Goal: Information Seeking & Learning: Compare options

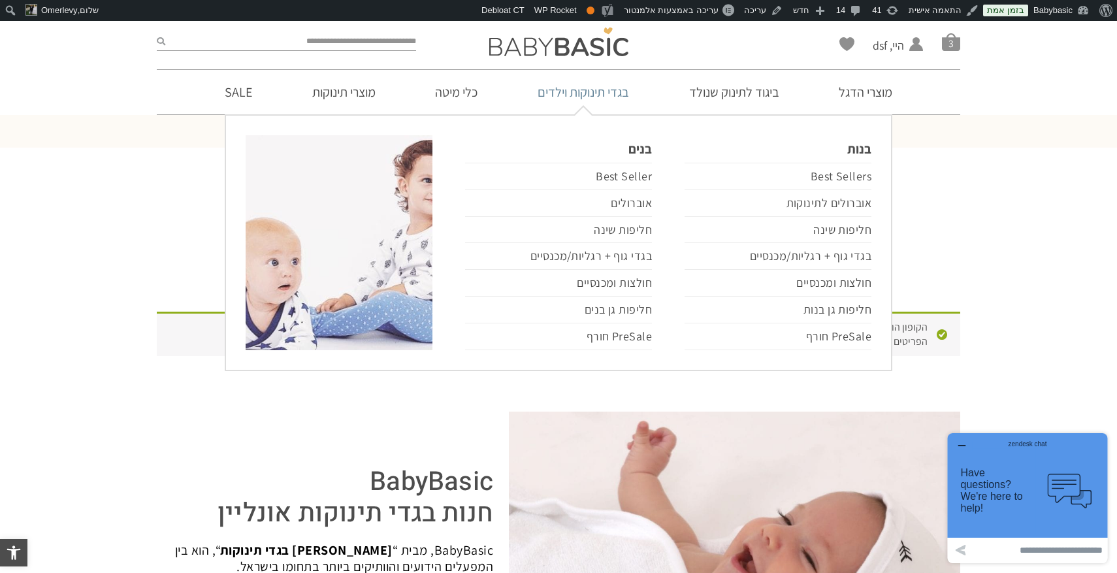
click at [604, 89] on link "בגדי תינוקות וילדים" at bounding box center [583, 92] width 131 height 44
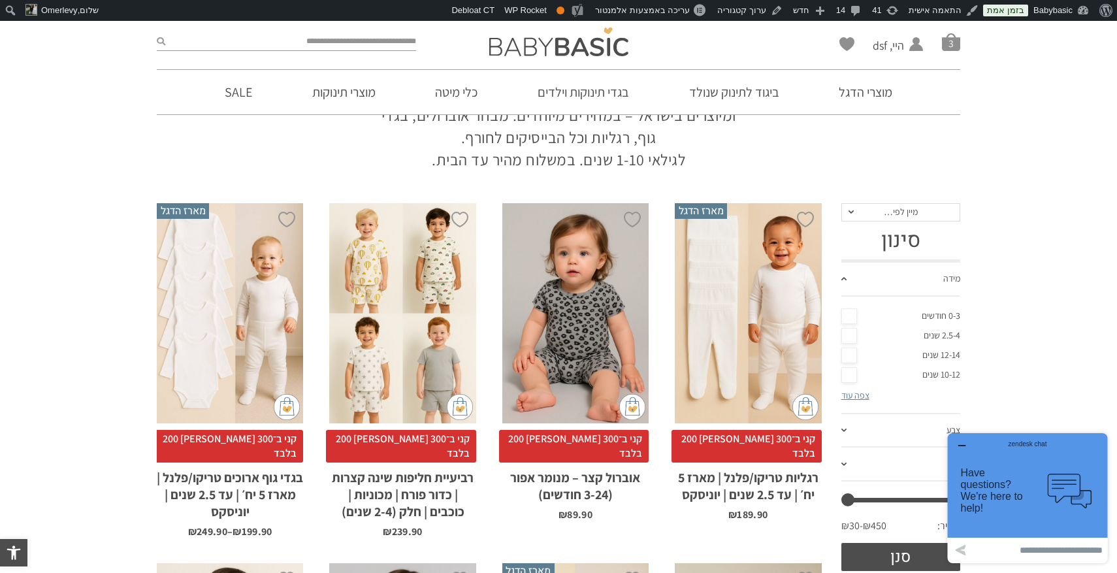
scroll to position [144, 0]
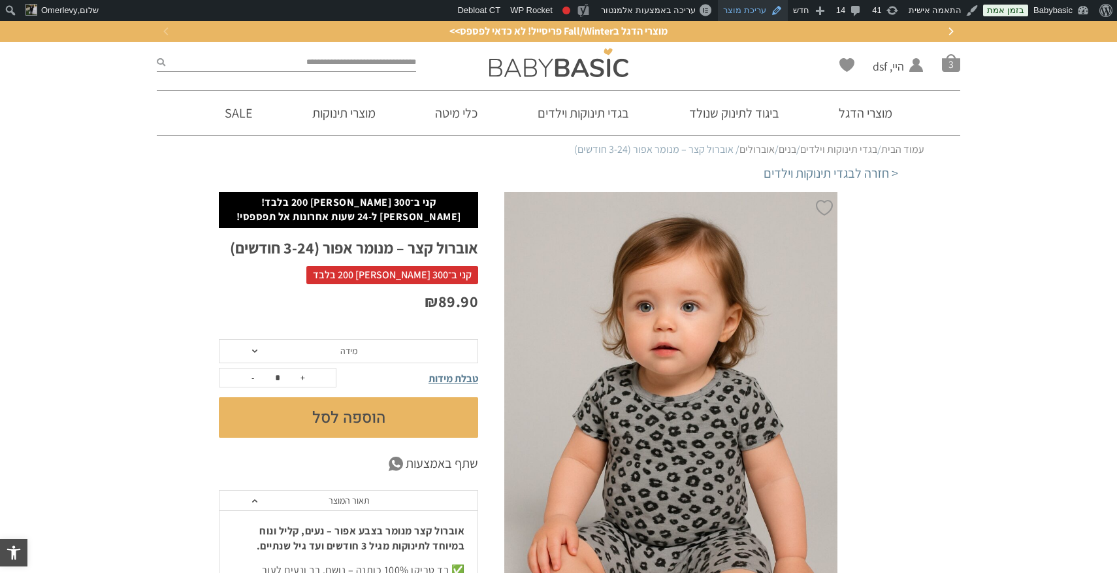
click at [770, 12] on link "עריכת מוצר" at bounding box center [753, 10] width 70 height 21
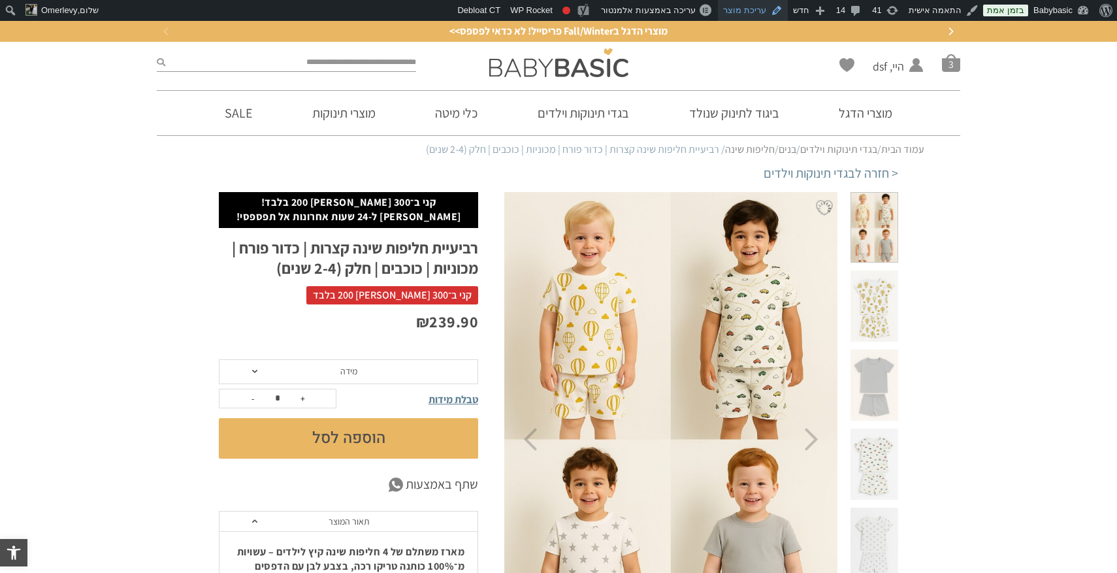
click at [752, 8] on link "עריכת מוצר" at bounding box center [753, 10] width 70 height 21
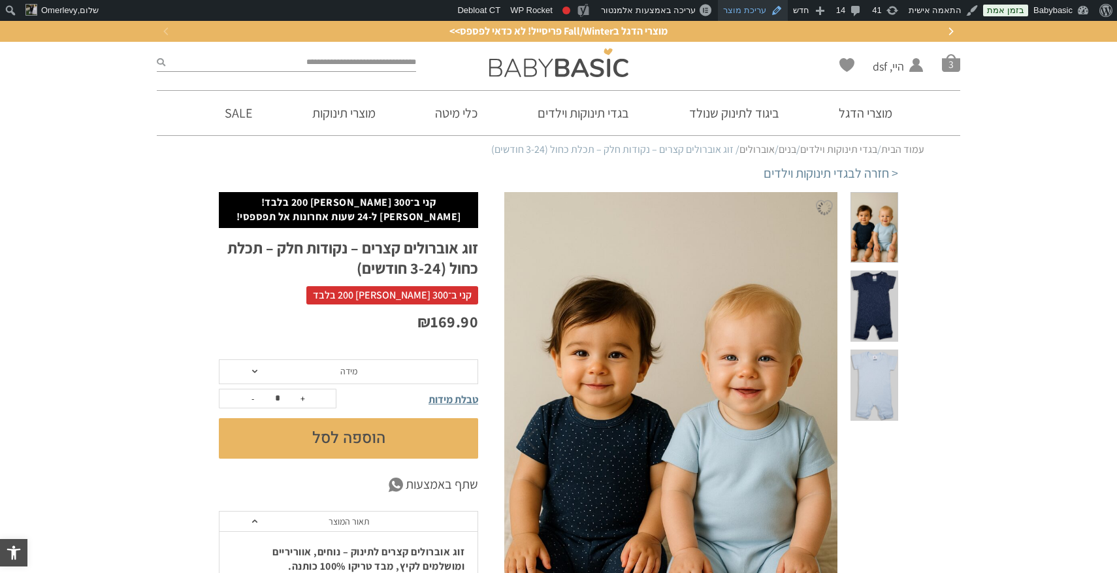
click at [755, 7] on link "עריכת מוצר" at bounding box center [753, 10] width 70 height 21
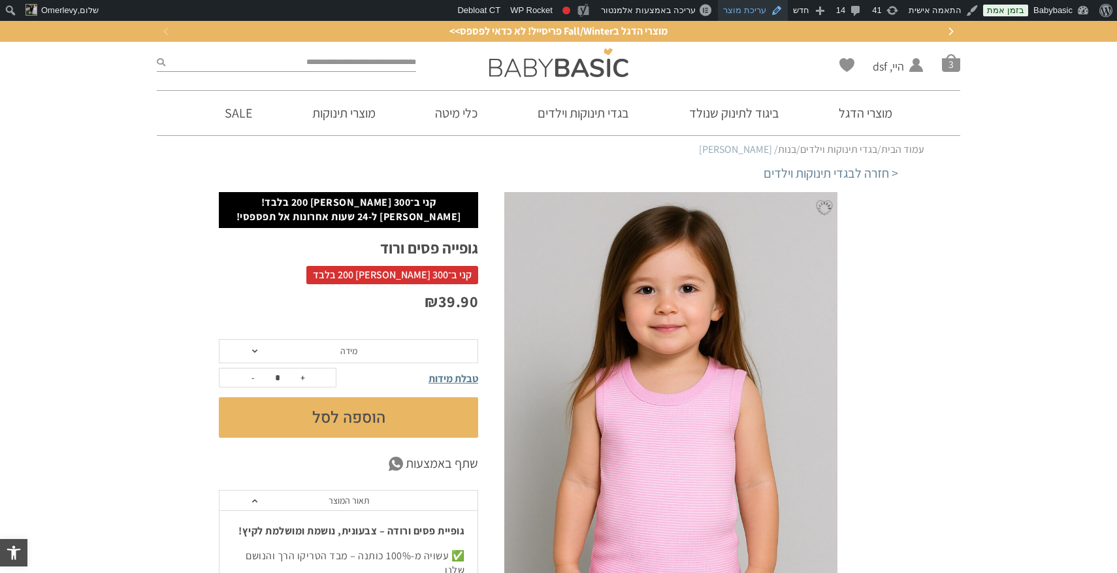
click at [762, 10] on link "עריכת מוצר" at bounding box center [753, 10] width 70 height 21
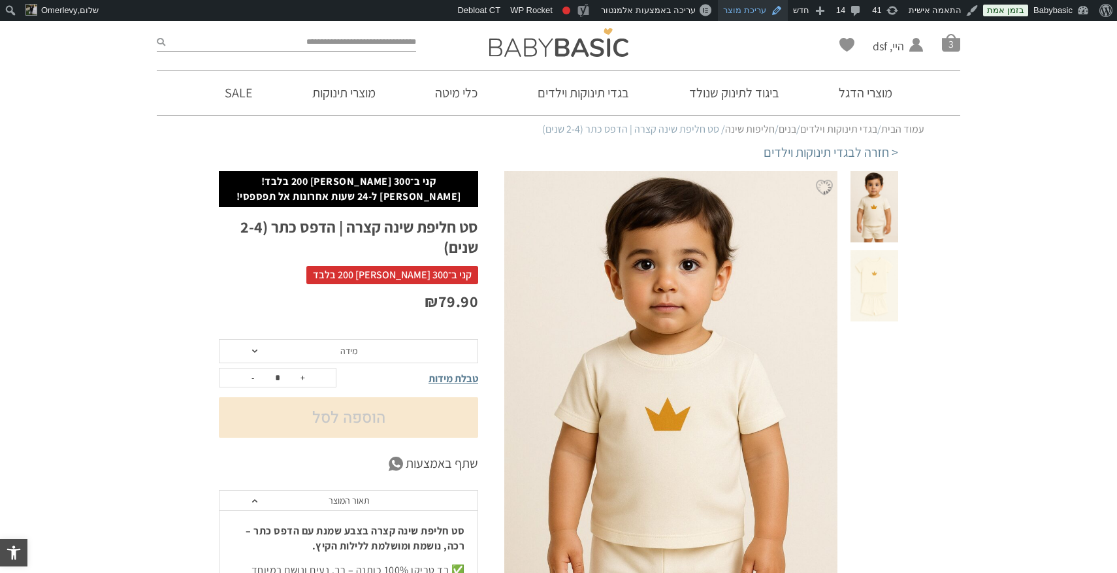
click at [743, 14] on link "עריכת מוצר" at bounding box center [753, 10] width 70 height 21
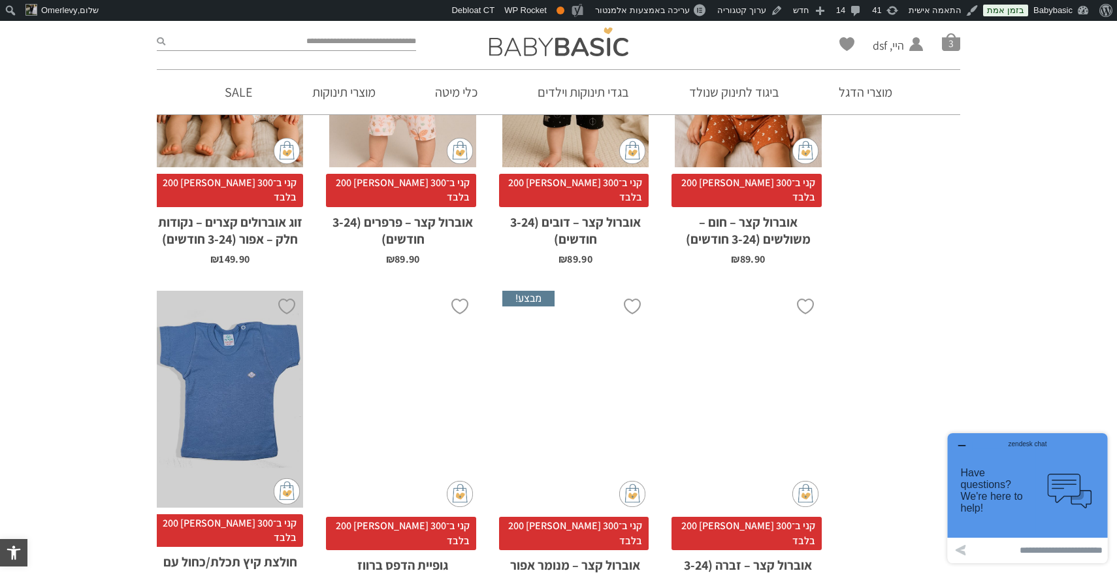
scroll to position [3952, 0]
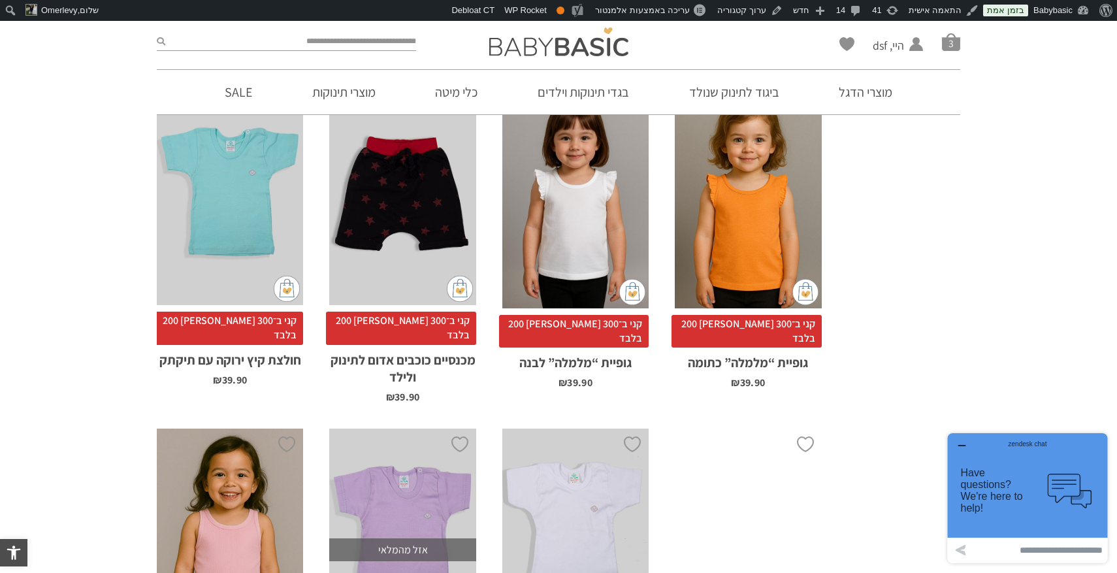
scroll to position [3775, 0]
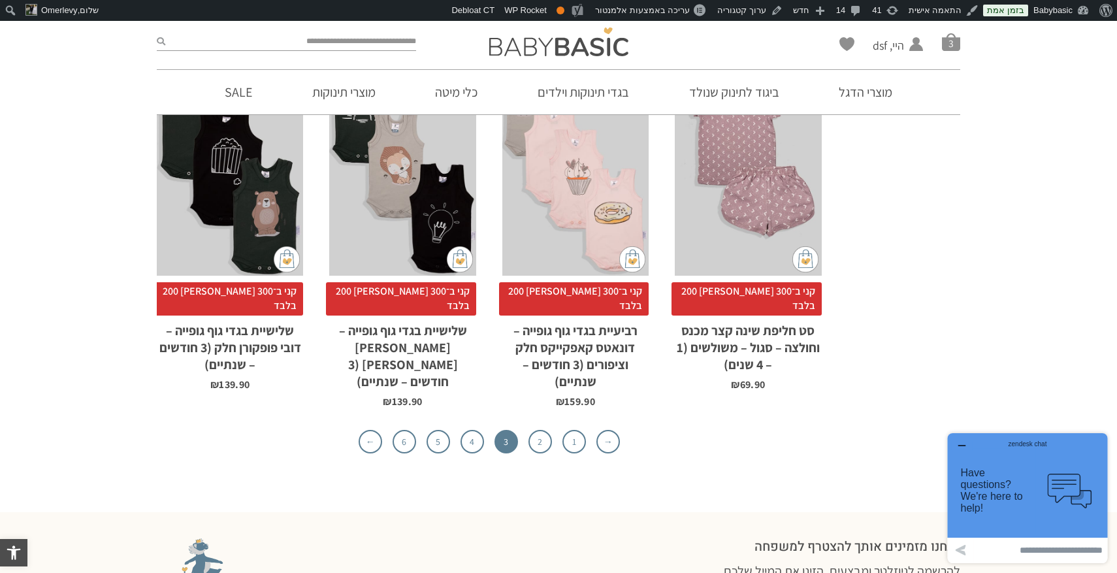
scroll to position [3974, 0]
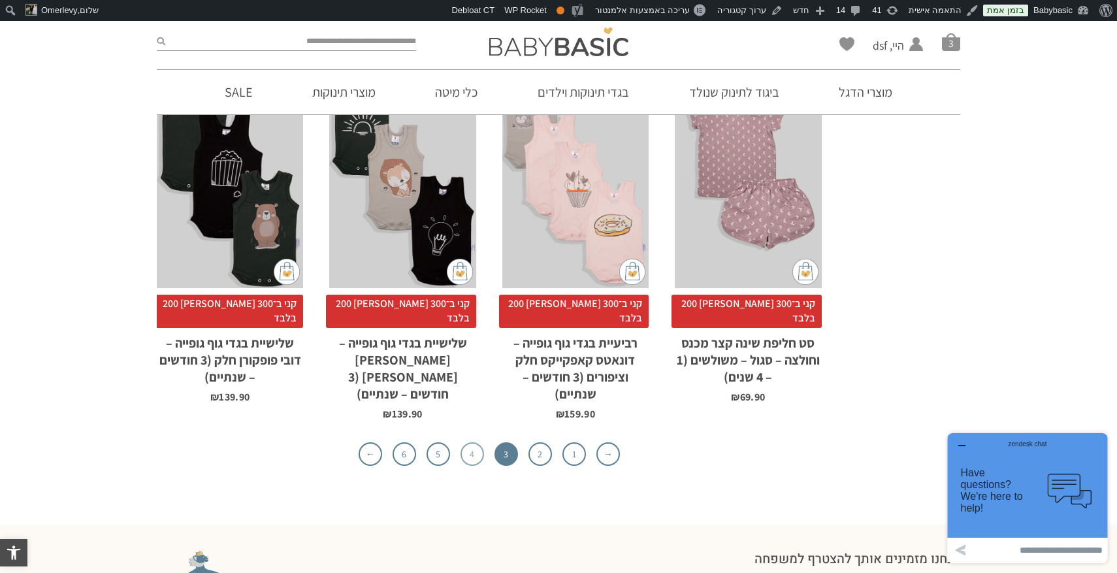
click at [470, 442] on link "4" at bounding box center [473, 454] width 24 height 24
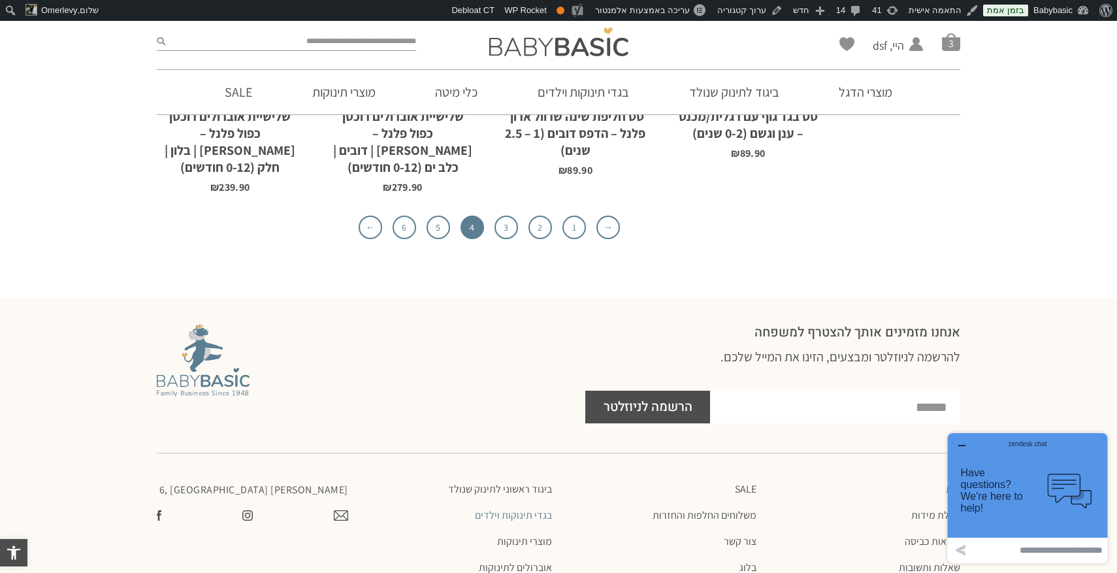
scroll to position [4112, 0]
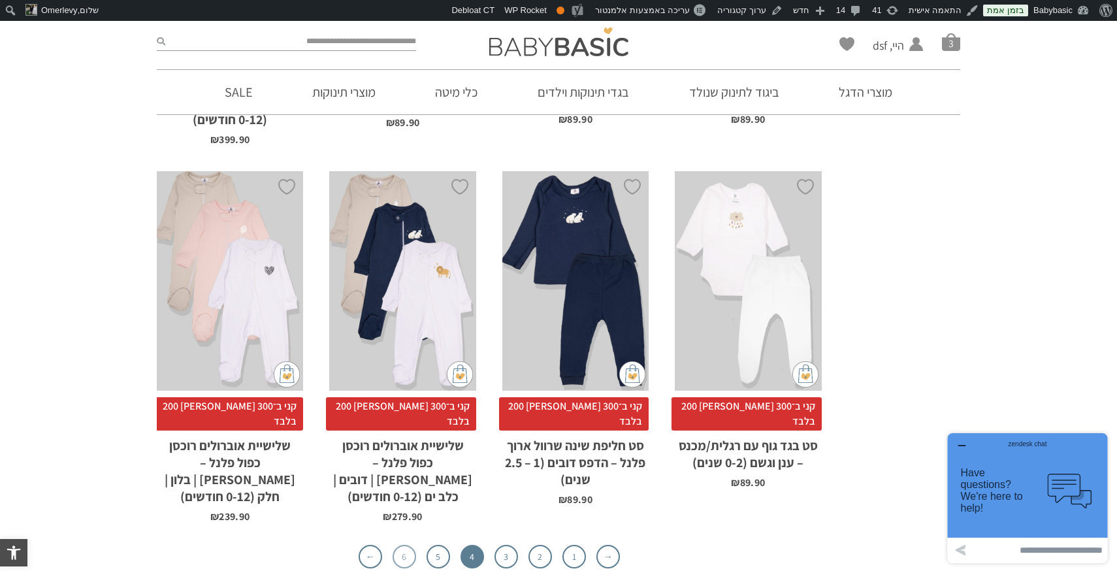
click at [406, 545] on link "6" at bounding box center [405, 557] width 24 height 24
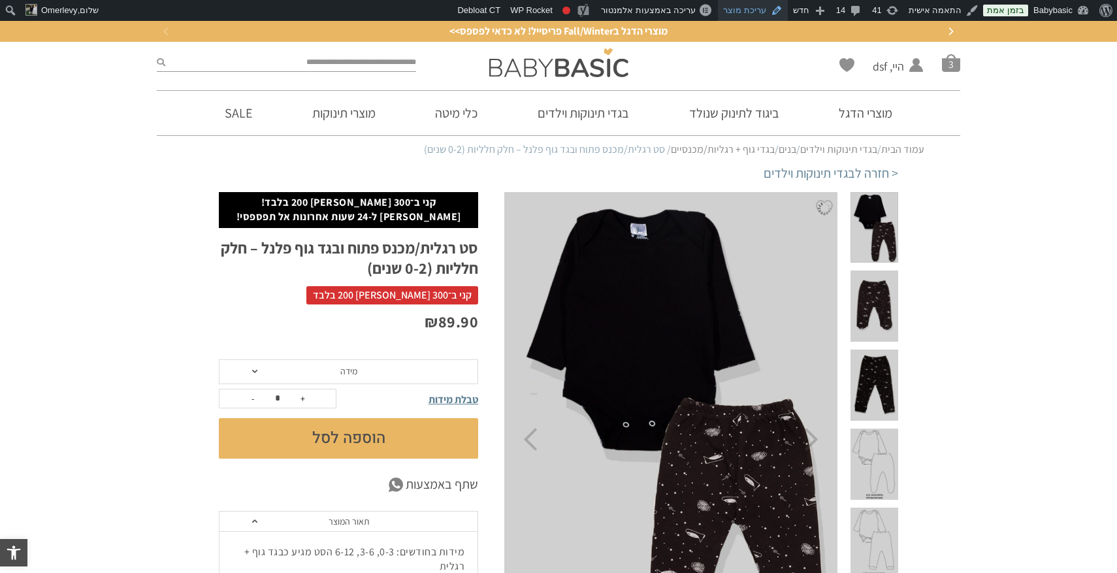
click at [768, 10] on link "עריכת מוצר" at bounding box center [753, 10] width 70 height 21
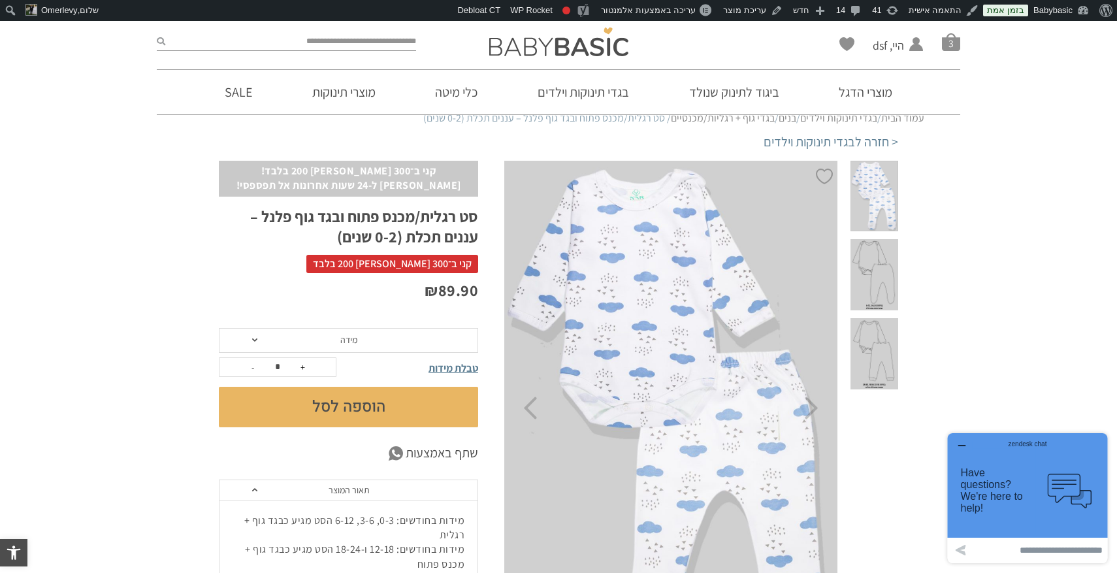
scroll to position [32, 0]
click at [766, 10] on link "עריכת מוצר" at bounding box center [753, 10] width 70 height 21
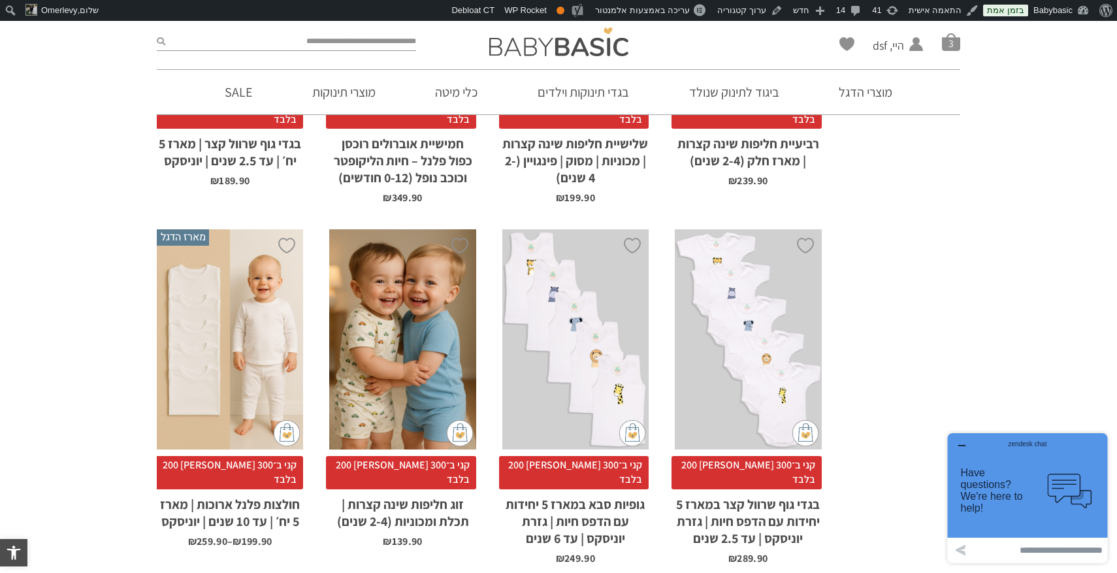
scroll to position [1563, 0]
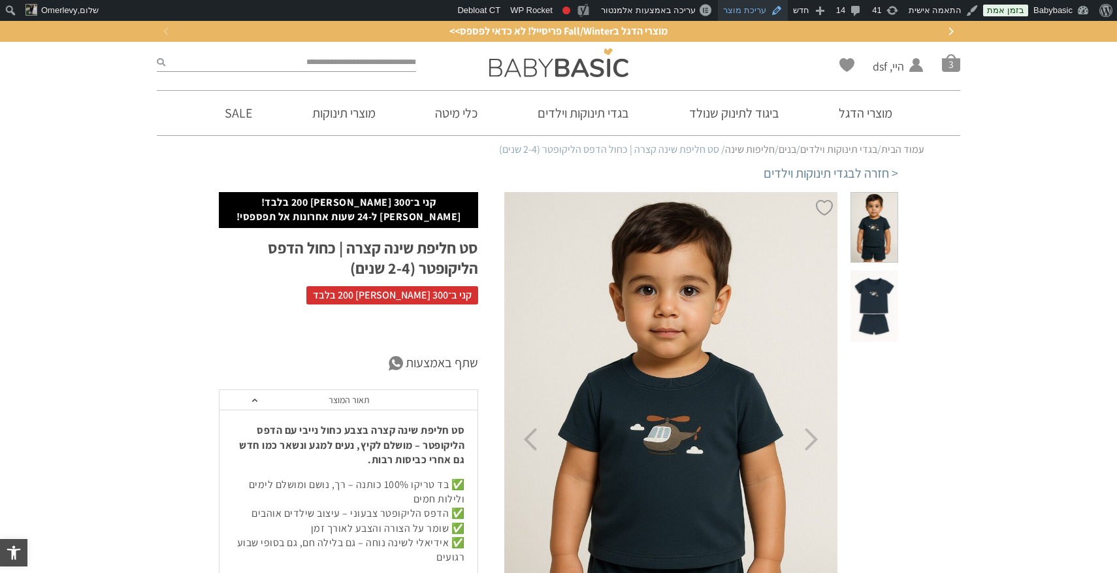
click at [763, 14] on link "עריכת מוצר" at bounding box center [753, 10] width 70 height 21
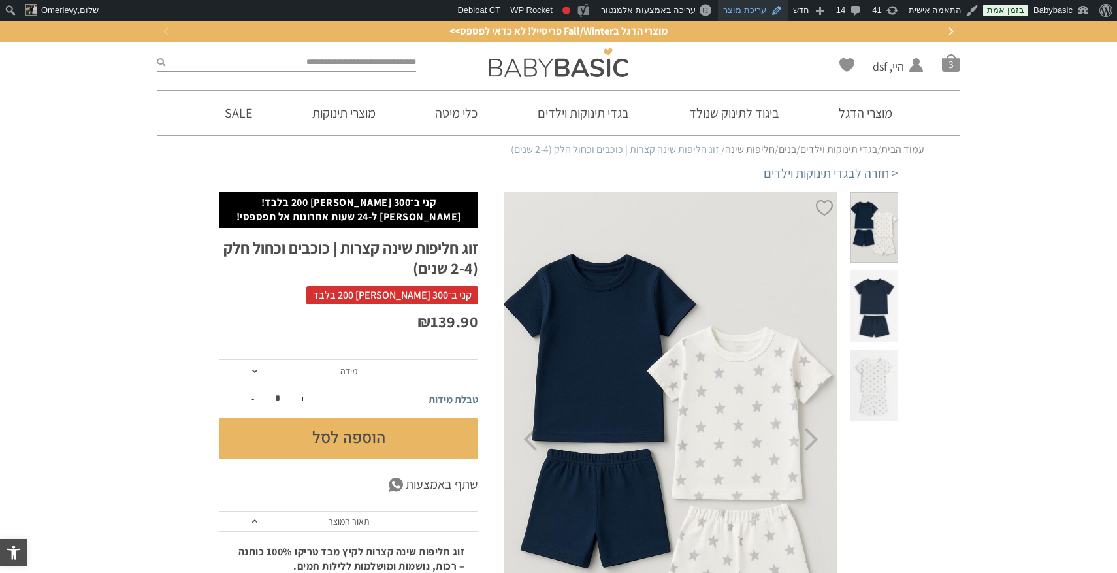
click at [756, 12] on link "עריכת מוצר" at bounding box center [753, 10] width 70 height 21
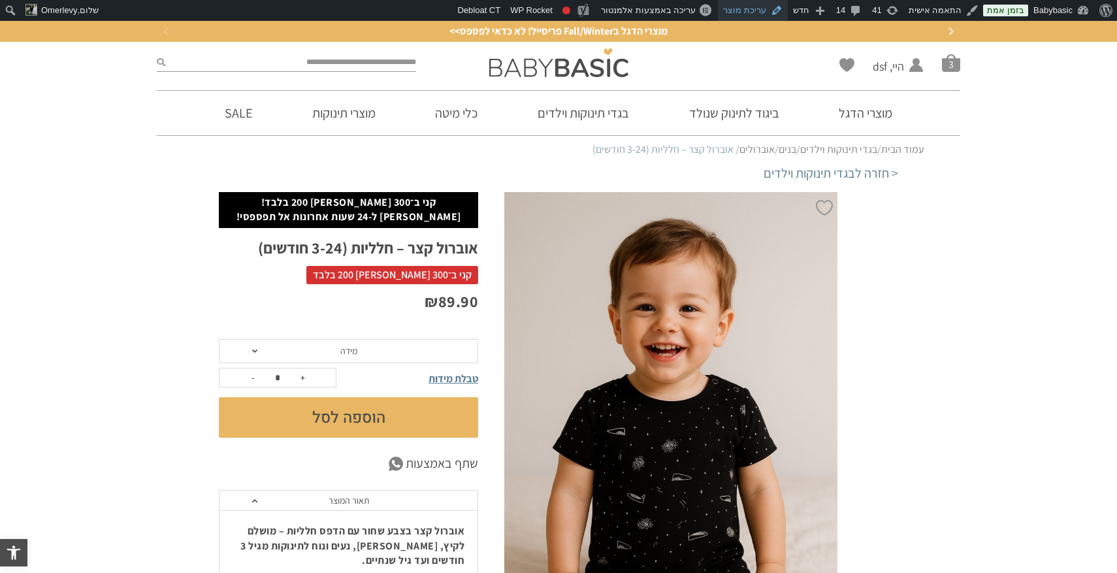
click at [752, 6] on link "עריכת מוצר" at bounding box center [753, 10] width 70 height 21
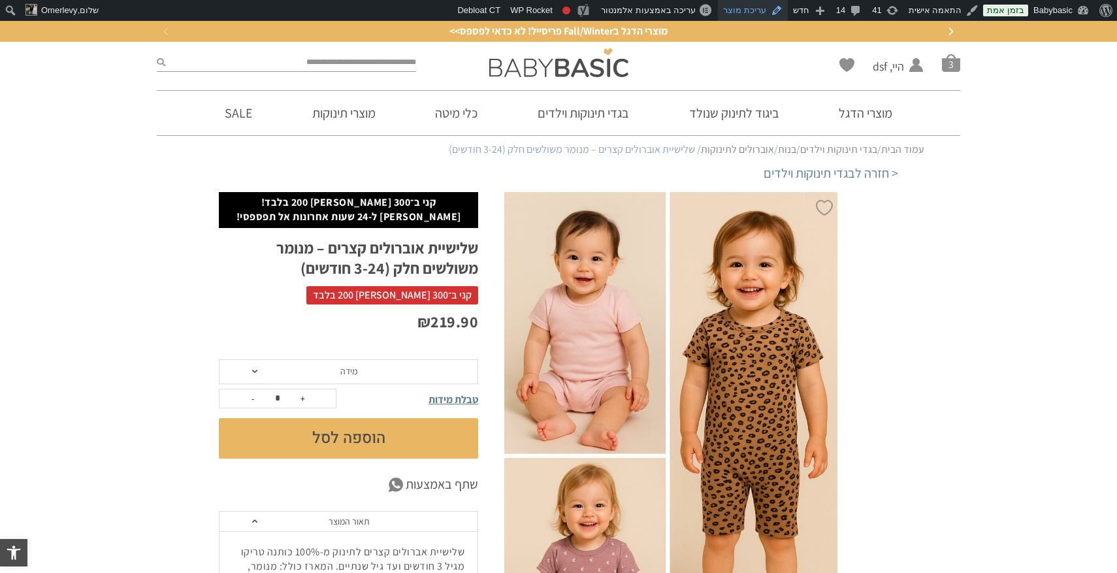
click at [758, 8] on link "עריכת מוצר" at bounding box center [753, 10] width 70 height 21
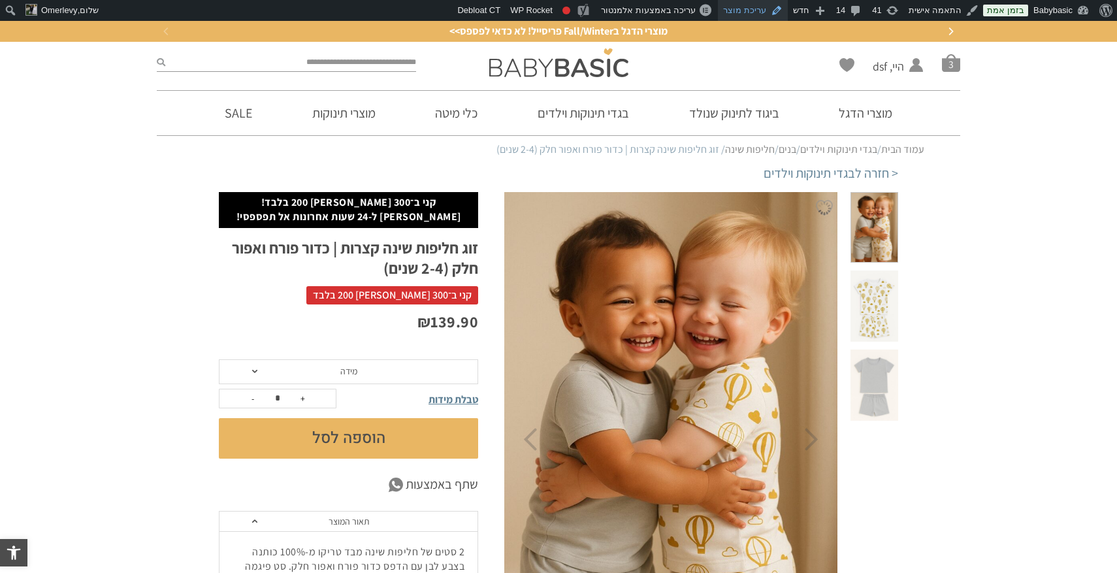
click at [759, 14] on link "עריכת מוצר" at bounding box center [753, 10] width 70 height 21
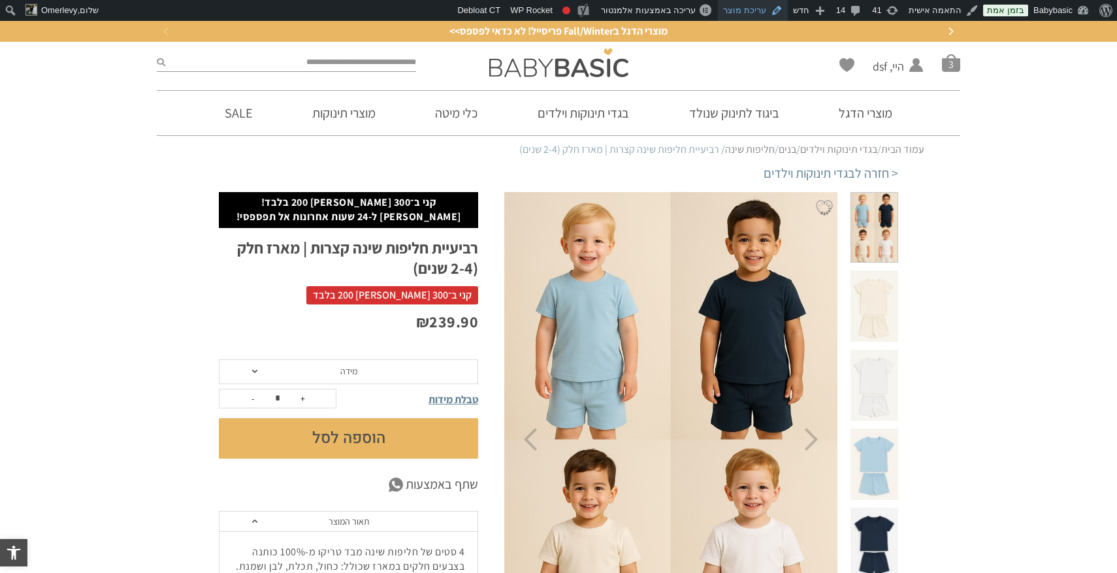
click at [764, 9] on link "עריכת מוצר" at bounding box center [753, 10] width 70 height 21
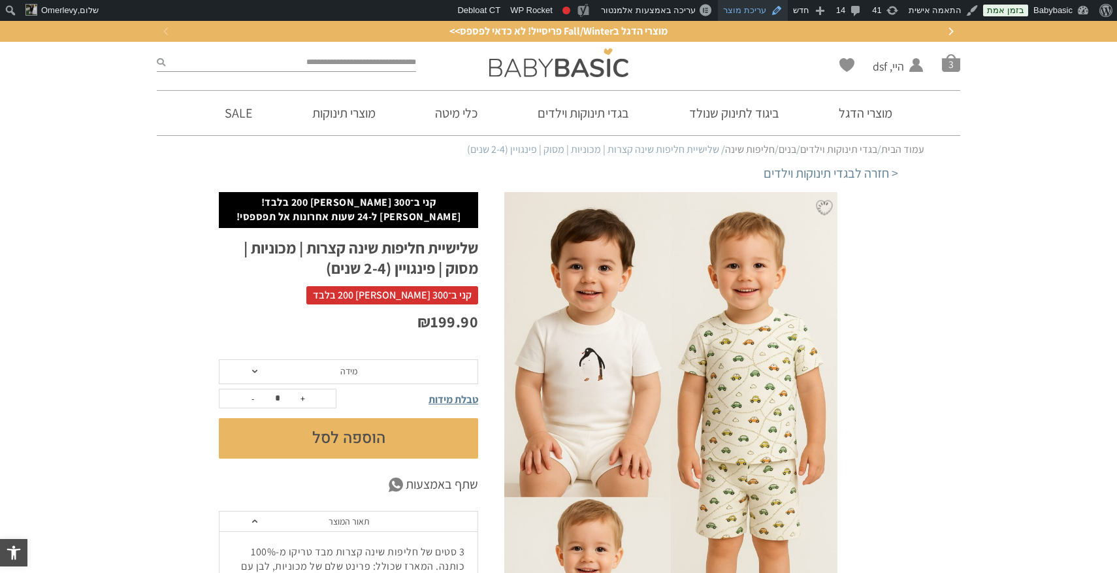
click at [761, 14] on link "עריכת מוצר" at bounding box center [753, 10] width 70 height 21
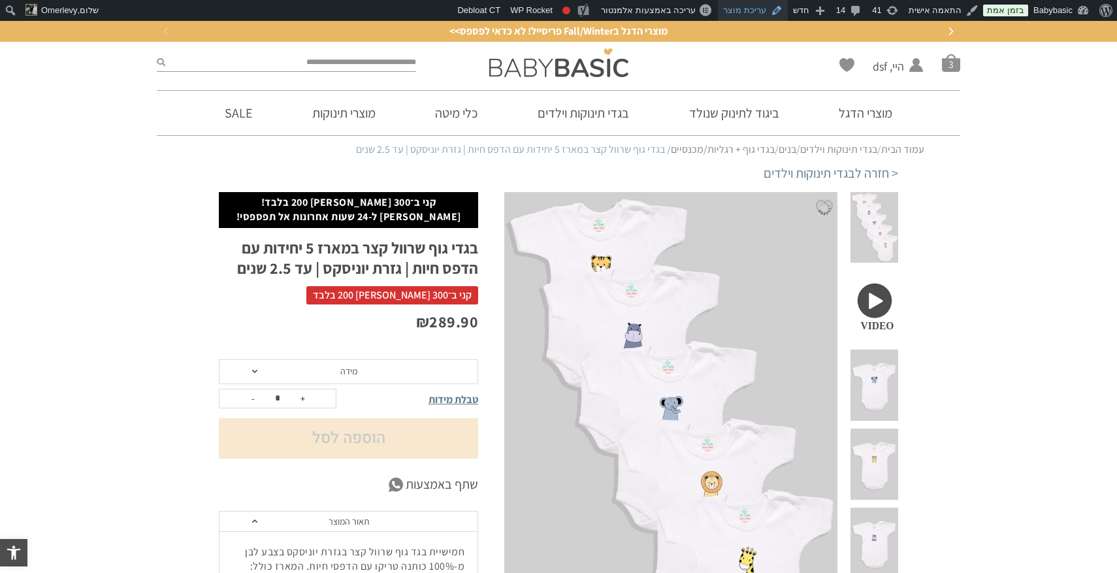
click at [760, 8] on link "עריכת מוצר" at bounding box center [753, 10] width 70 height 21
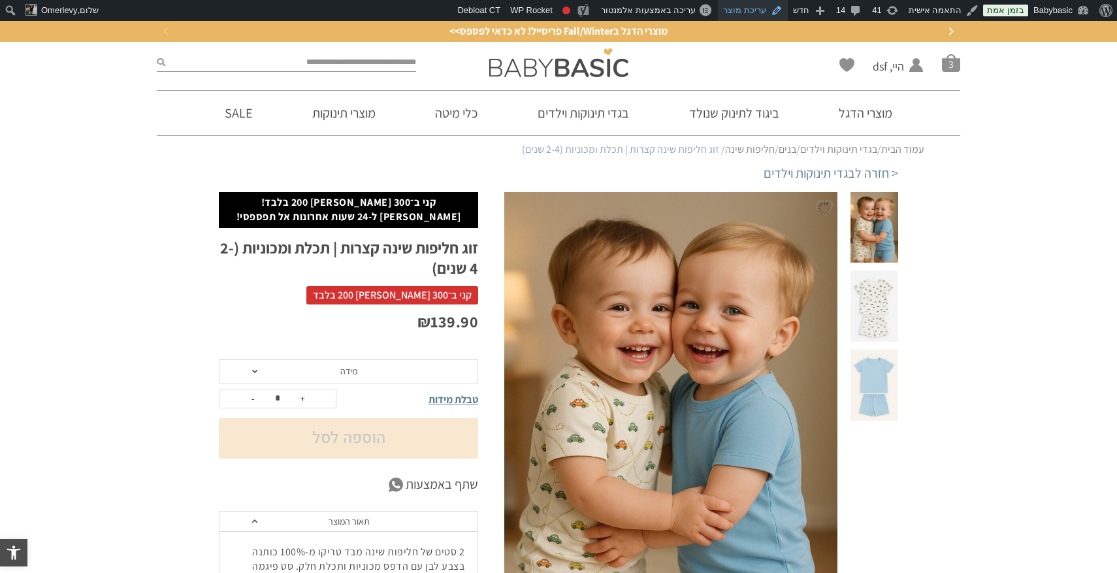
click at [753, 10] on link "עריכת מוצר" at bounding box center [753, 10] width 70 height 21
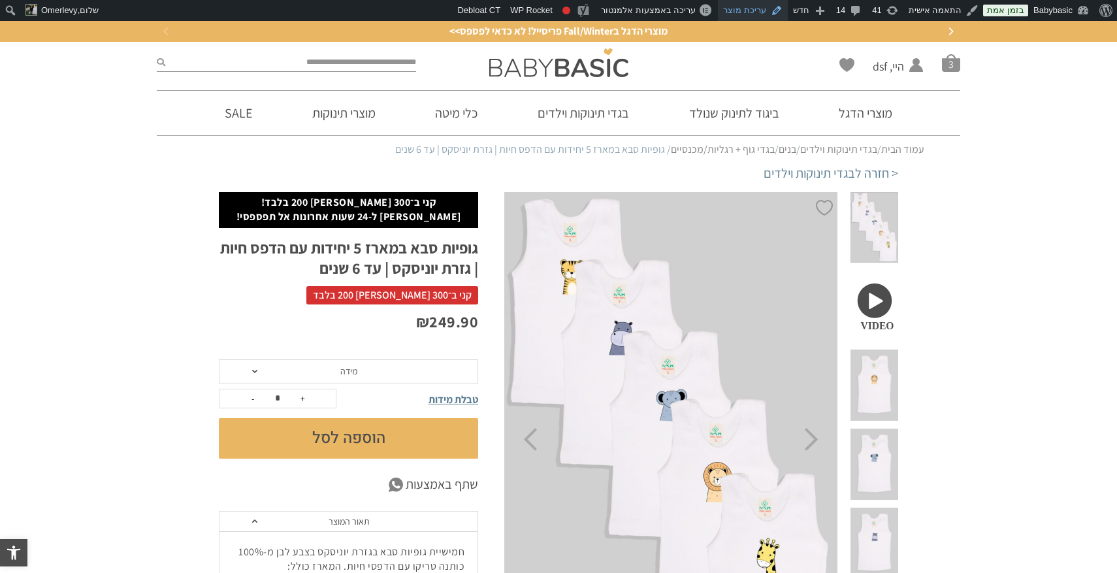
click at [762, 8] on link "עריכת מוצר" at bounding box center [753, 10] width 70 height 21
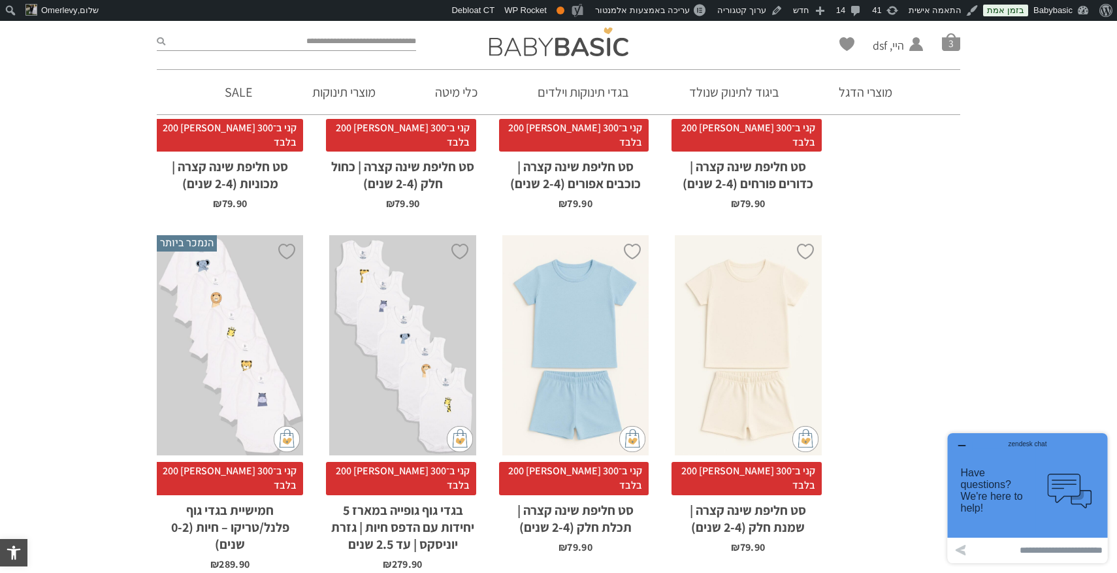
scroll to position [1522, 0]
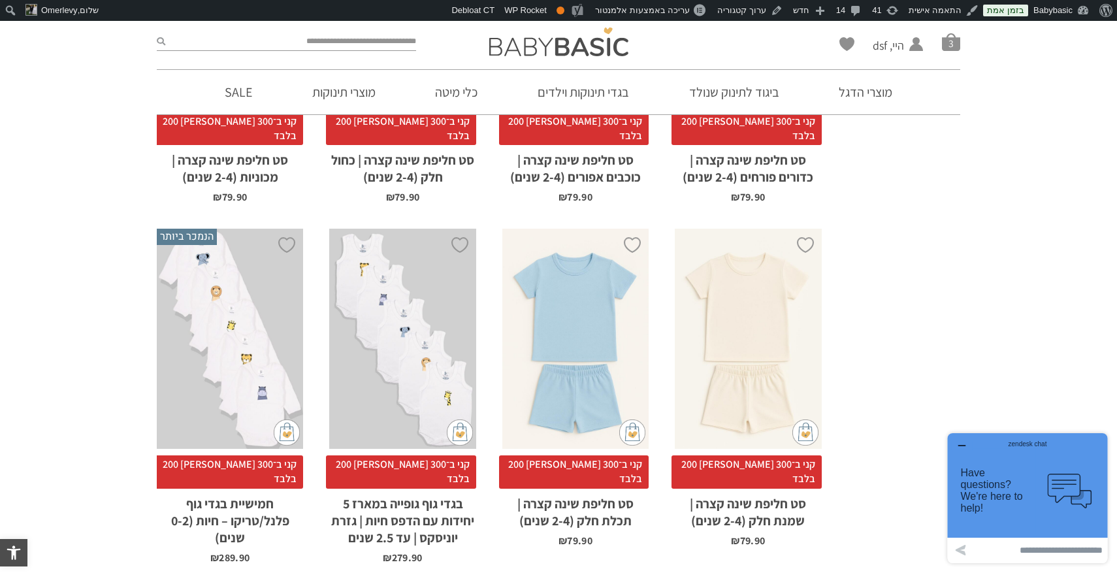
click at [965, 443] on div "zendesk chat" at bounding box center [1028, 441] width 128 height 13
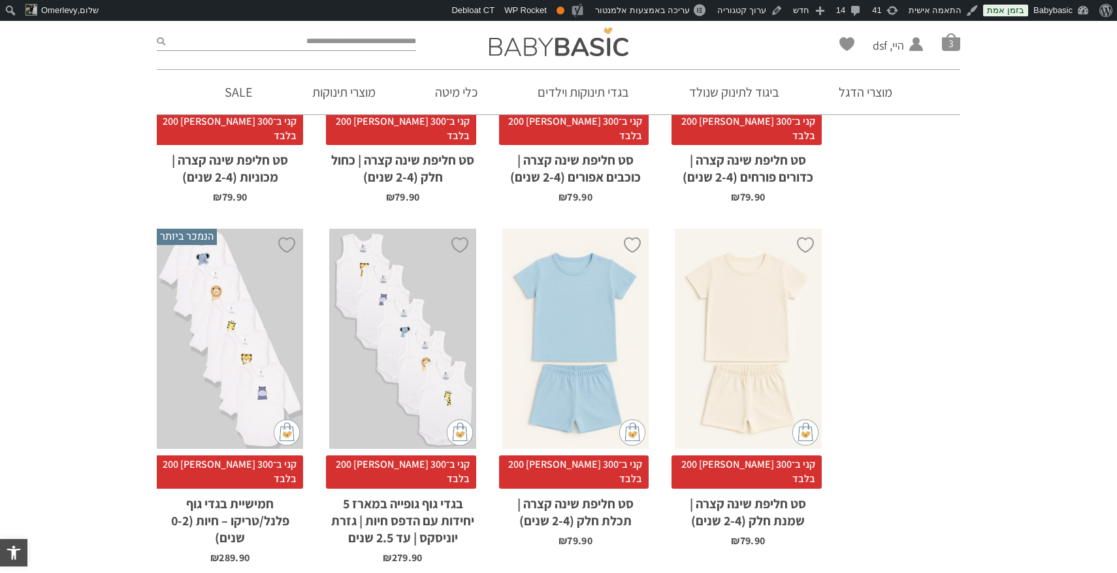
scroll to position [0, 0]
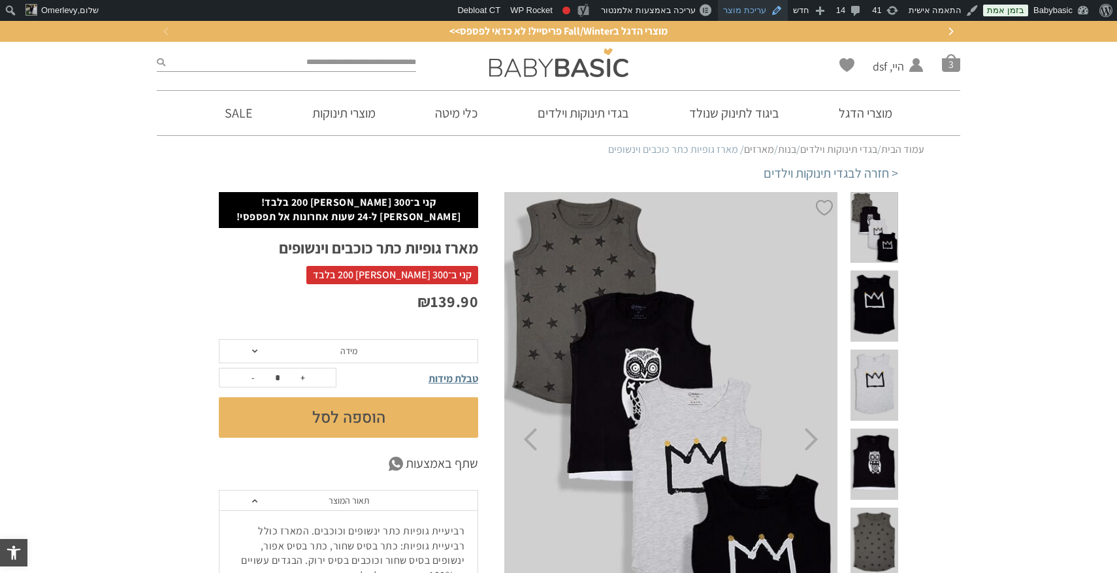
click at [764, 14] on link "עריכת מוצר" at bounding box center [753, 10] width 70 height 21
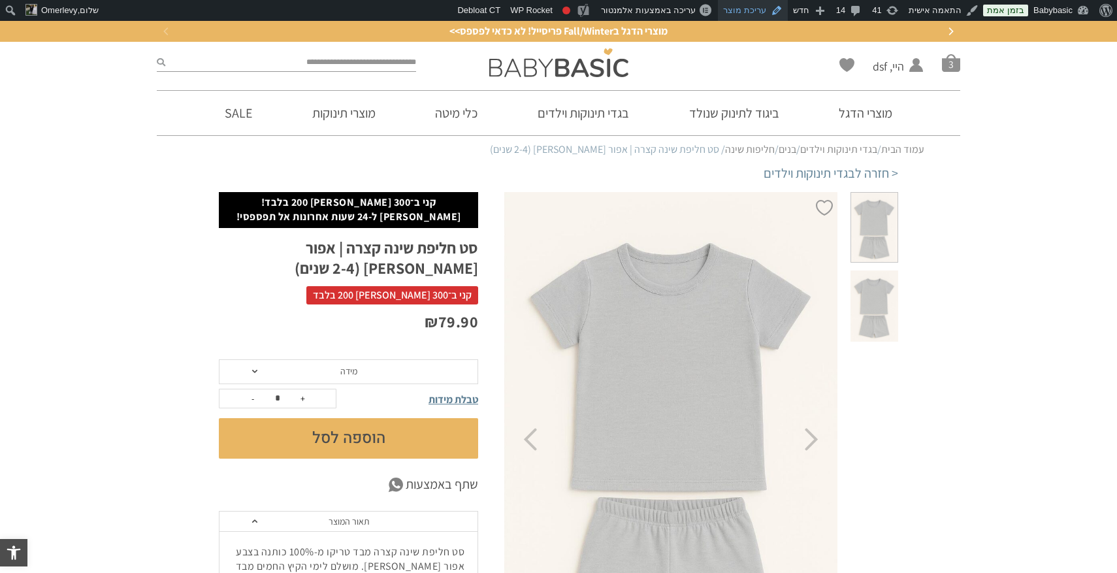
click at [766, 10] on link "עריכת מוצר" at bounding box center [753, 10] width 70 height 21
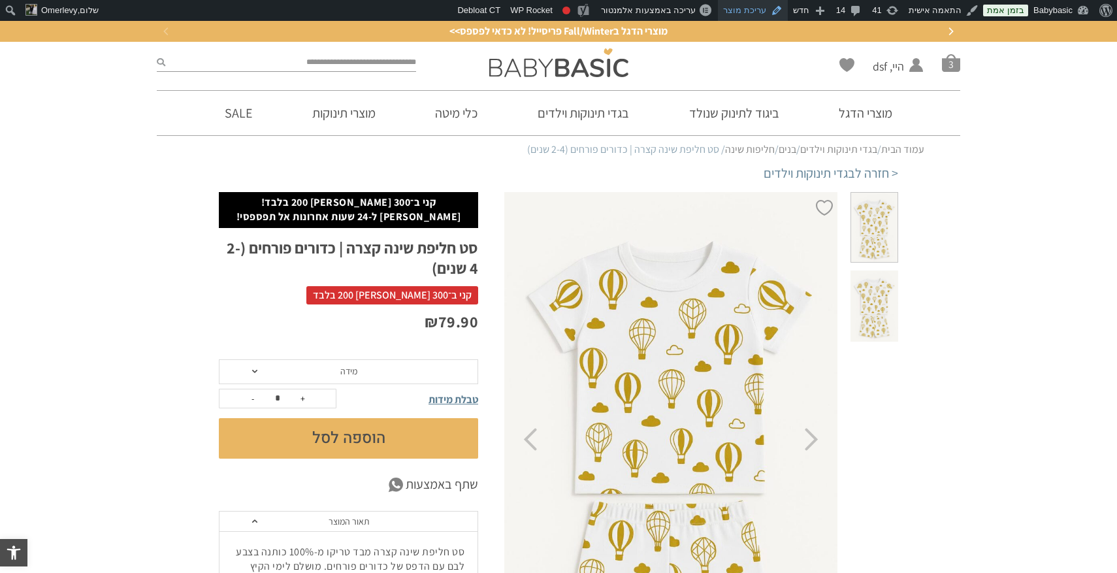
click at [767, 9] on link "עריכת מוצר" at bounding box center [753, 10] width 70 height 21
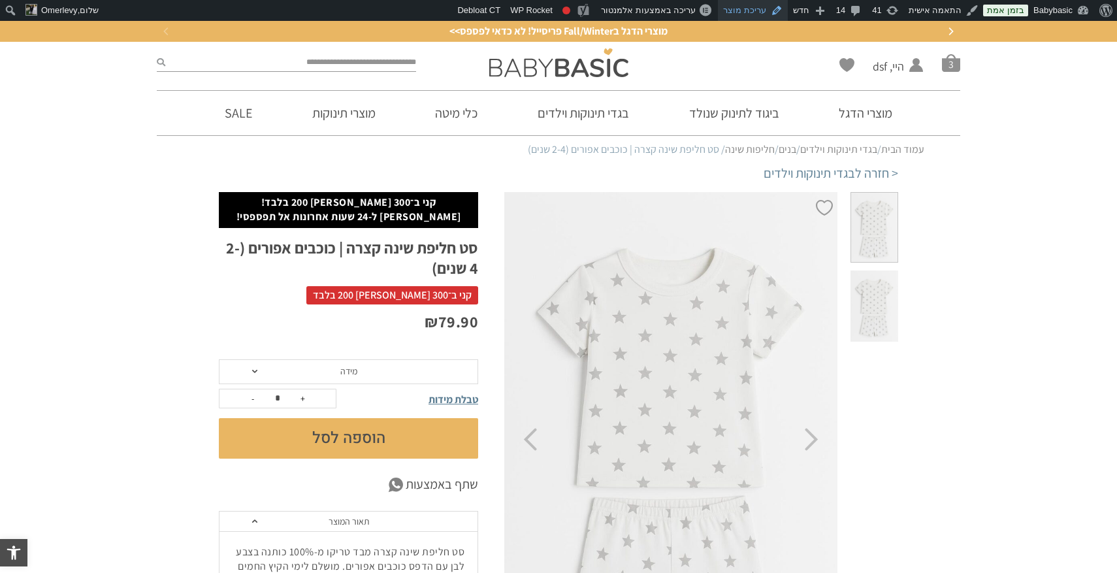
click at [765, 9] on link "עריכת מוצר" at bounding box center [753, 10] width 70 height 21
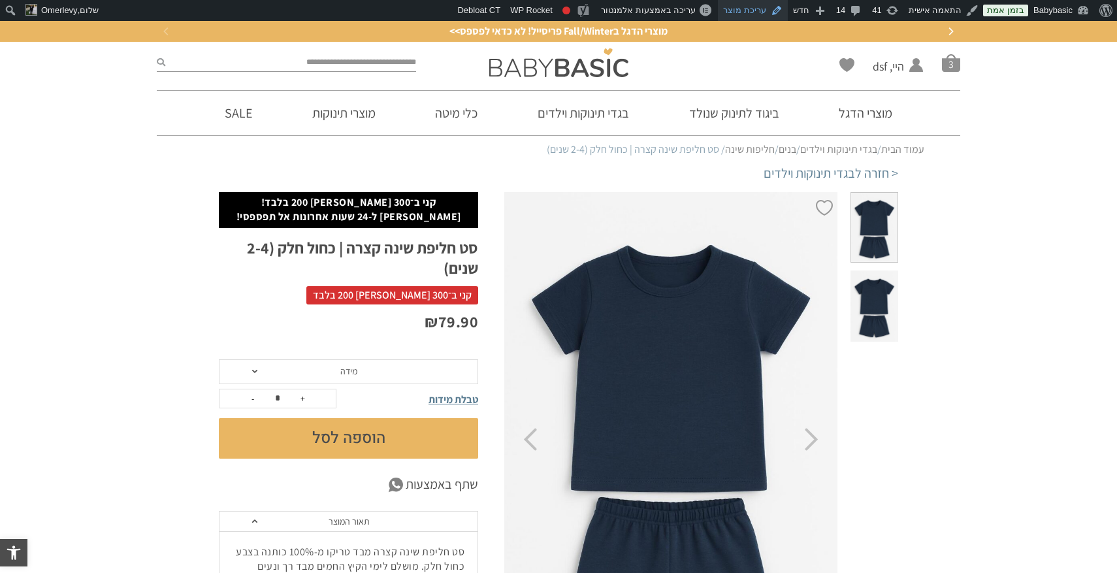
click at [765, 8] on link "עריכת מוצר" at bounding box center [753, 10] width 70 height 21
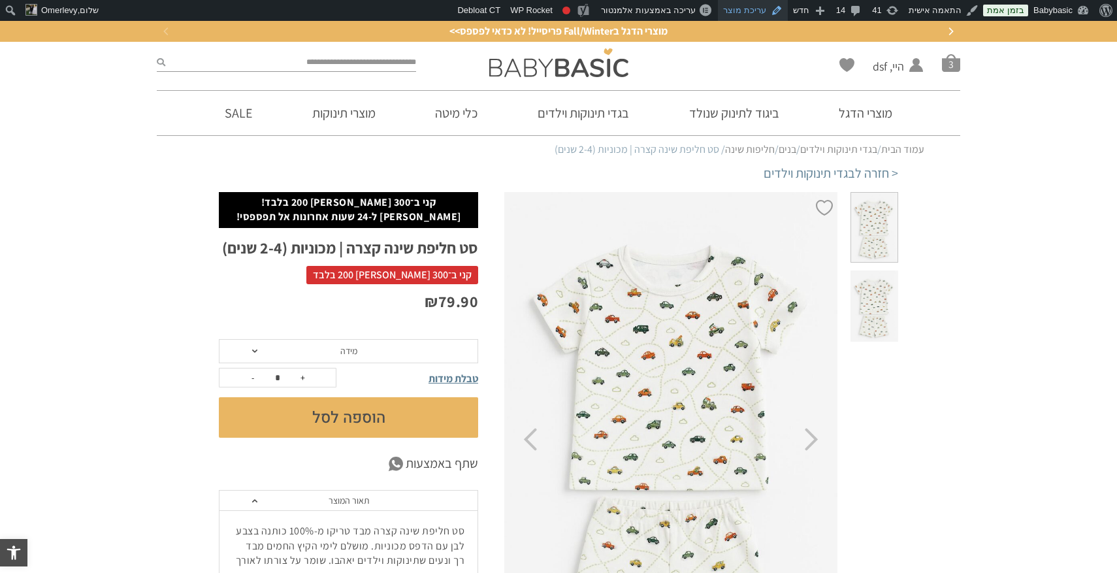
click at [755, 8] on link "עריכת מוצר" at bounding box center [753, 10] width 70 height 21
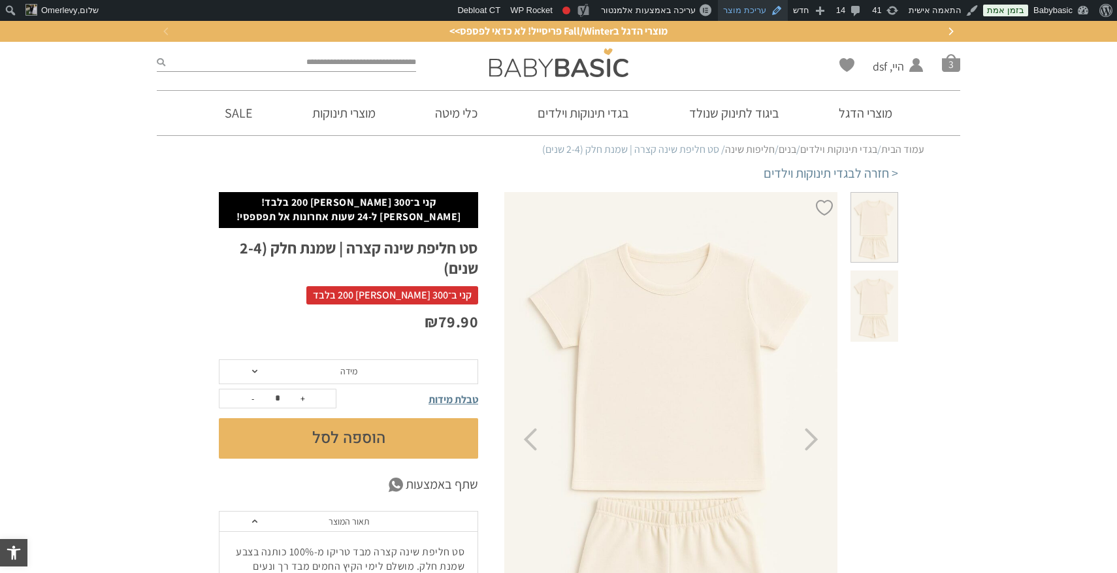
click at [762, 12] on link "עריכת מוצר" at bounding box center [753, 10] width 70 height 21
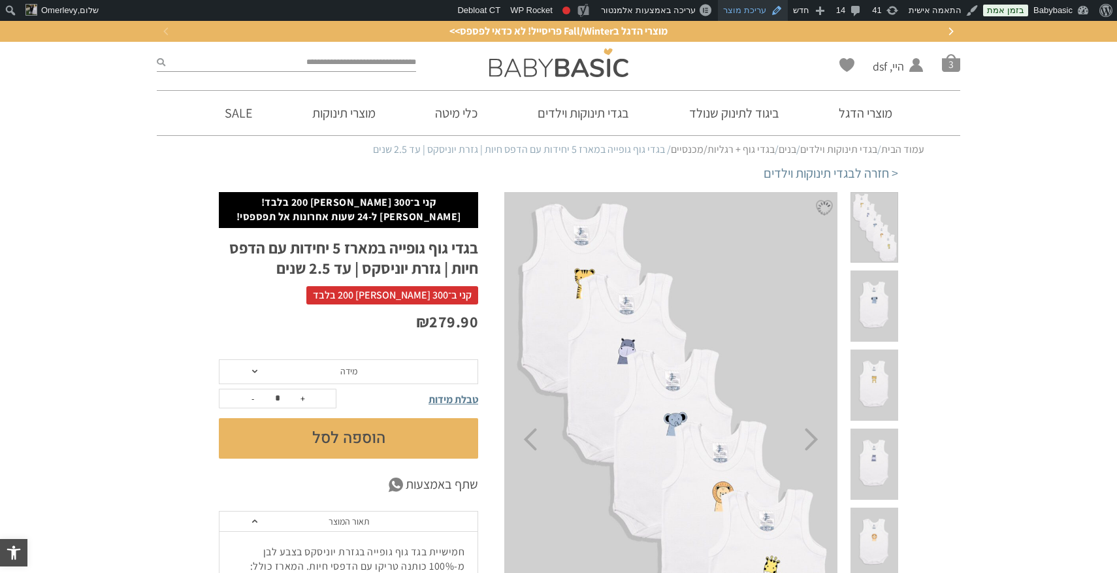
click at [767, 8] on link "עריכת מוצר" at bounding box center [753, 10] width 70 height 21
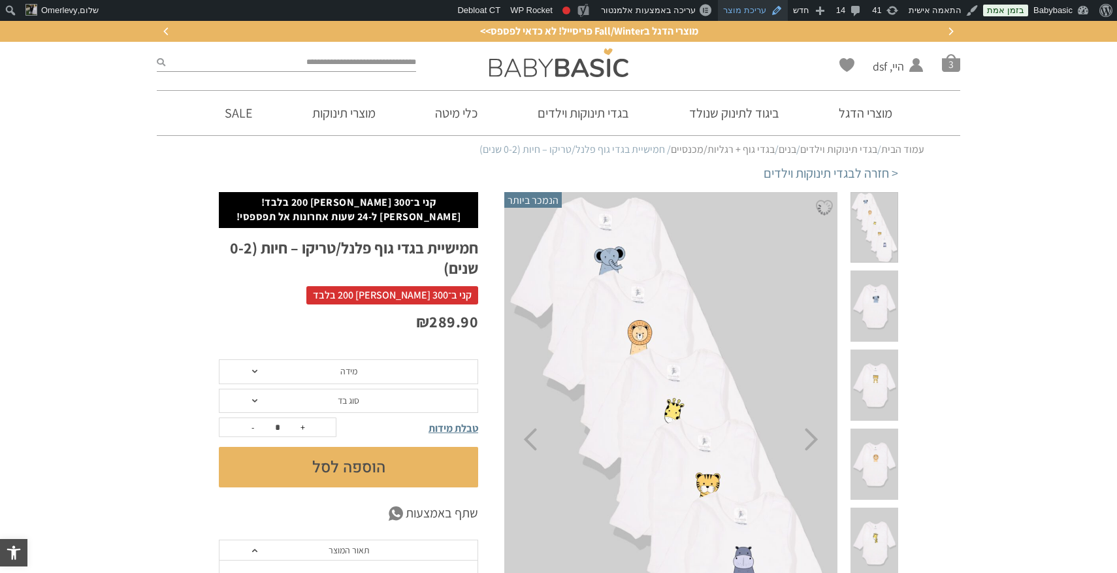
click at [759, 11] on link "עריכת מוצר" at bounding box center [753, 10] width 70 height 21
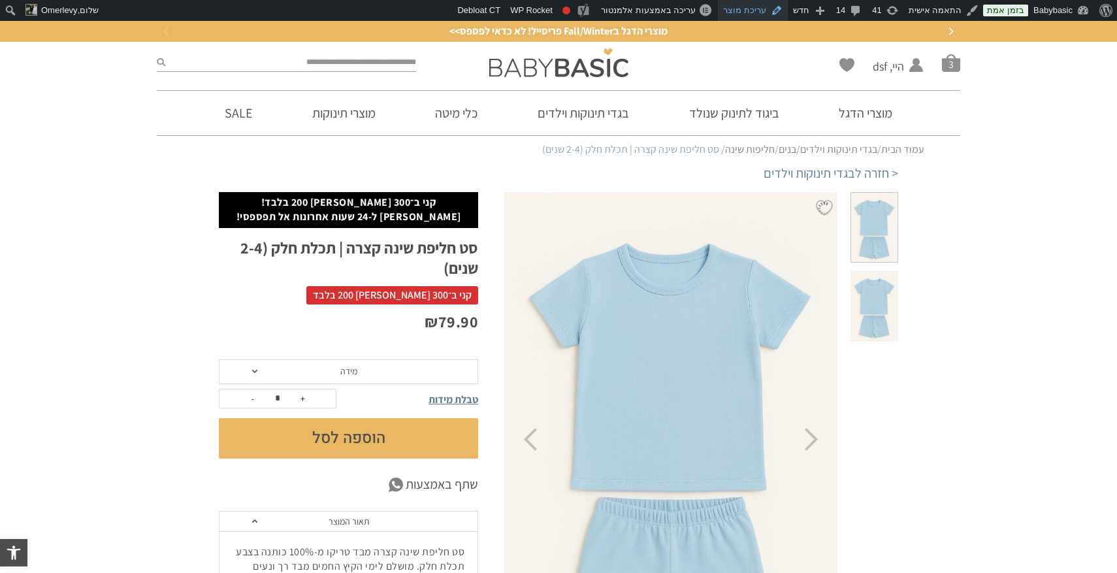
click at [761, 11] on link "עריכת מוצר" at bounding box center [753, 10] width 70 height 21
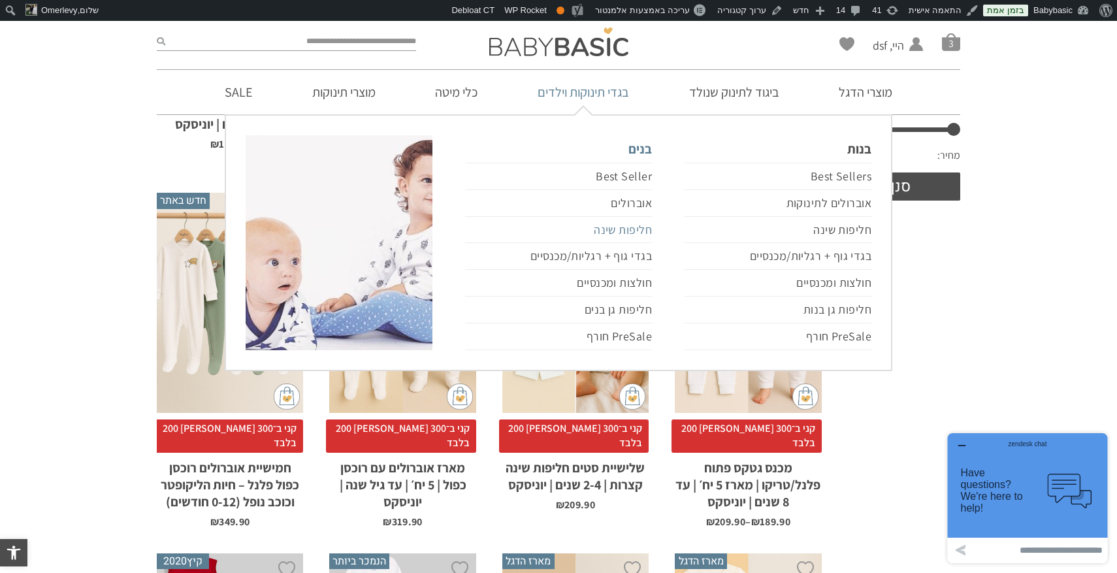
scroll to position [435, 0]
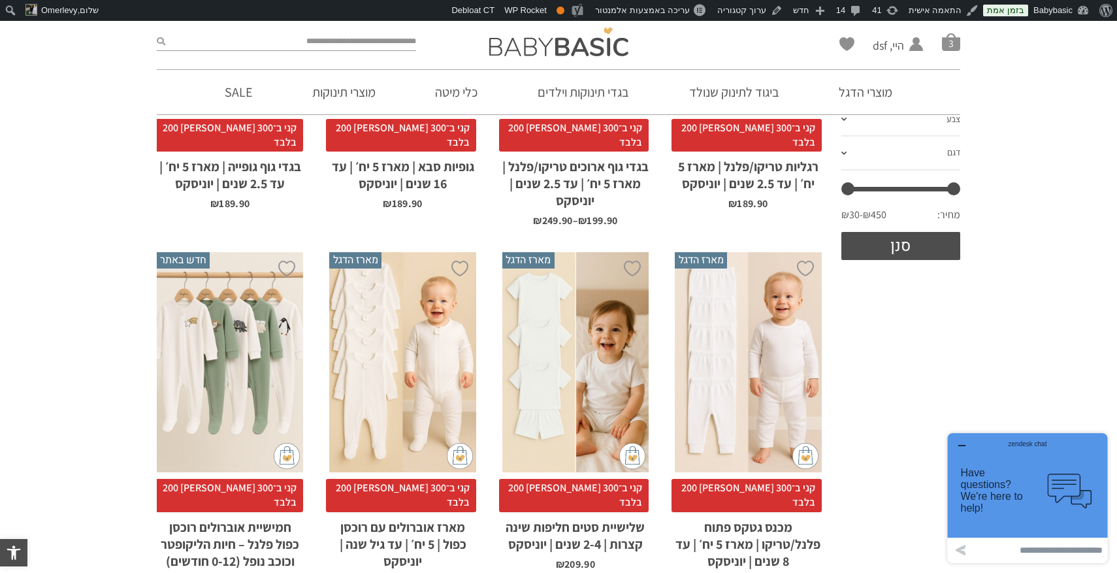
click at [964, 446] on div "zendesk chat" at bounding box center [1028, 441] width 128 height 13
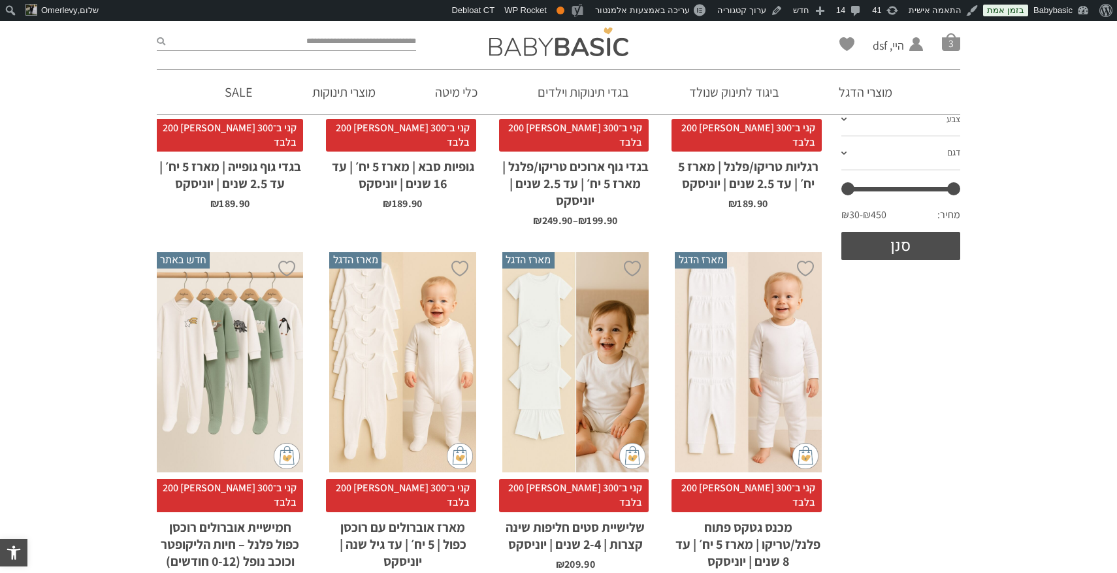
scroll to position [0, 0]
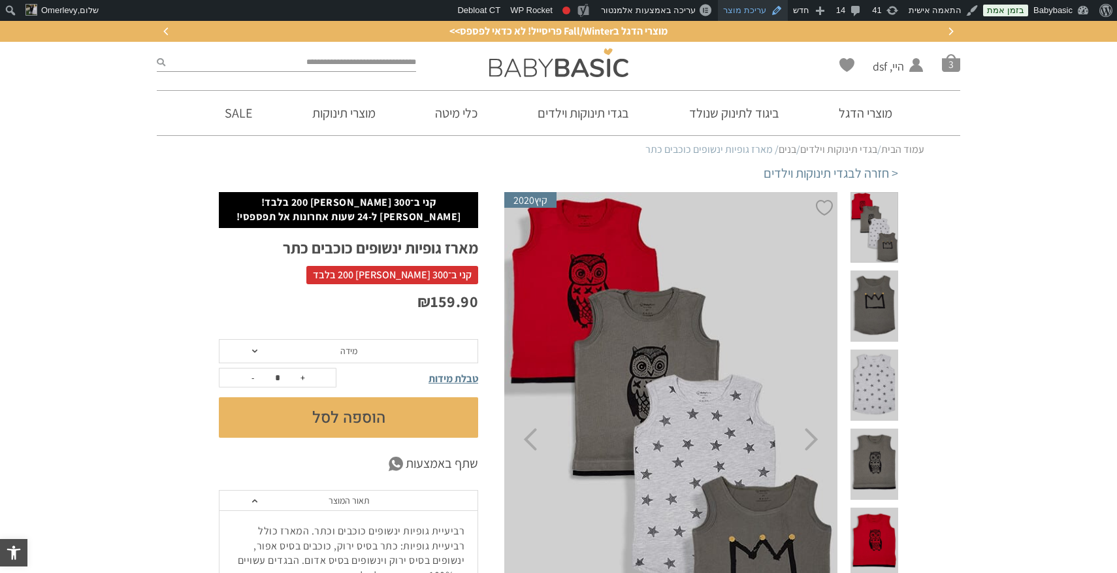
click at [763, 7] on link "עריכת מוצר" at bounding box center [753, 10] width 70 height 21
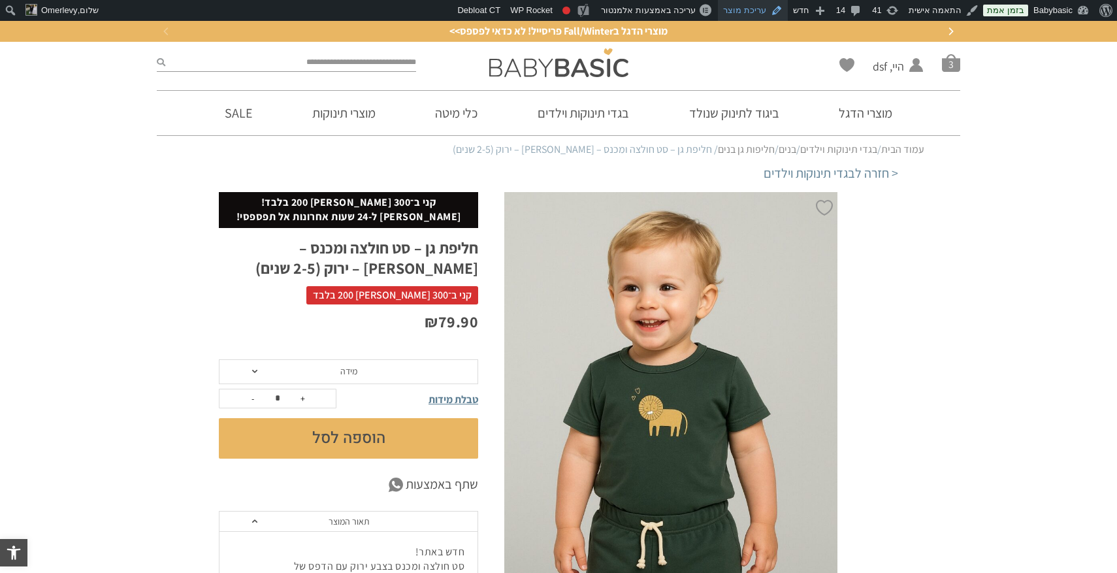
click at [764, 12] on link "עריכת מוצר" at bounding box center [753, 10] width 70 height 21
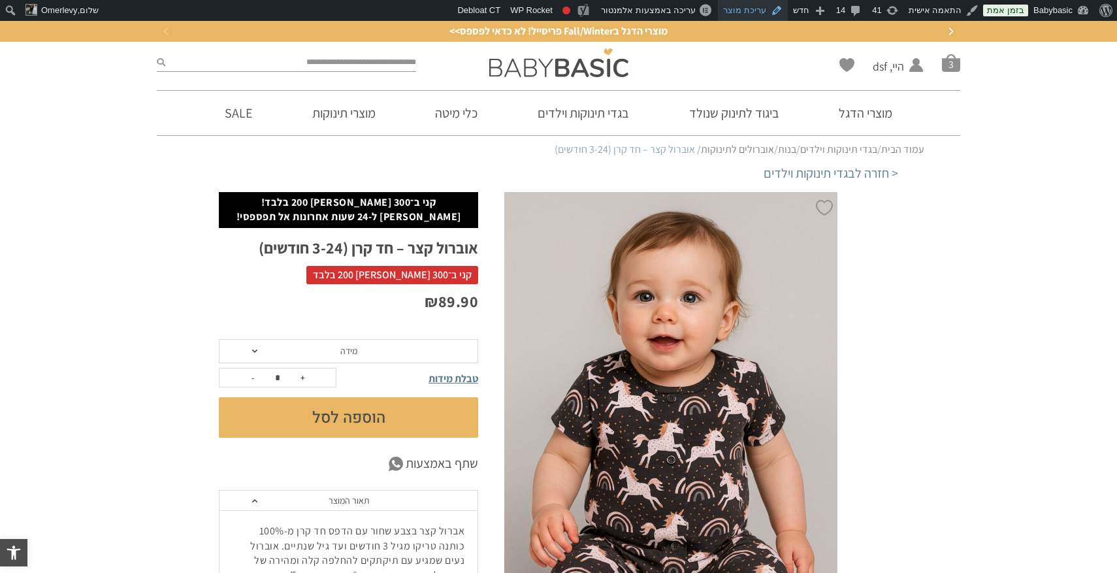
click at [770, 12] on link "עריכת מוצר" at bounding box center [753, 10] width 70 height 21
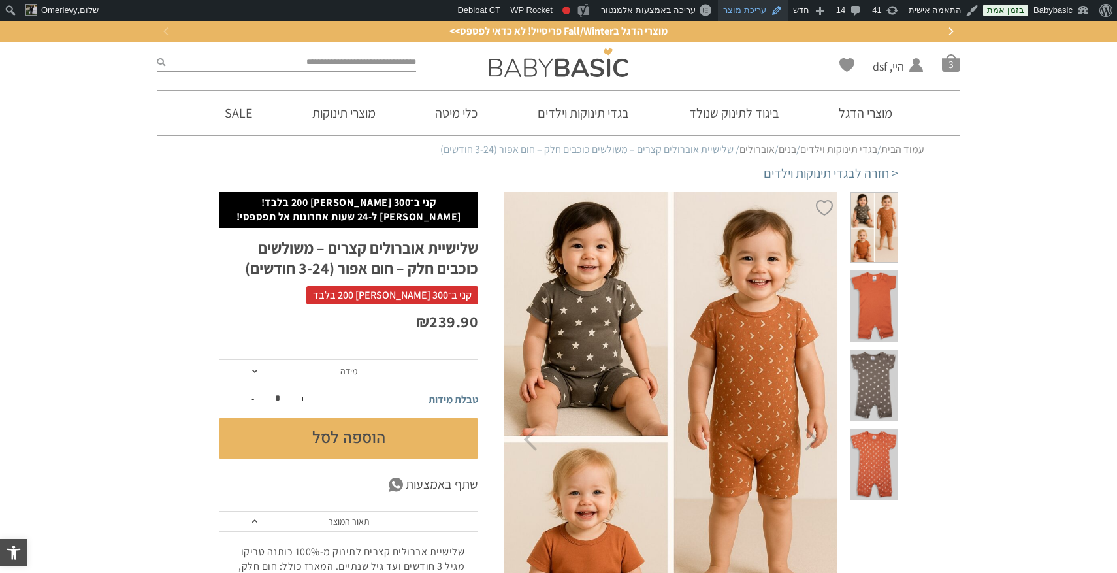
click at [761, 8] on link "עריכת מוצר" at bounding box center [753, 10] width 70 height 21
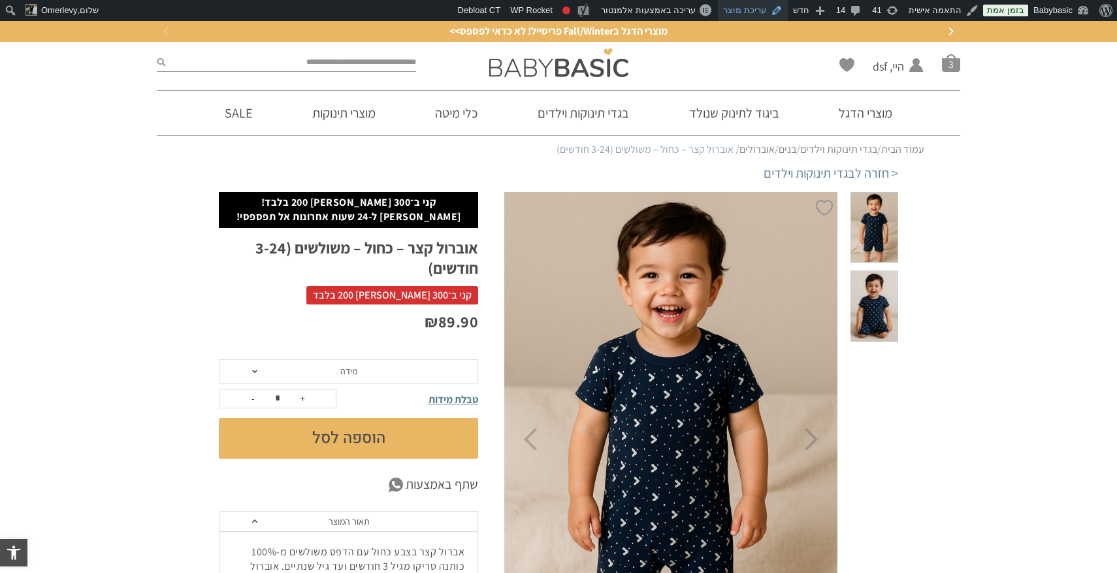
click at [754, 9] on link "עריכת מוצר" at bounding box center [753, 10] width 70 height 21
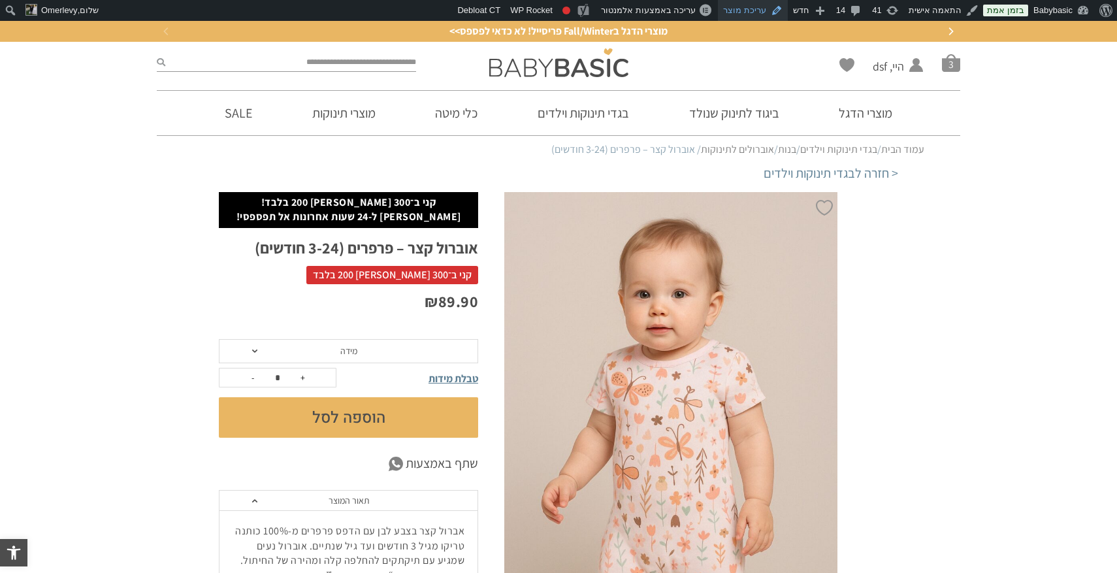
click at [762, 8] on link "עריכת מוצר" at bounding box center [753, 10] width 70 height 21
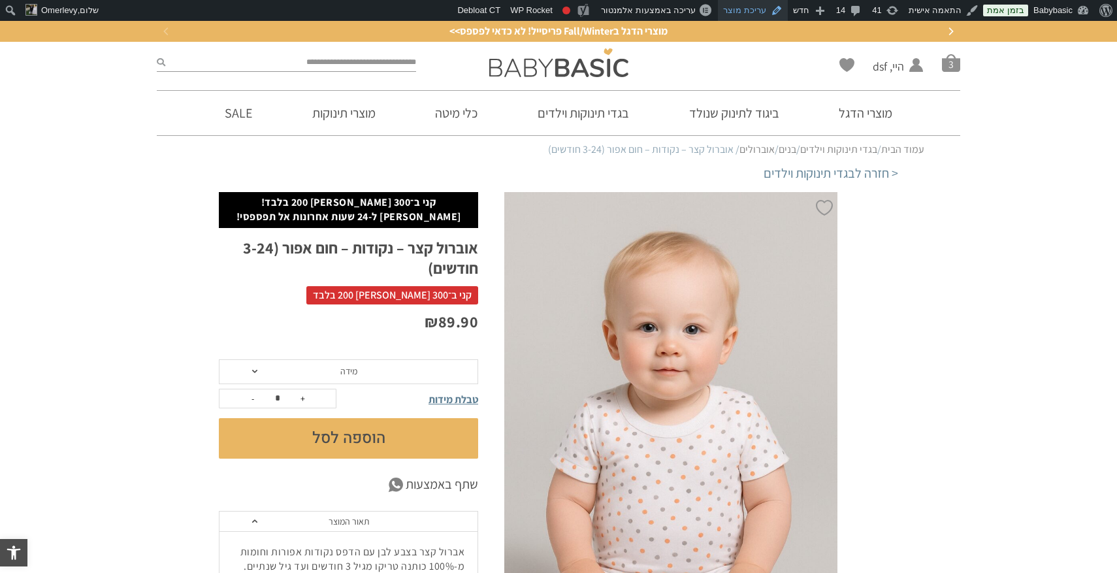
click at [759, 14] on link "עריכת מוצר" at bounding box center [753, 10] width 70 height 21
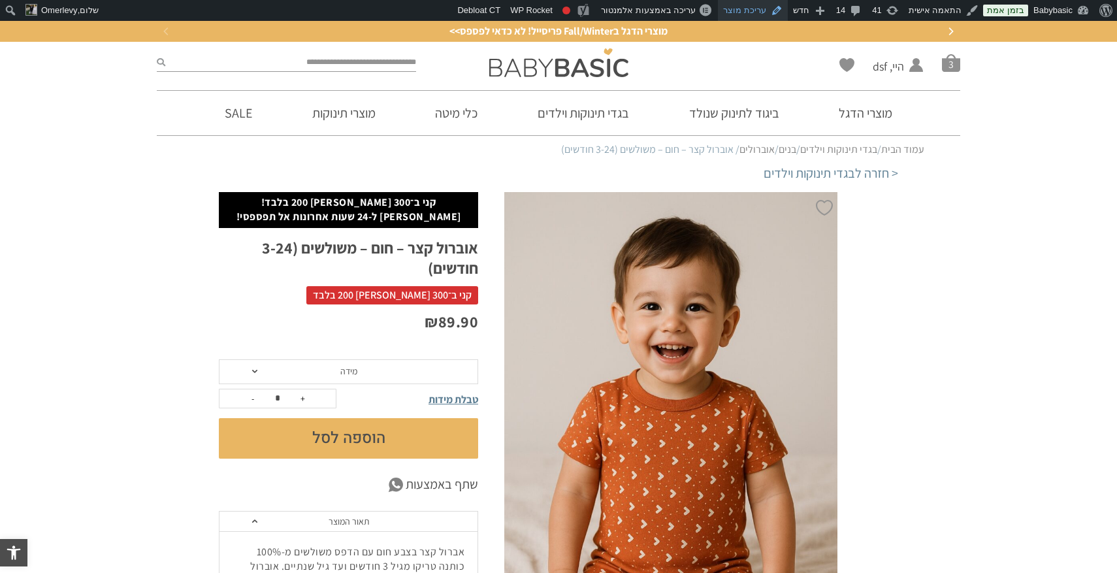
click at [752, 12] on link "עריכת מוצר" at bounding box center [753, 10] width 70 height 21
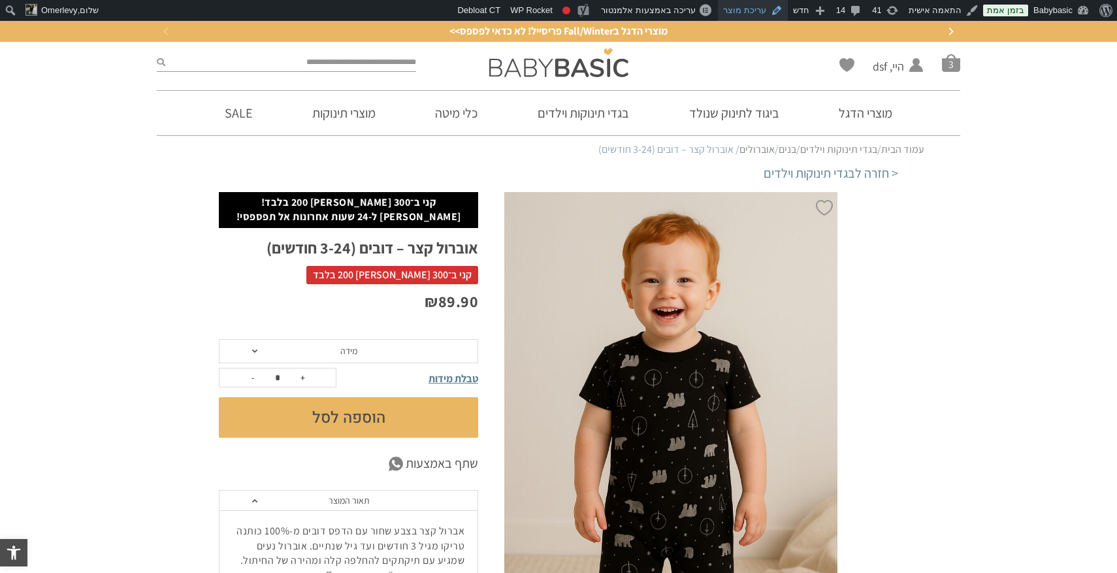
click at [755, 15] on link "עריכת מוצר" at bounding box center [753, 10] width 70 height 21
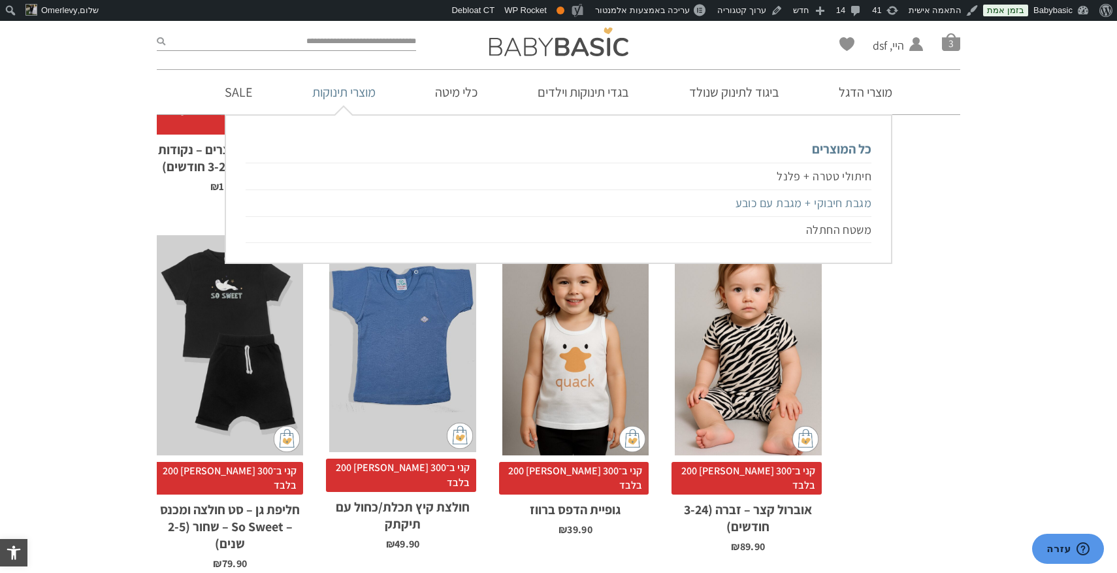
scroll to position [953, 0]
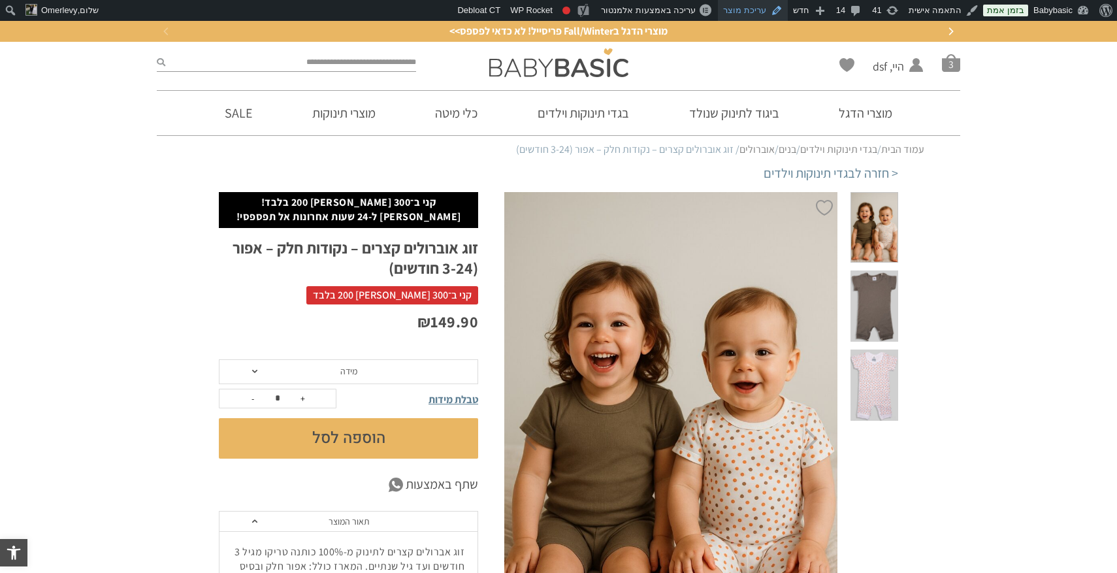
click at [773, 10] on link "עריכת מוצר" at bounding box center [753, 10] width 70 height 21
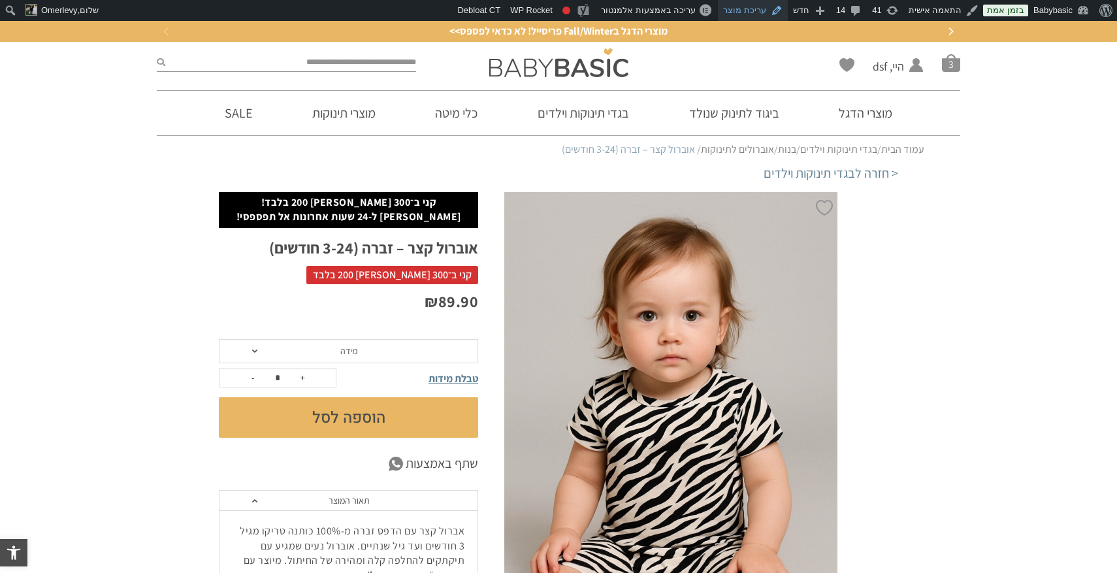
click at [765, 16] on link "עריכת מוצר" at bounding box center [753, 10] width 70 height 21
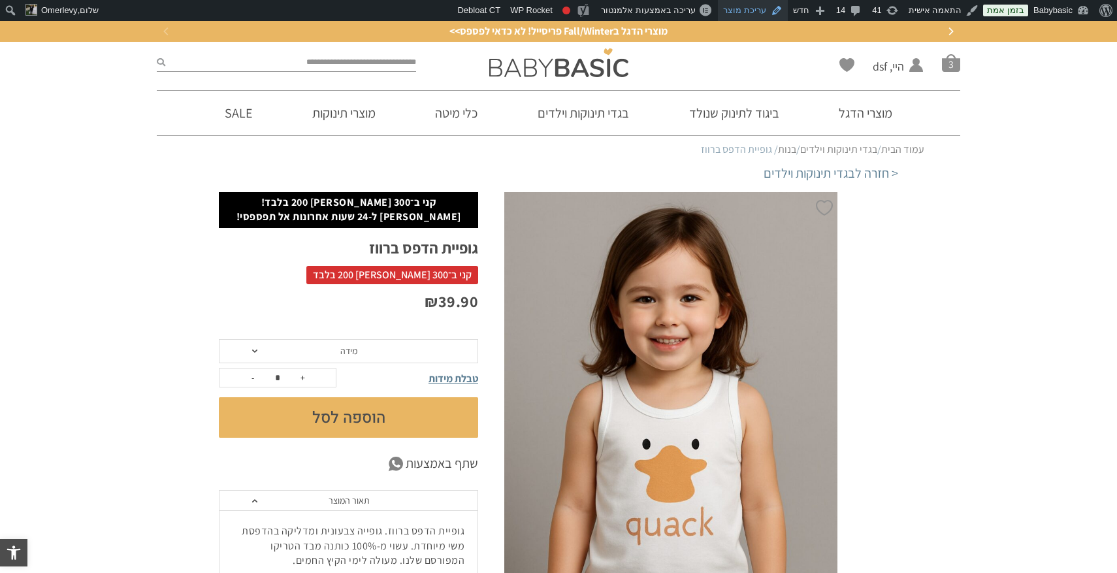
click at [763, 18] on link "עריכת מוצר" at bounding box center [753, 10] width 70 height 21
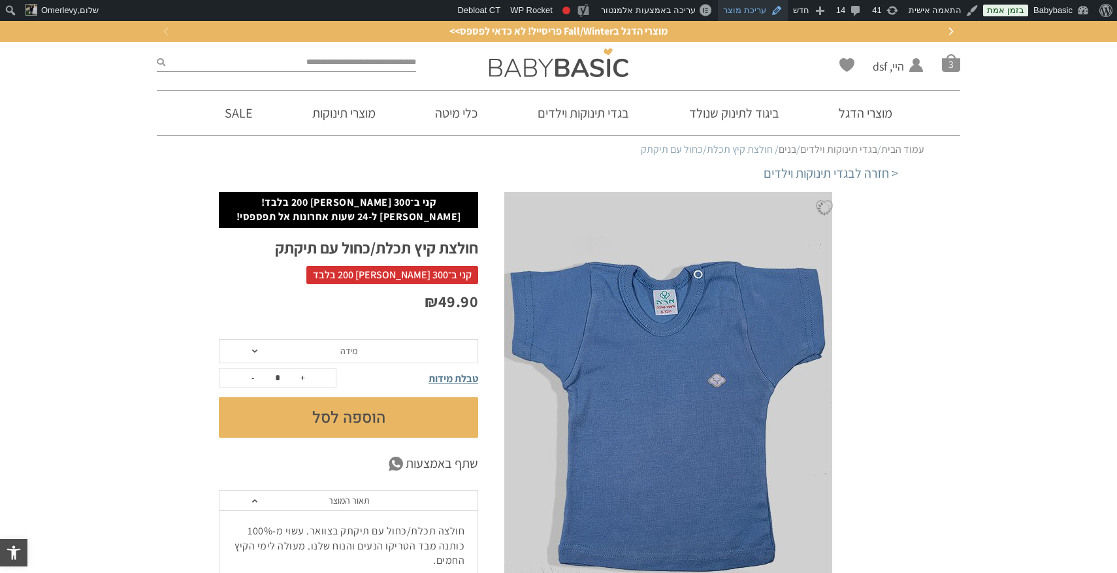
click at [770, 13] on link "עריכת מוצר" at bounding box center [753, 10] width 70 height 21
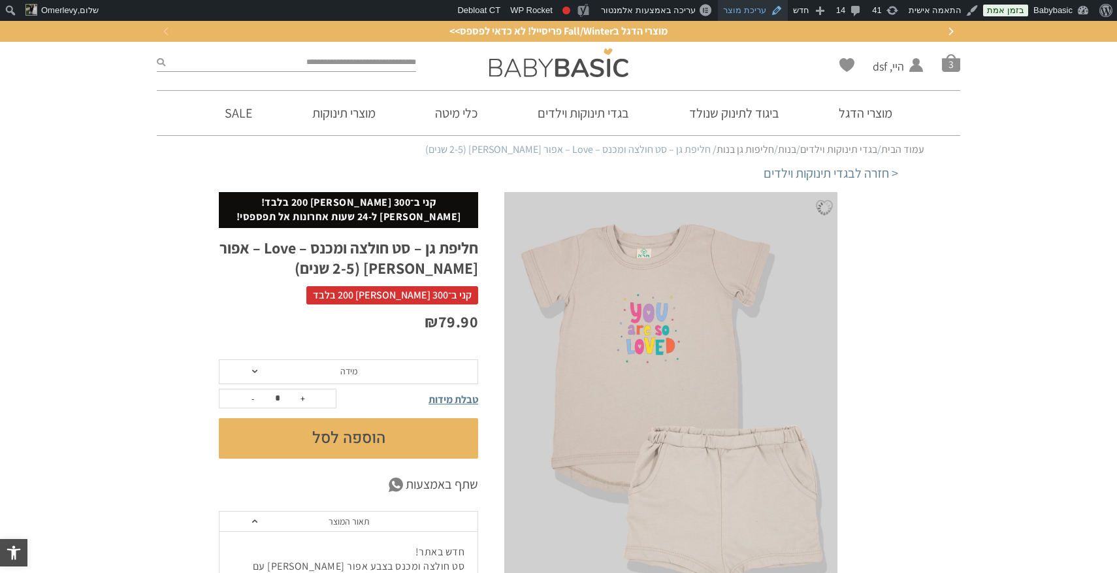
click at [758, 14] on link "עריכת מוצר" at bounding box center [753, 10] width 70 height 21
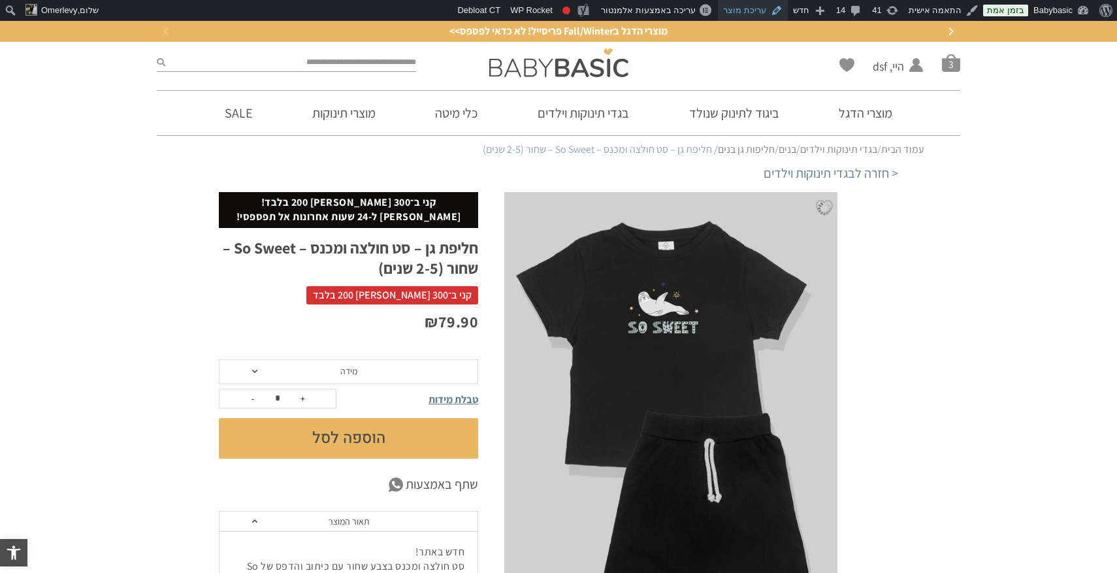
click at [769, 12] on link "עריכת מוצר" at bounding box center [753, 10] width 70 height 21
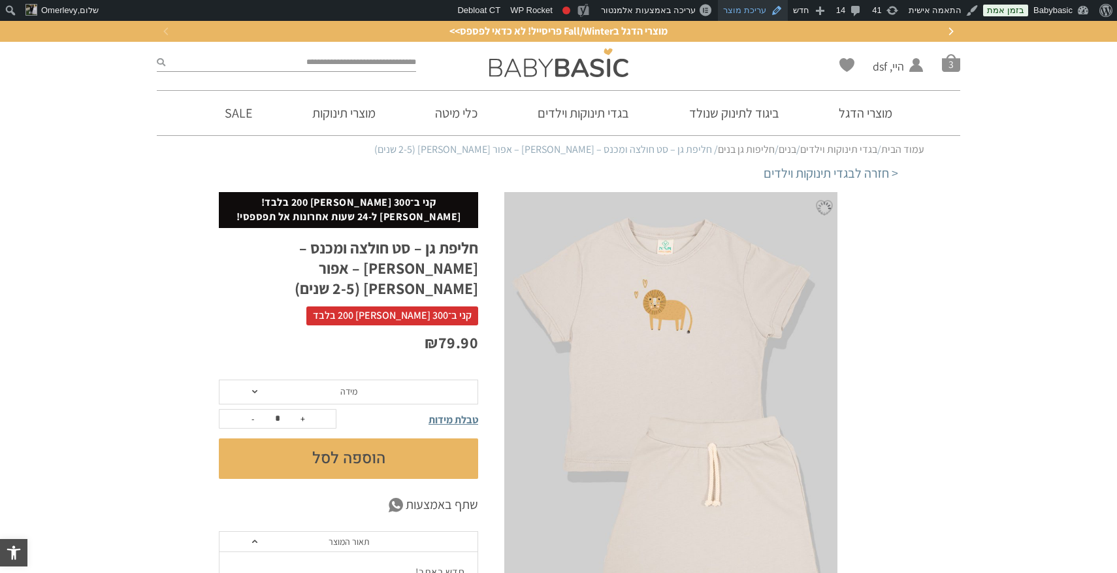
click at [756, 9] on link "עריכת מוצר" at bounding box center [753, 10] width 70 height 21
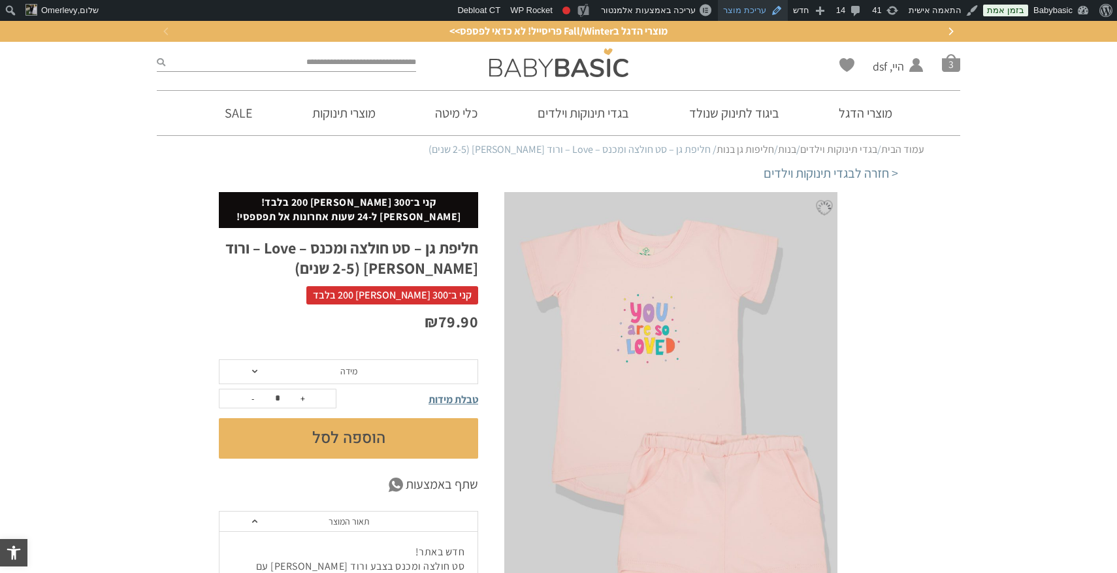
click at [766, 13] on link "עריכת מוצר" at bounding box center [753, 10] width 70 height 21
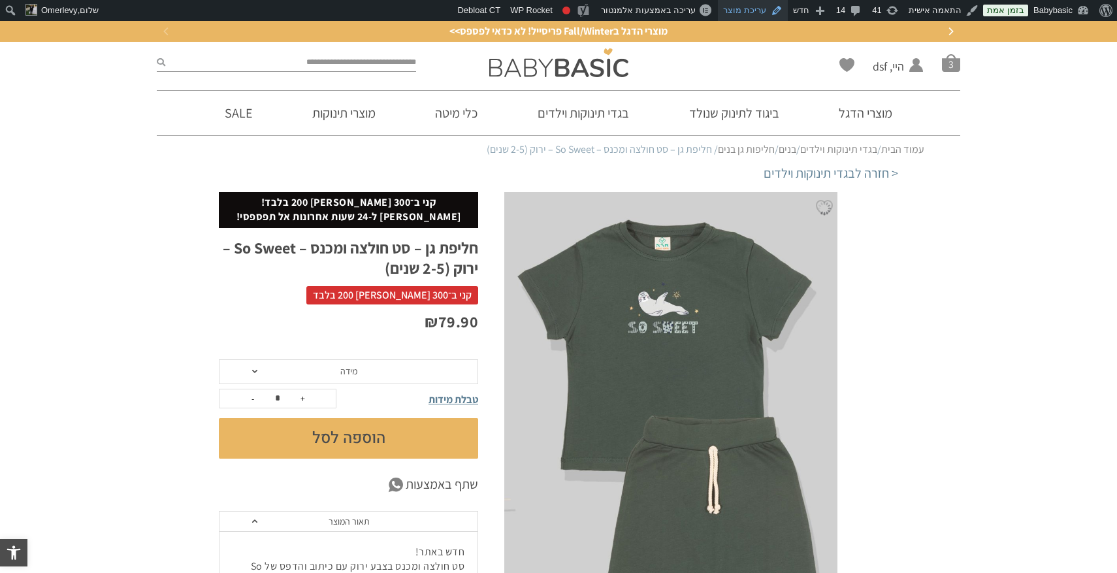
click at [762, 8] on link "עריכת מוצר" at bounding box center [753, 10] width 70 height 21
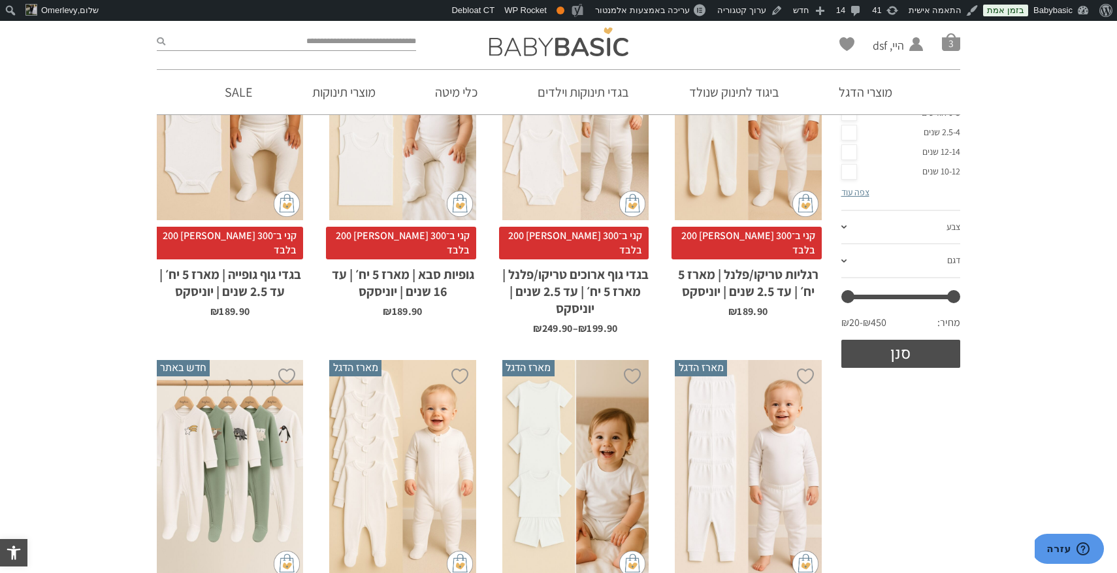
scroll to position [332, 0]
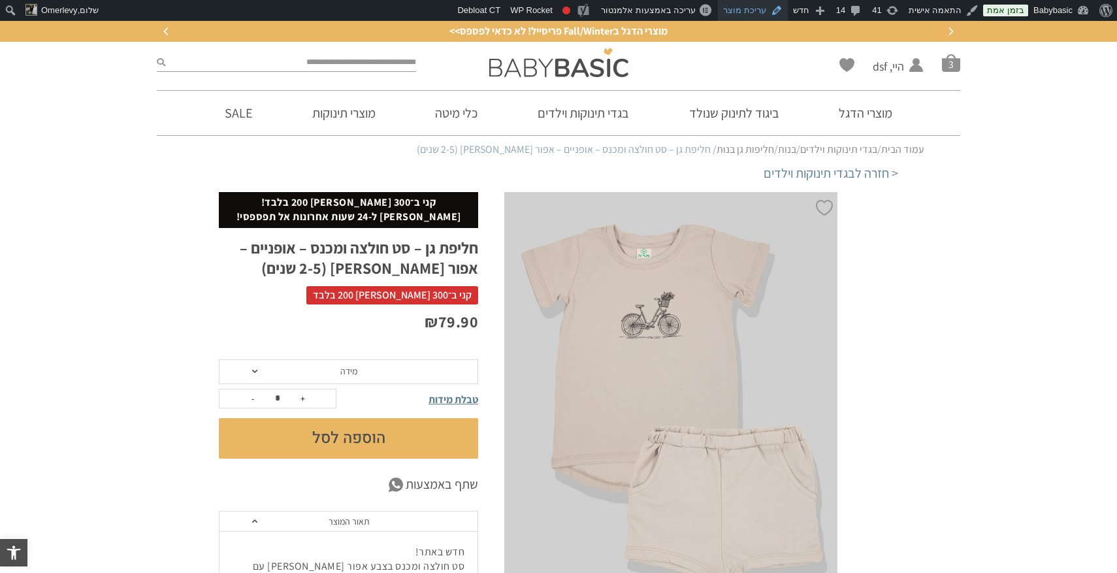
click at [769, 10] on link "עריכת מוצר" at bounding box center [753, 10] width 70 height 21
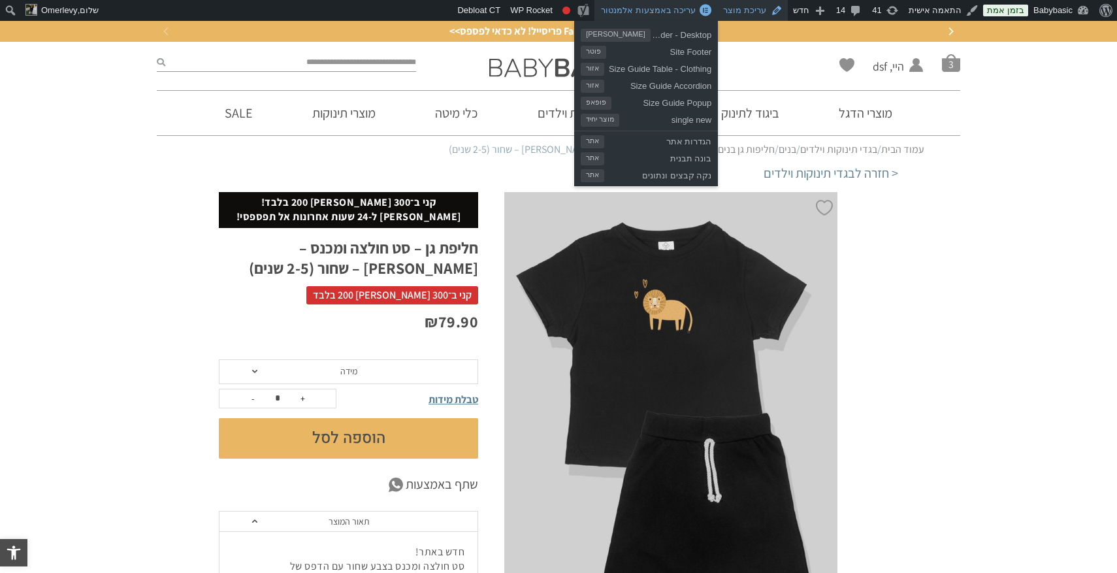
click at [751, 16] on link "עריכת מוצר" at bounding box center [753, 10] width 70 height 21
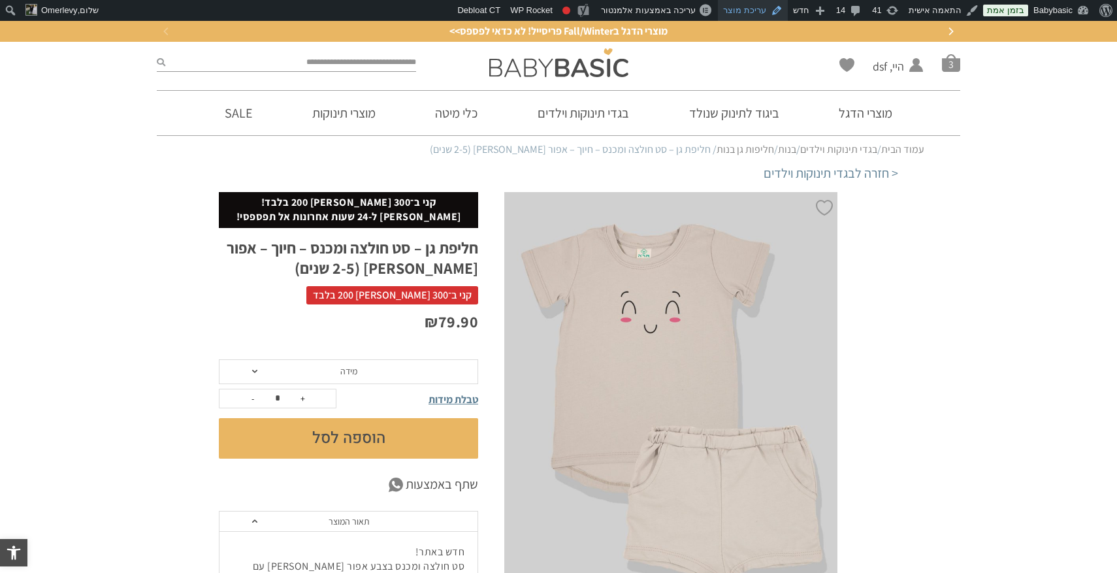
click at [754, 14] on link "עריכת מוצר" at bounding box center [753, 10] width 70 height 21
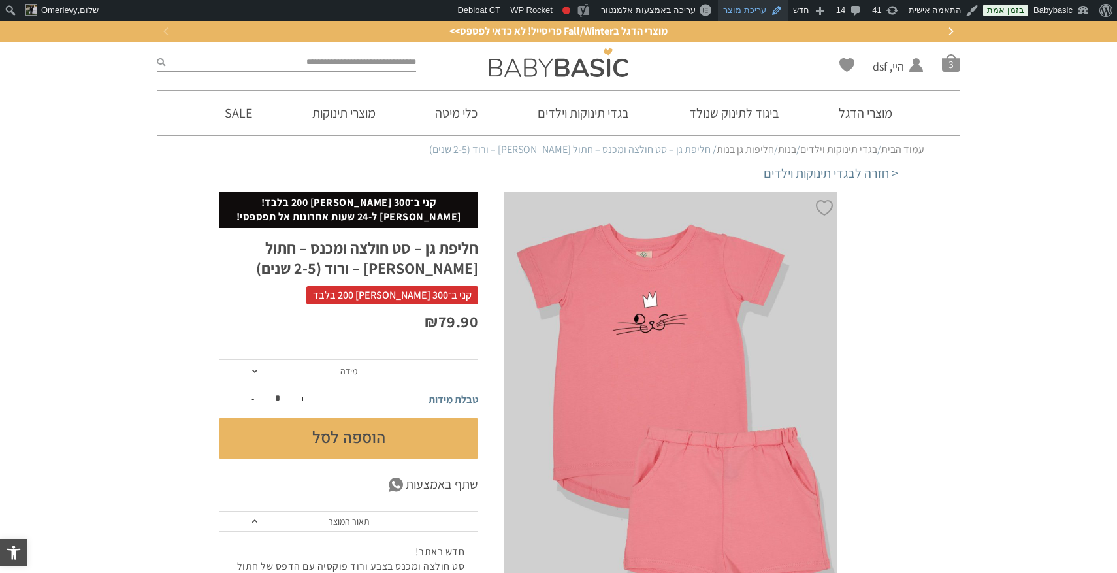
click at [747, 11] on link "עריכת מוצר" at bounding box center [753, 10] width 70 height 21
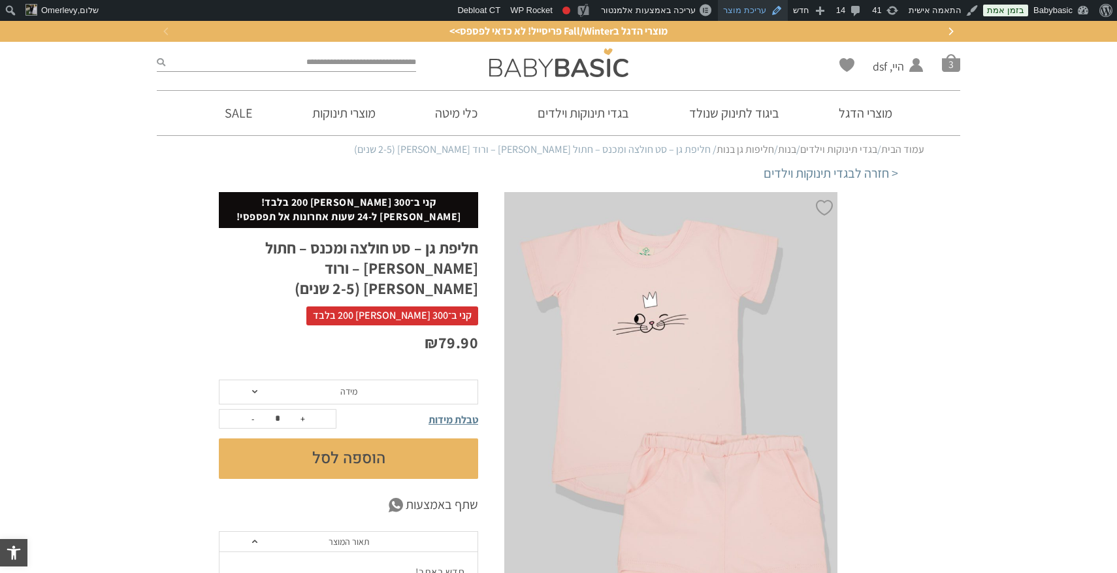
click at [747, 6] on link "עריכת מוצר" at bounding box center [753, 10] width 70 height 21
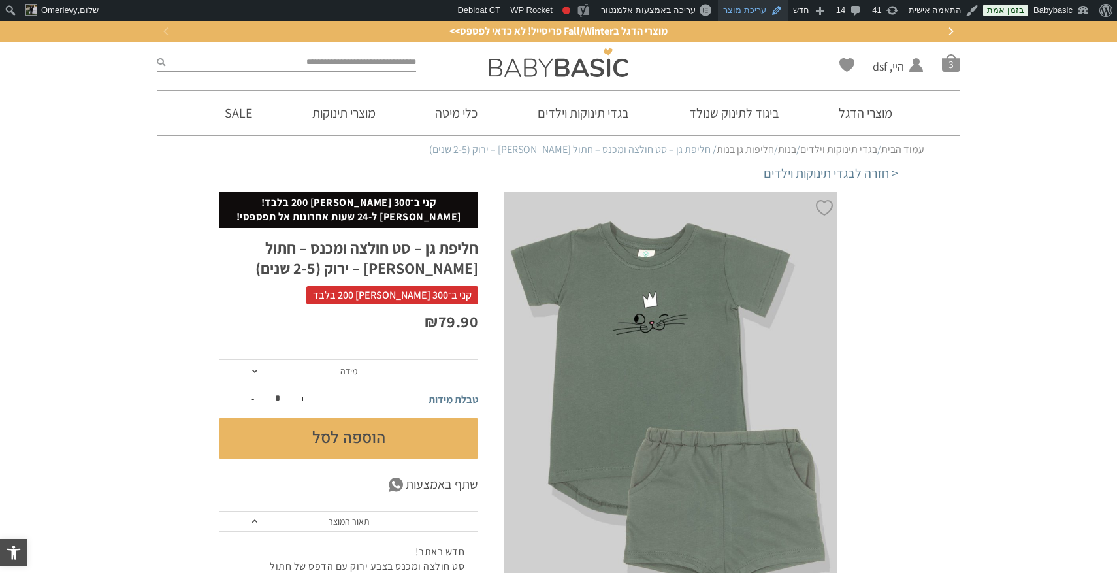
click at [747, 12] on link "עריכת מוצר" at bounding box center [753, 10] width 70 height 21
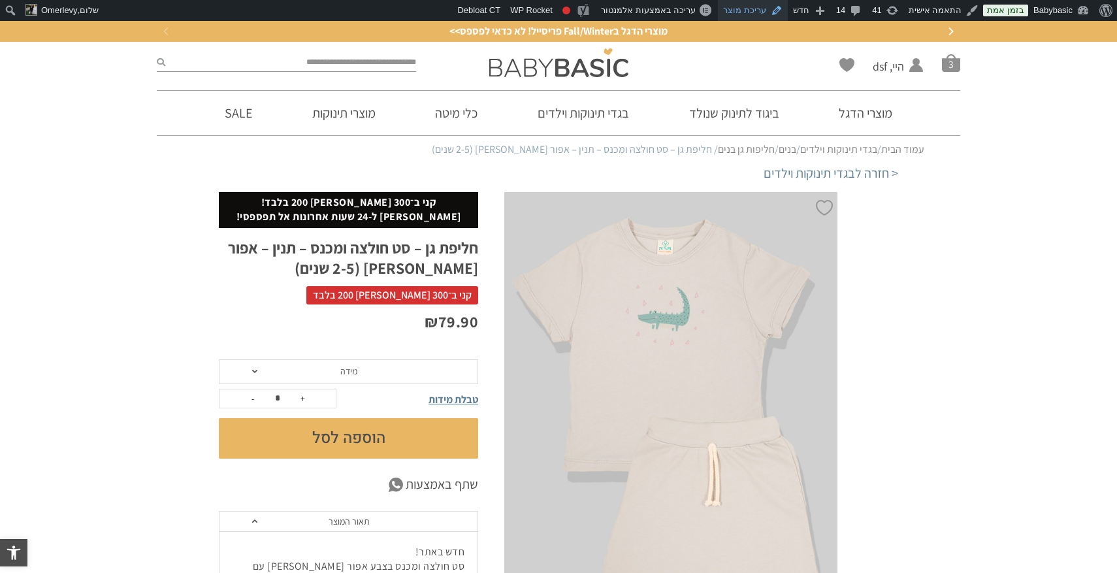
click at [763, 12] on link "עריכת מוצר" at bounding box center [753, 10] width 70 height 21
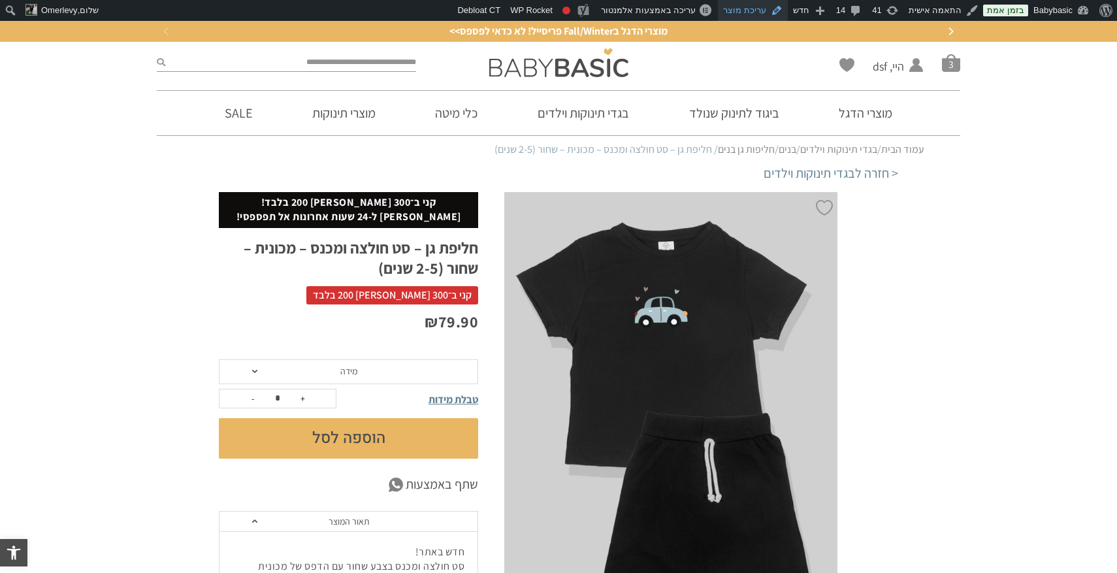
click at [762, 12] on link "עריכת מוצר" at bounding box center [753, 10] width 70 height 21
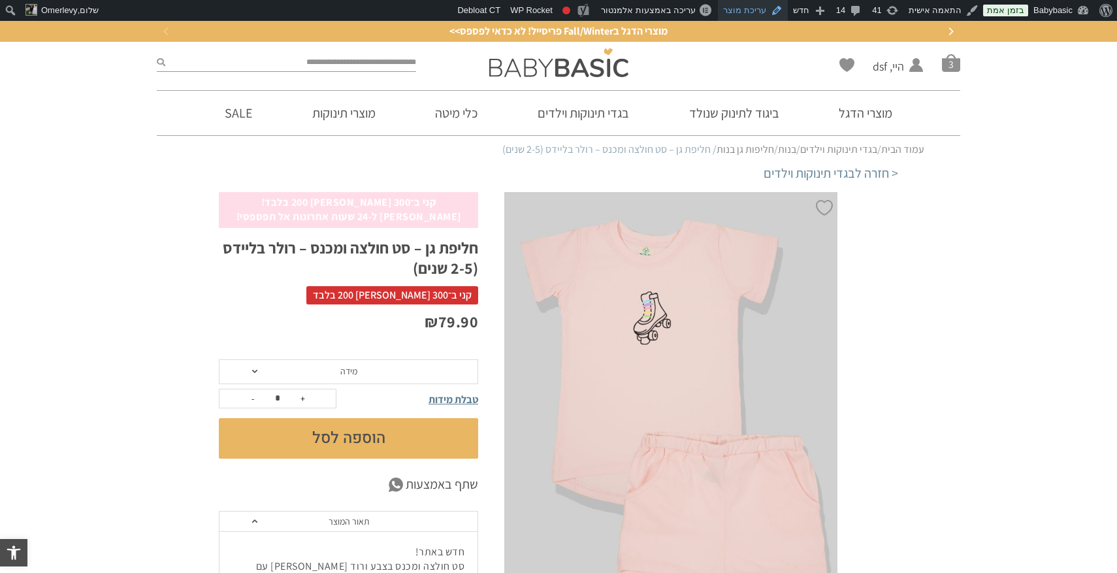
click at [762, 12] on link "עריכת מוצר" at bounding box center [753, 10] width 70 height 21
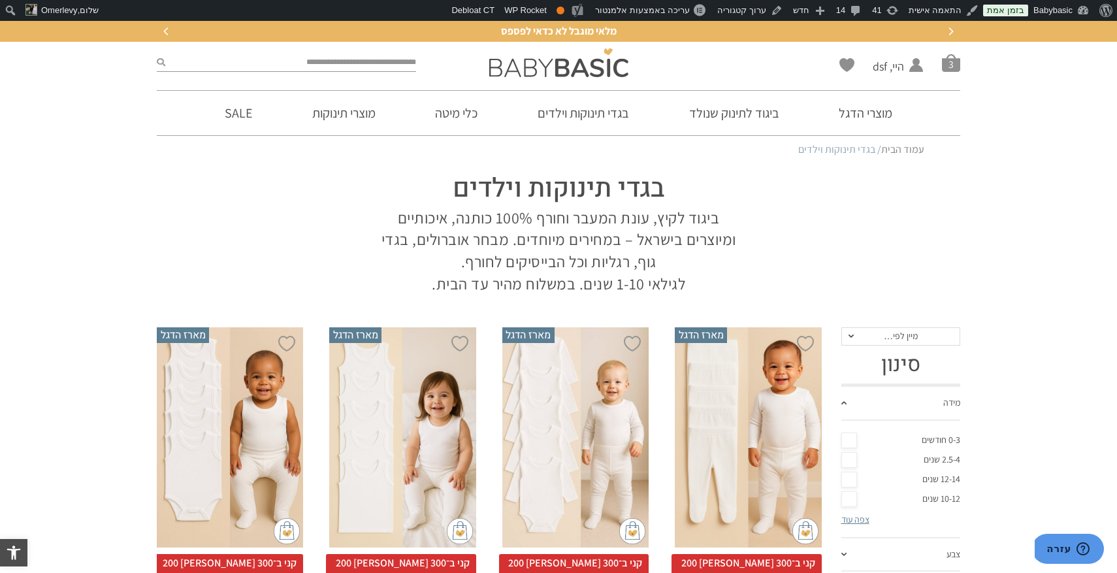
scroll to position [49, 0]
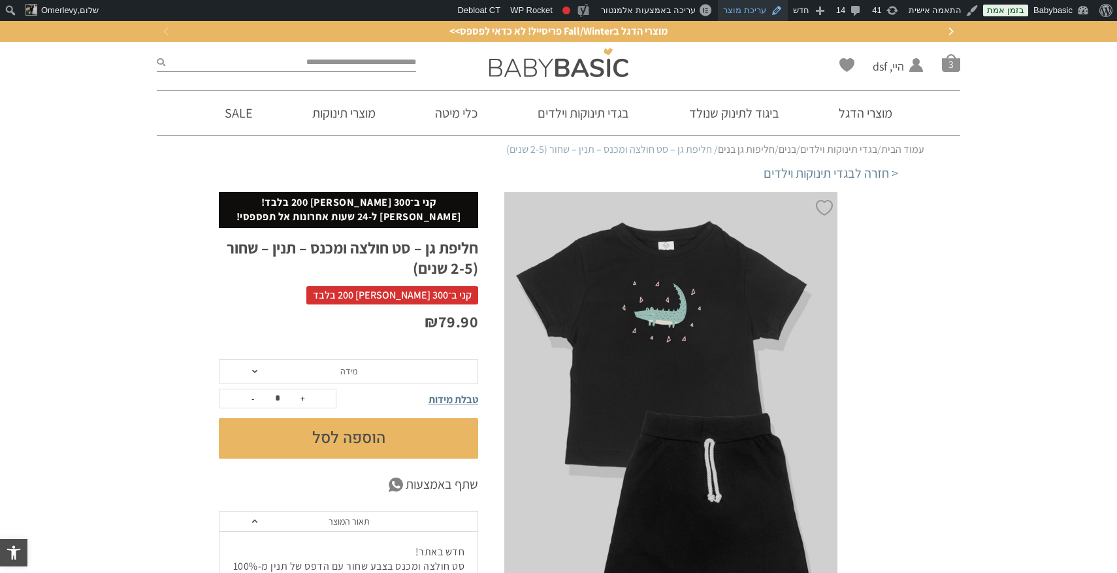
click at [757, 10] on link "עריכת מוצר" at bounding box center [753, 10] width 70 height 21
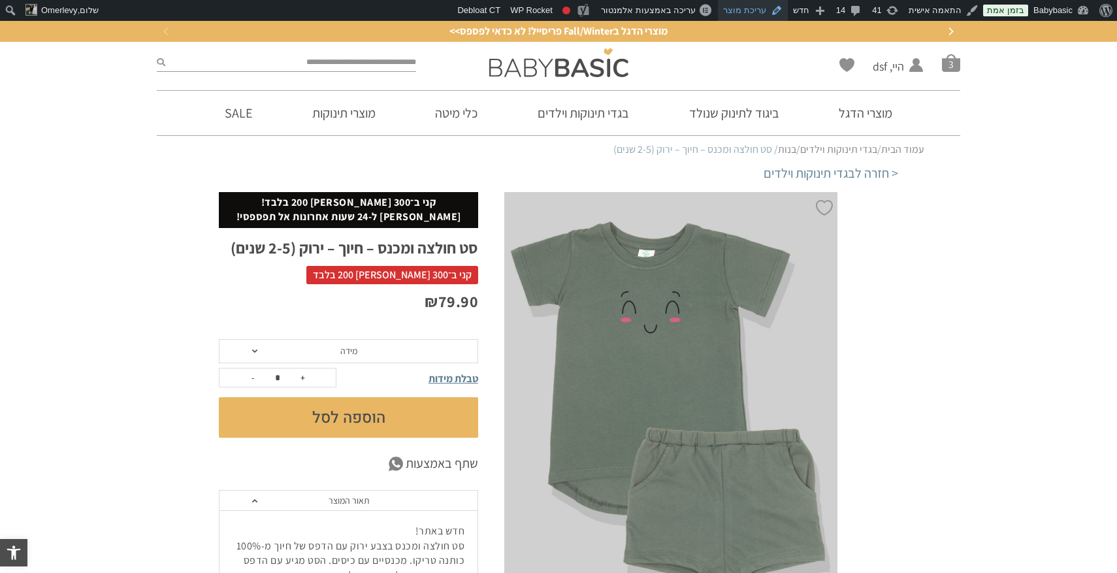
click at [762, 12] on link "עריכת מוצר" at bounding box center [753, 10] width 70 height 21
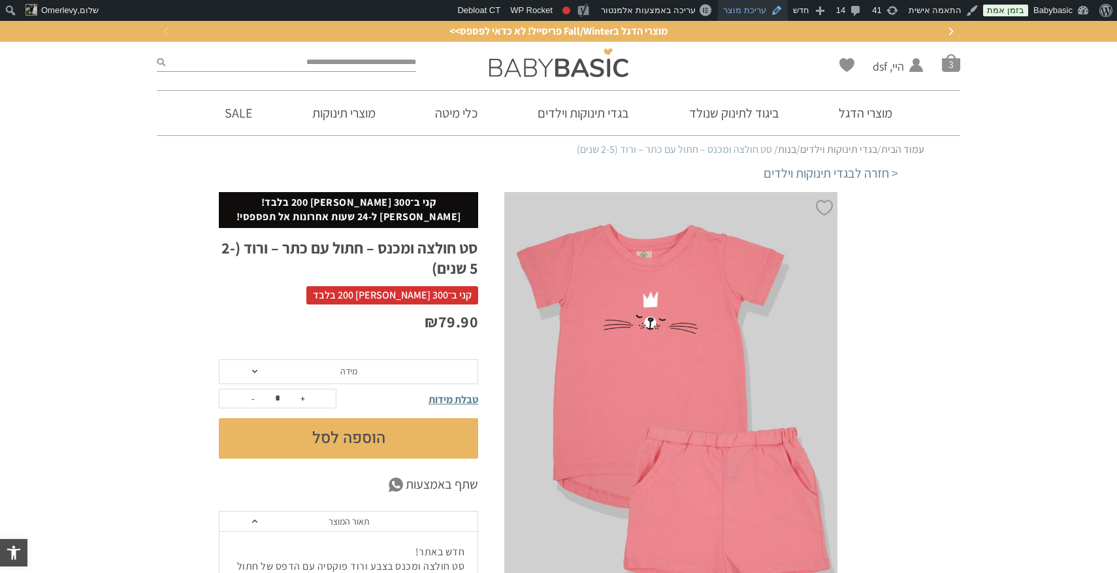
click at [758, 10] on link "עריכת מוצר" at bounding box center [753, 10] width 70 height 21
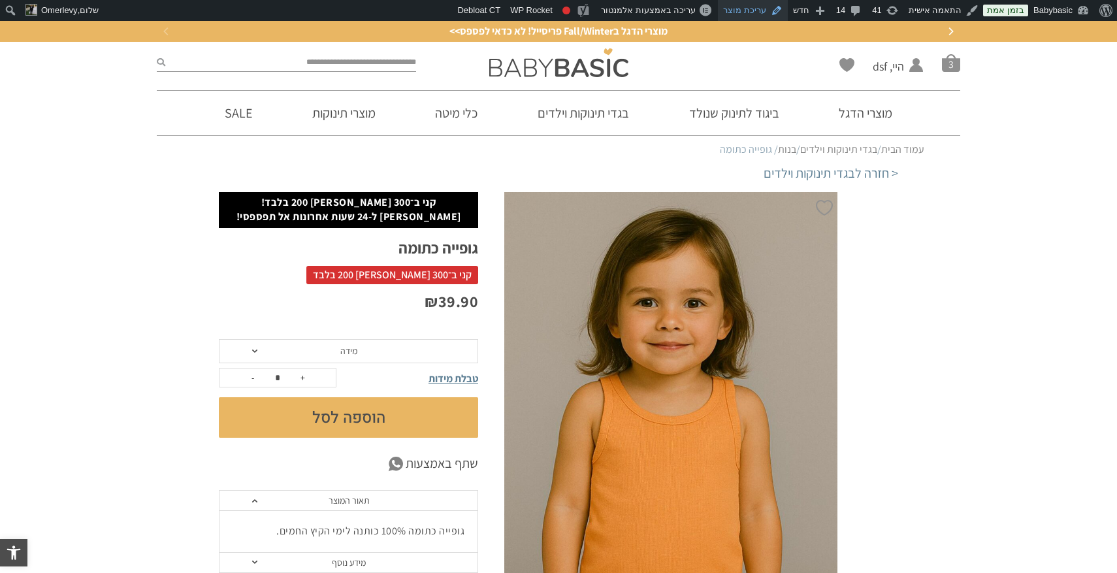
click at [762, 8] on link "עריכת מוצר" at bounding box center [753, 10] width 70 height 21
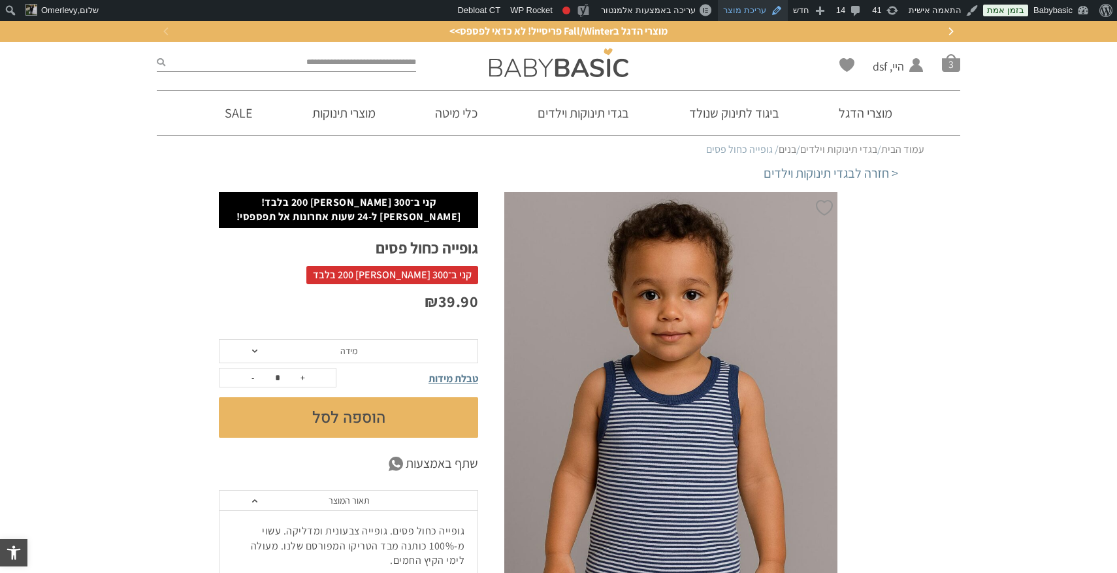
click at [769, 13] on link "עריכת מוצר" at bounding box center [753, 10] width 70 height 21
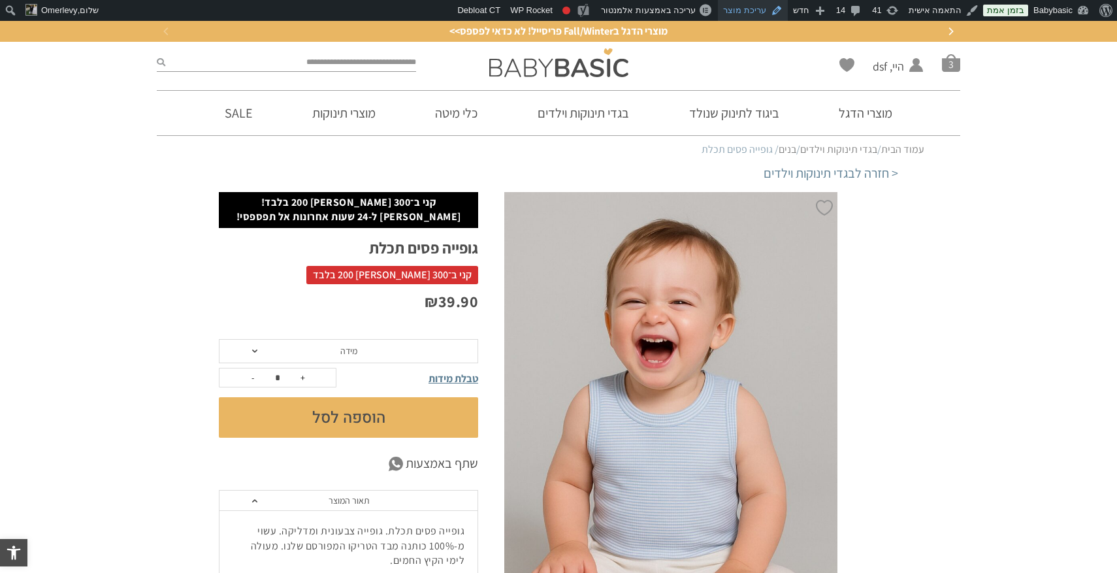
click at [760, 7] on link "עריכת מוצר" at bounding box center [753, 10] width 70 height 21
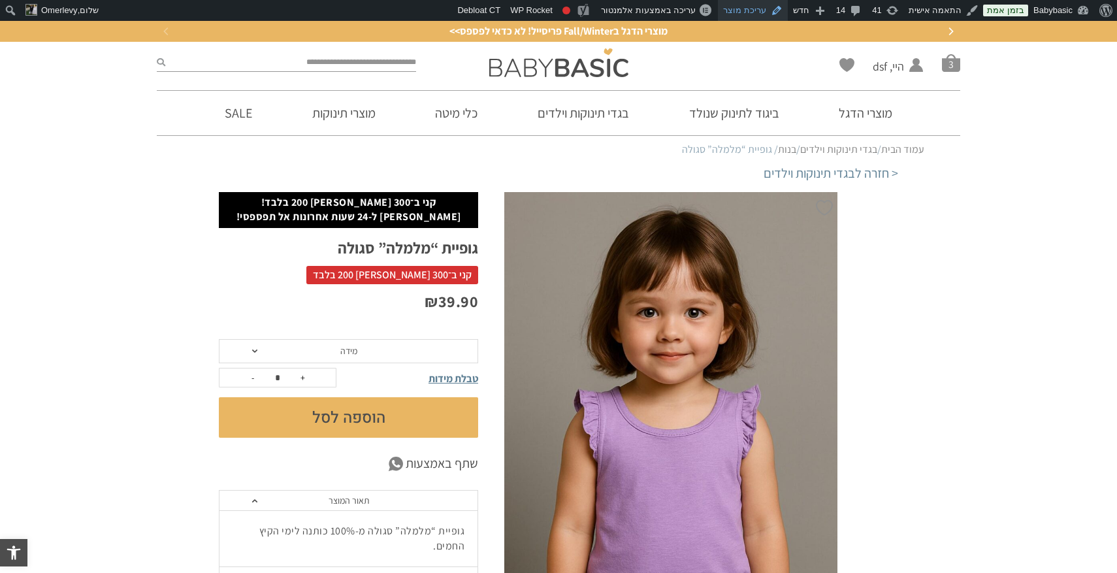
click at [764, 9] on link "עריכת מוצר" at bounding box center [753, 10] width 70 height 21
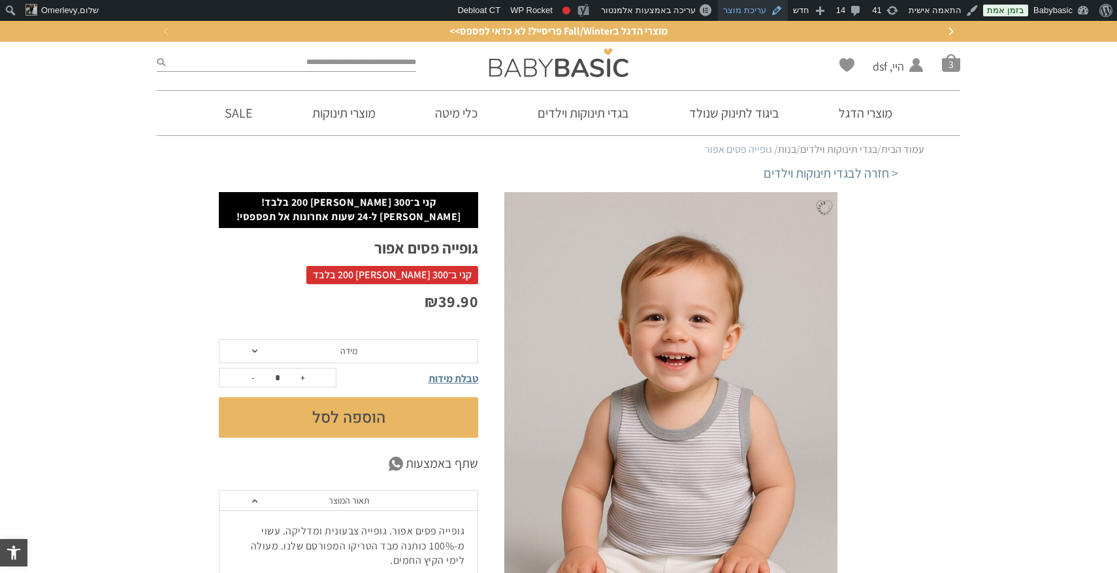
click at [759, 10] on link "עריכת מוצר" at bounding box center [753, 10] width 70 height 21
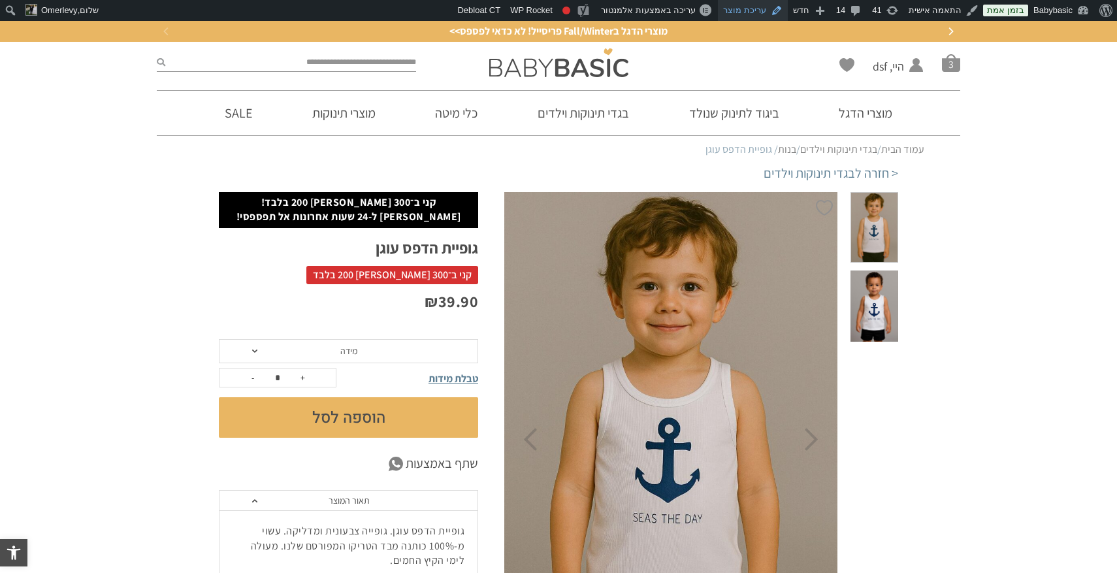
click at [766, 10] on link "עריכת מוצר" at bounding box center [753, 10] width 70 height 21
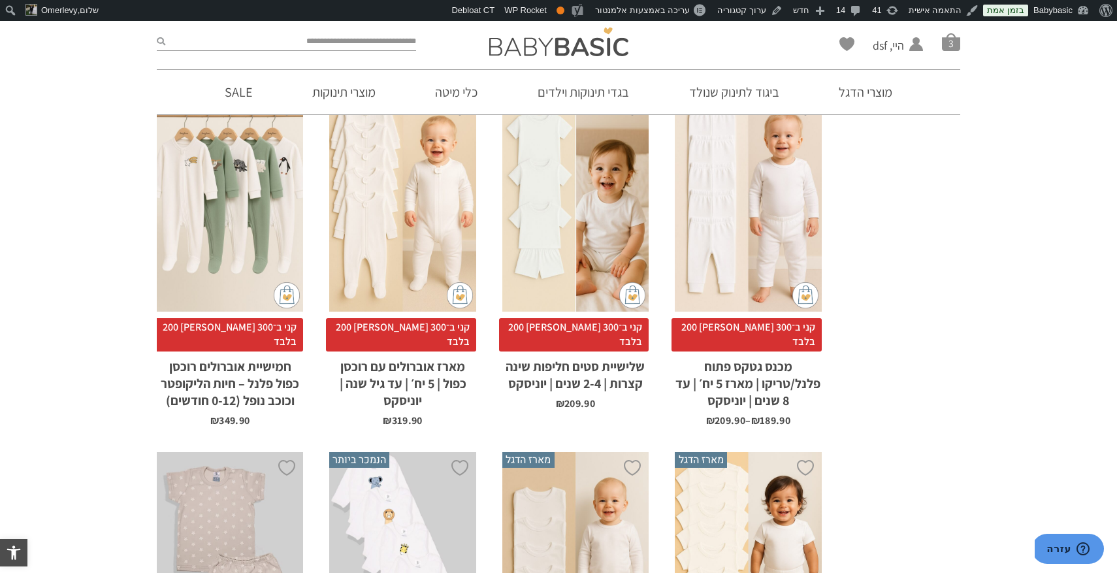
scroll to position [598, 0]
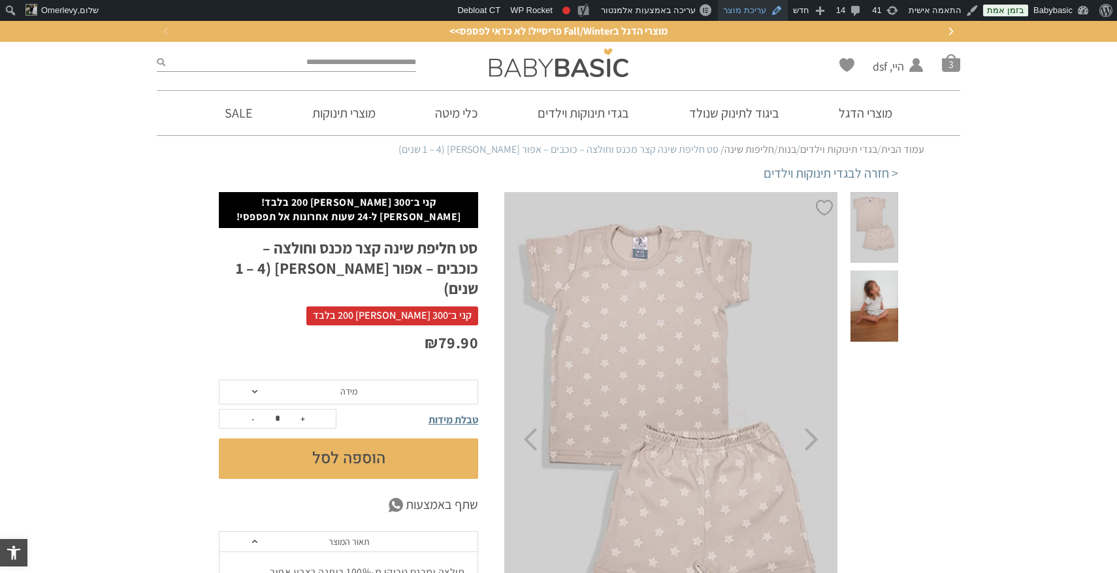
click at [754, 16] on link "עריכת מוצר" at bounding box center [753, 10] width 70 height 21
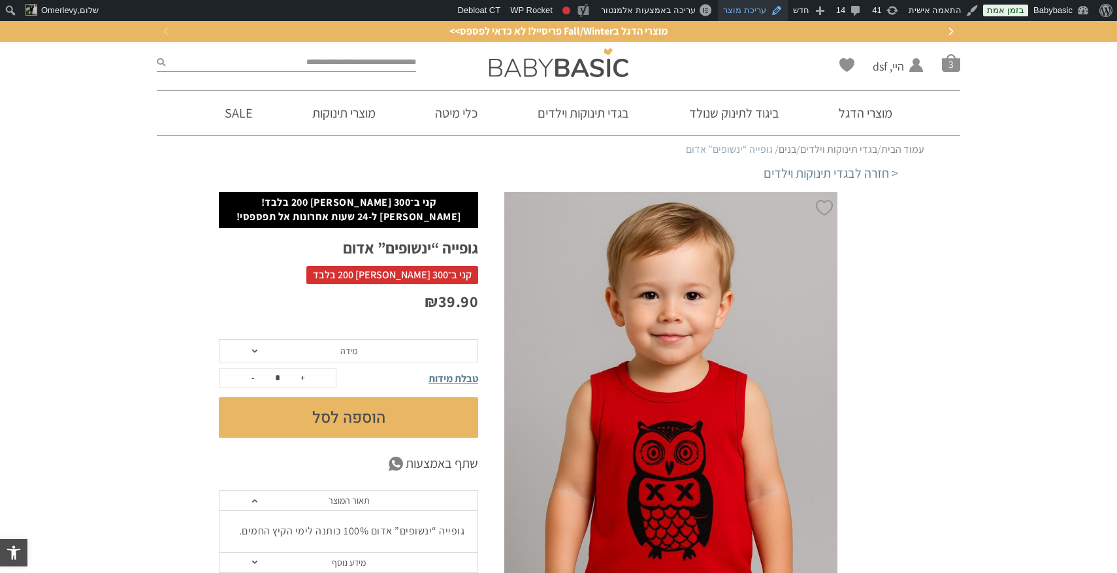
click at [757, 12] on link "עריכת מוצר" at bounding box center [753, 10] width 70 height 21
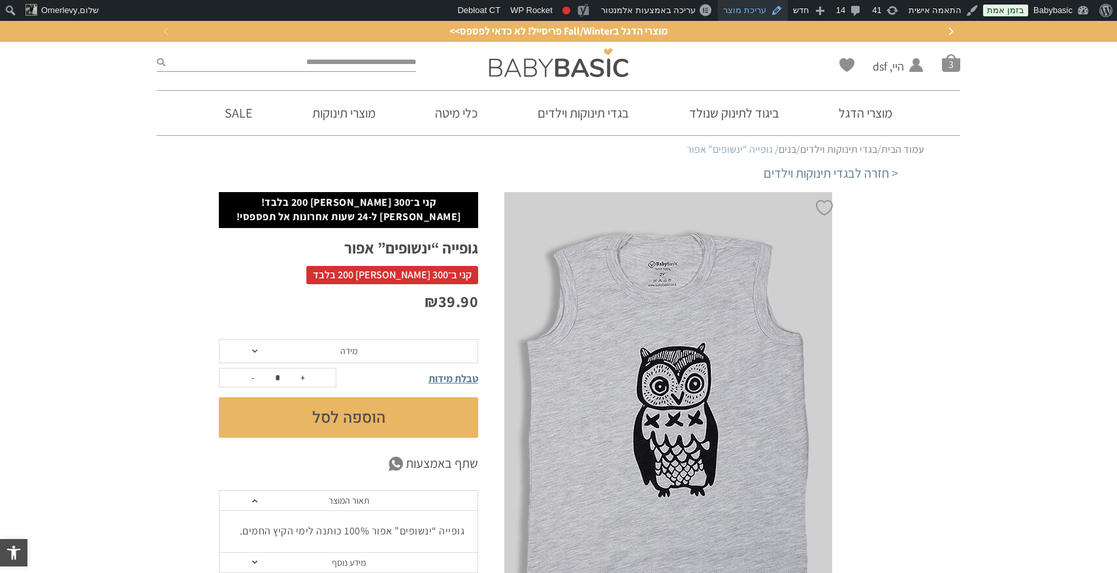
click at [762, 11] on link "עריכת מוצר" at bounding box center [753, 10] width 70 height 21
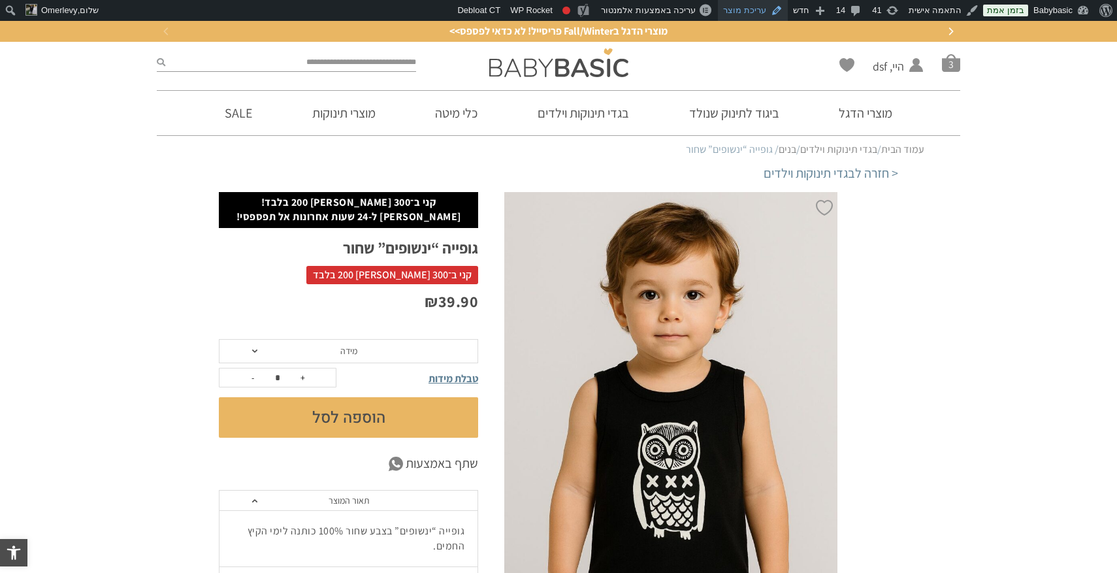
click at [760, 8] on link "עריכת מוצר" at bounding box center [753, 10] width 70 height 21
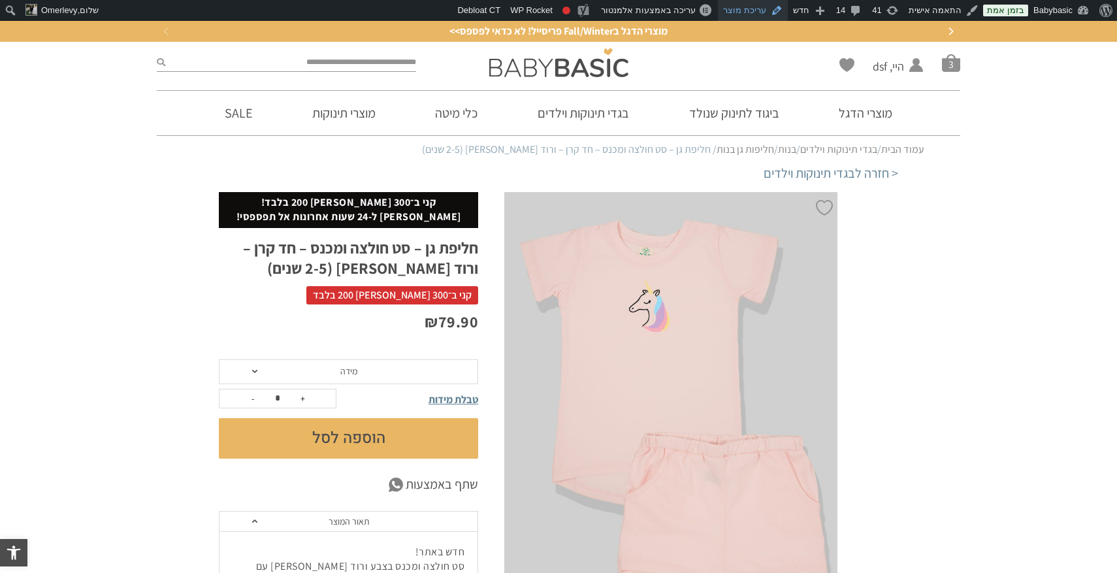
click at [756, 12] on link "עריכת מוצר" at bounding box center [753, 10] width 70 height 21
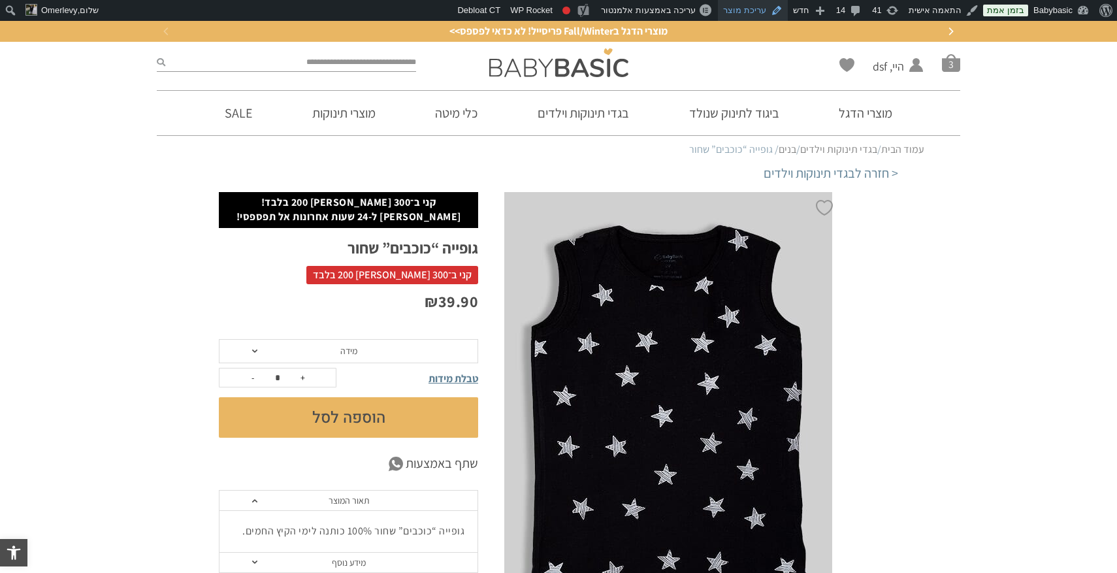
click at [756, 10] on link "עריכת מוצר" at bounding box center [753, 10] width 70 height 21
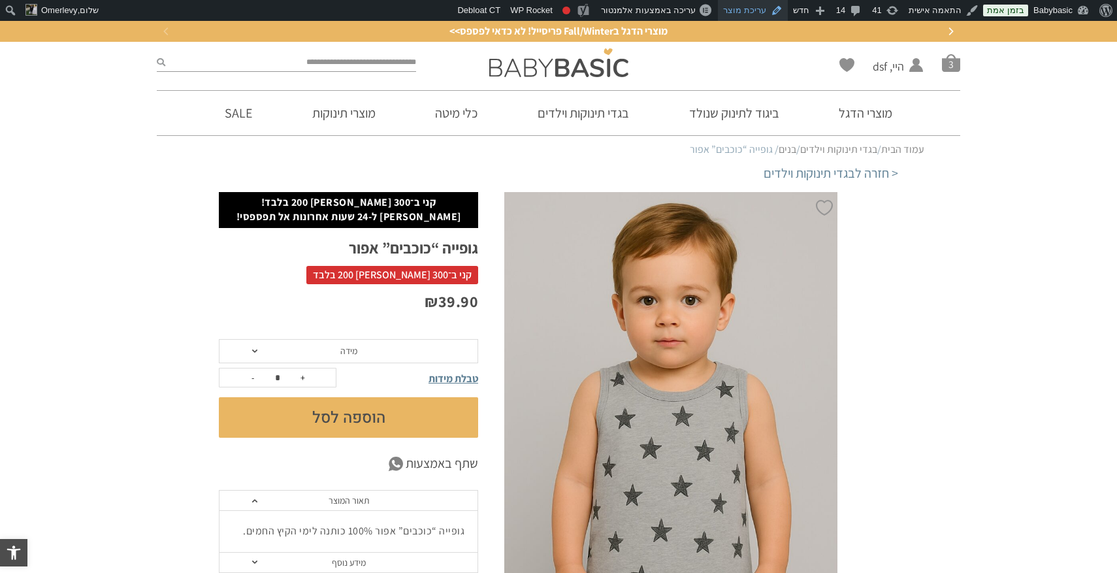
click at [753, 6] on link "עריכת מוצר" at bounding box center [753, 10] width 70 height 21
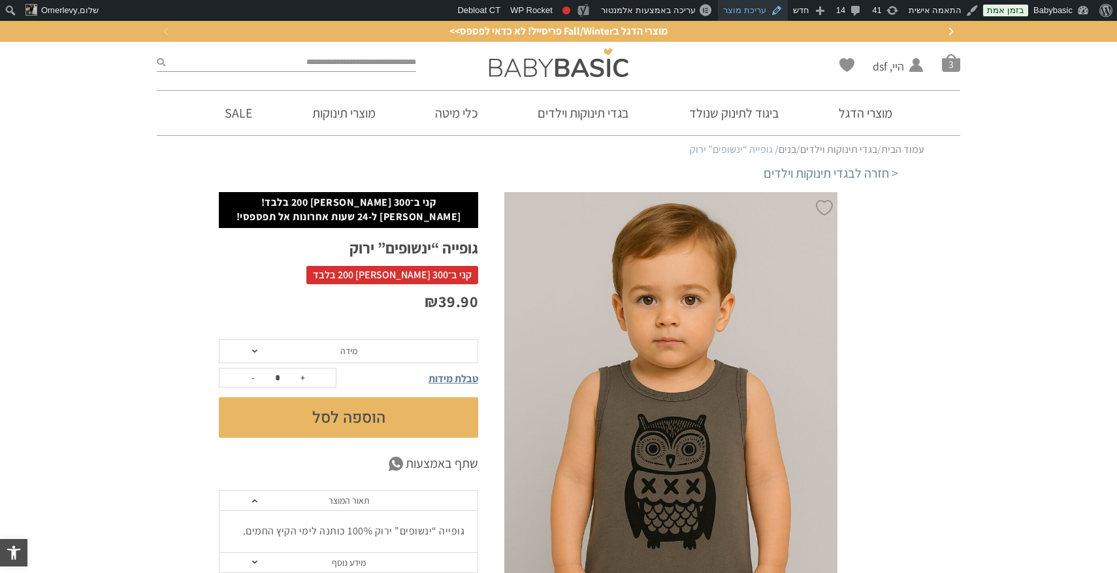
click at [760, 8] on link "עריכת מוצר" at bounding box center [753, 10] width 70 height 21
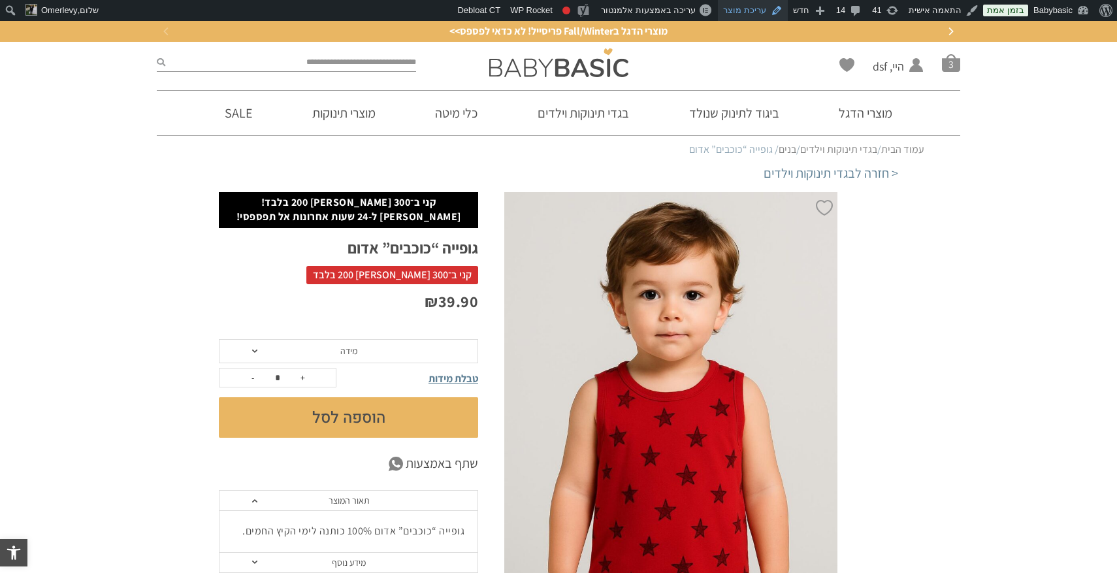
click at [756, 14] on link "עריכת מוצר" at bounding box center [753, 10] width 70 height 21
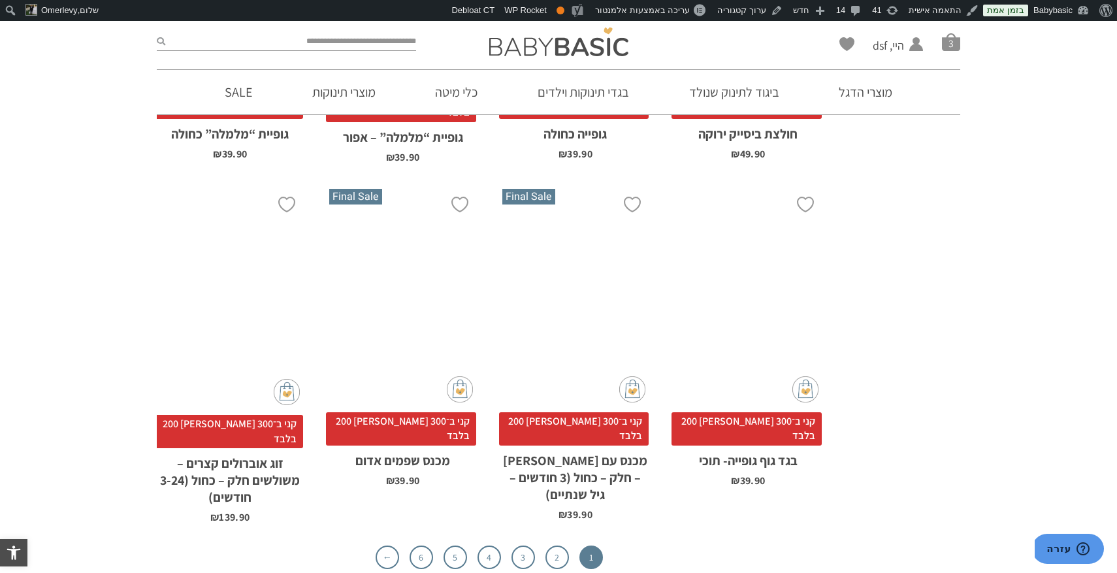
scroll to position [3869, 0]
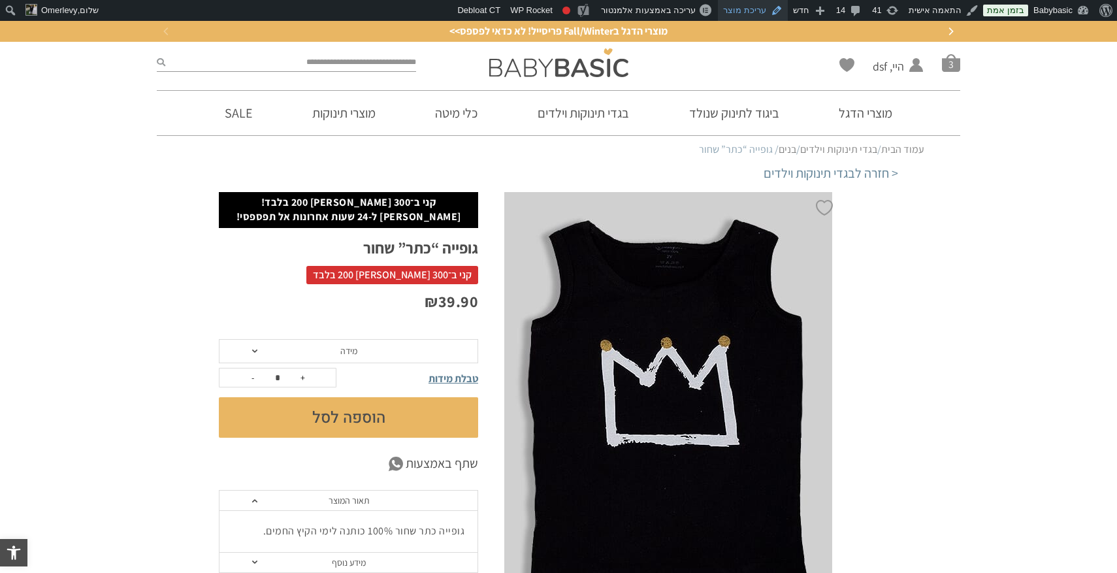
click at [758, 14] on link "עריכת מוצר" at bounding box center [753, 10] width 70 height 21
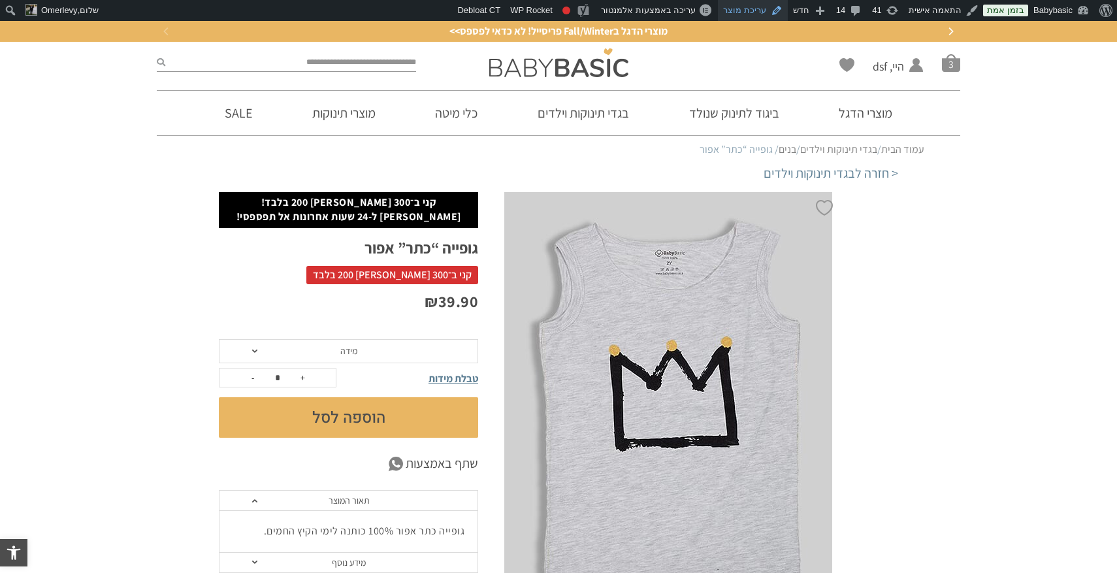
click at [769, 11] on link "עריכת מוצר" at bounding box center [753, 10] width 70 height 21
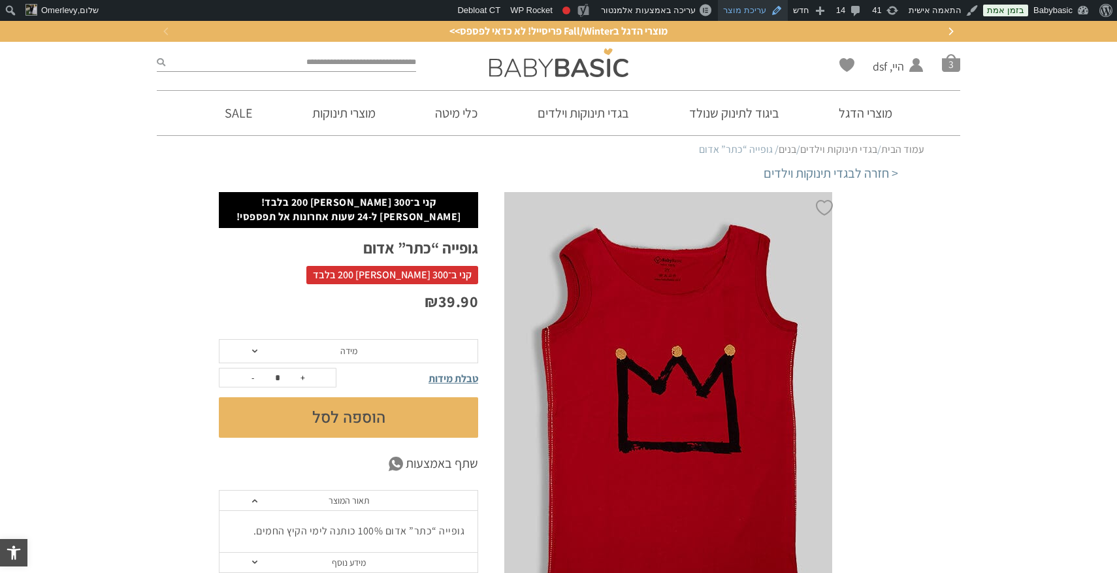
click at [759, 8] on link "עריכת מוצר" at bounding box center [753, 10] width 70 height 21
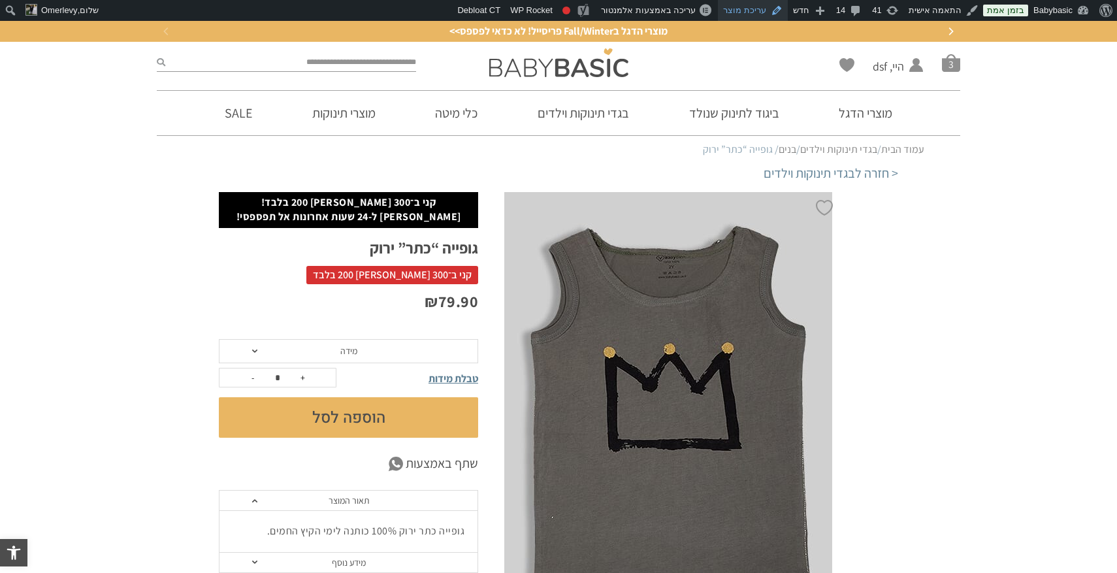
click at [766, 10] on link "עריכת מוצר" at bounding box center [753, 10] width 70 height 21
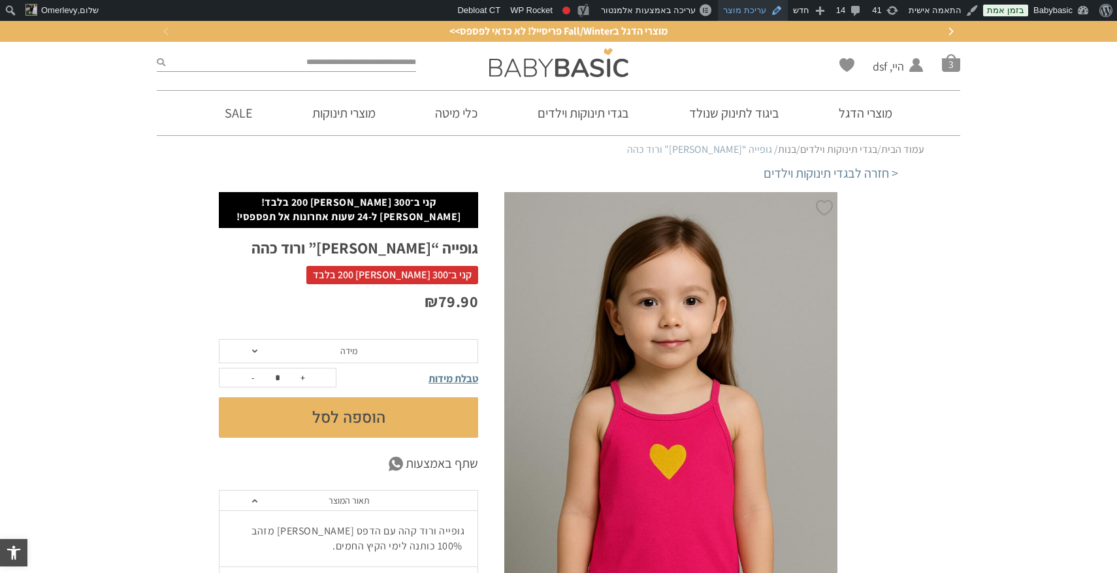
click at [758, 7] on link "עריכת מוצר" at bounding box center [753, 10] width 70 height 21
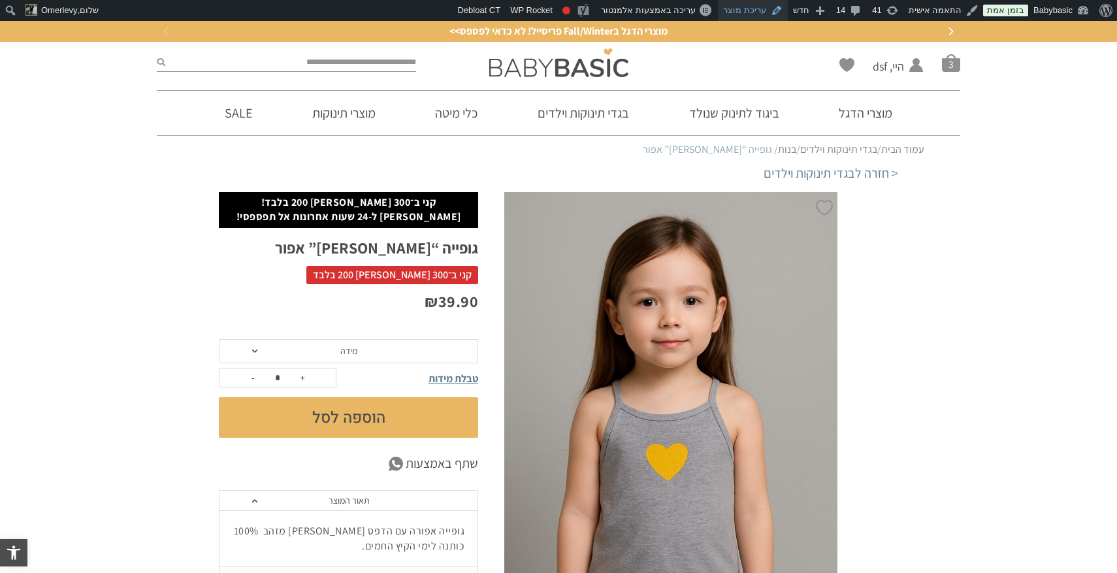
click at [757, 7] on link "עריכת מוצר" at bounding box center [753, 10] width 70 height 21
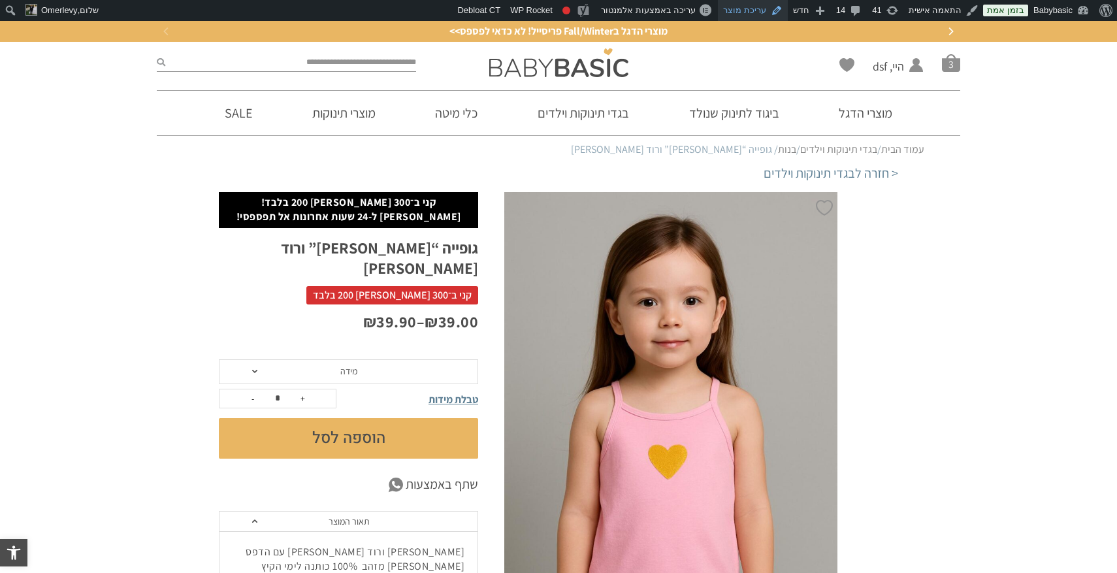
click at [773, 10] on link "עריכת מוצר" at bounding box center [753, 10] width 70 height 21
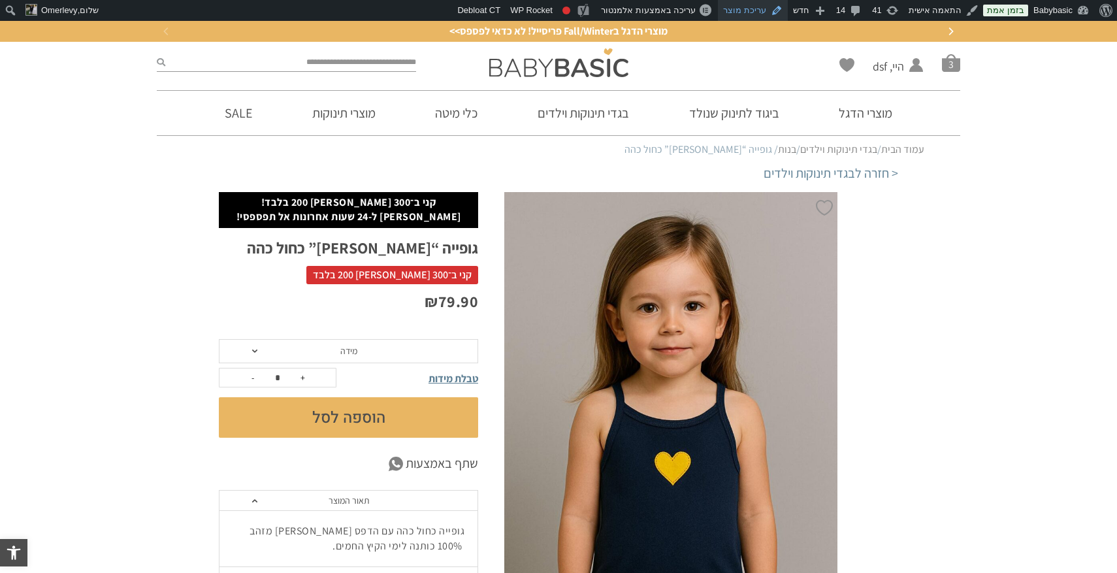
click at [760, 9] on link "עריכת מוצר" at bounding box center [753, 10] width 70 height 21
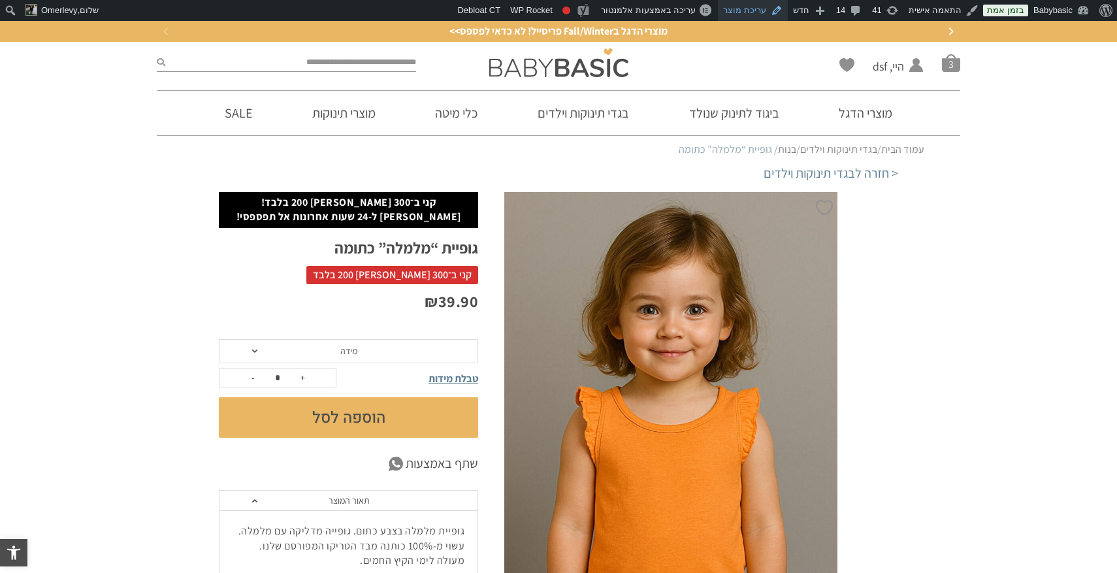
click at [762, 11] on link "עריכת מוצר" at bounding box center [753, 10] width 70 height 21
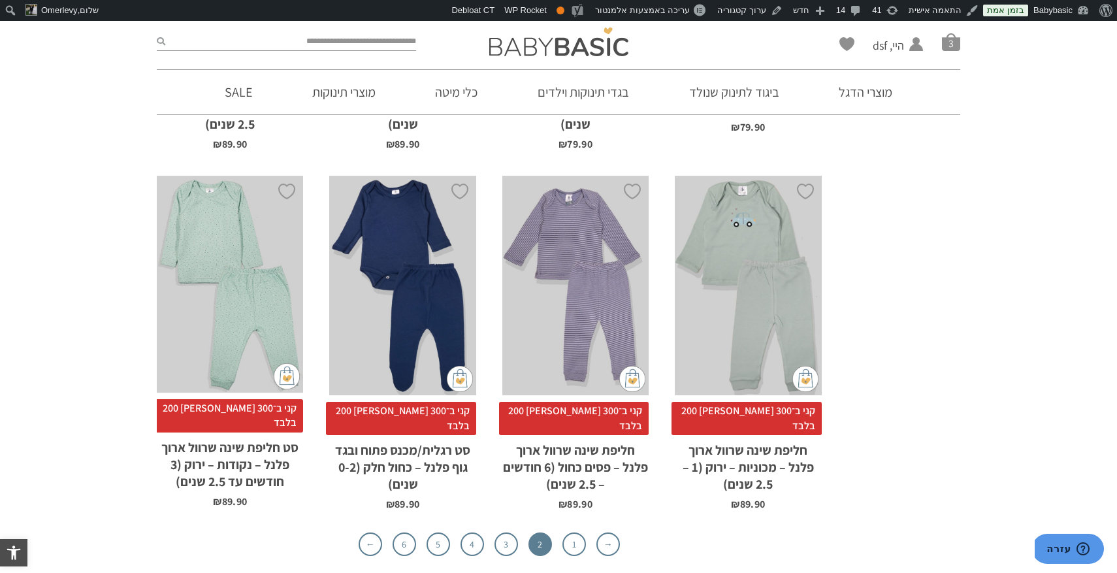
scroll to position [3878, 0]
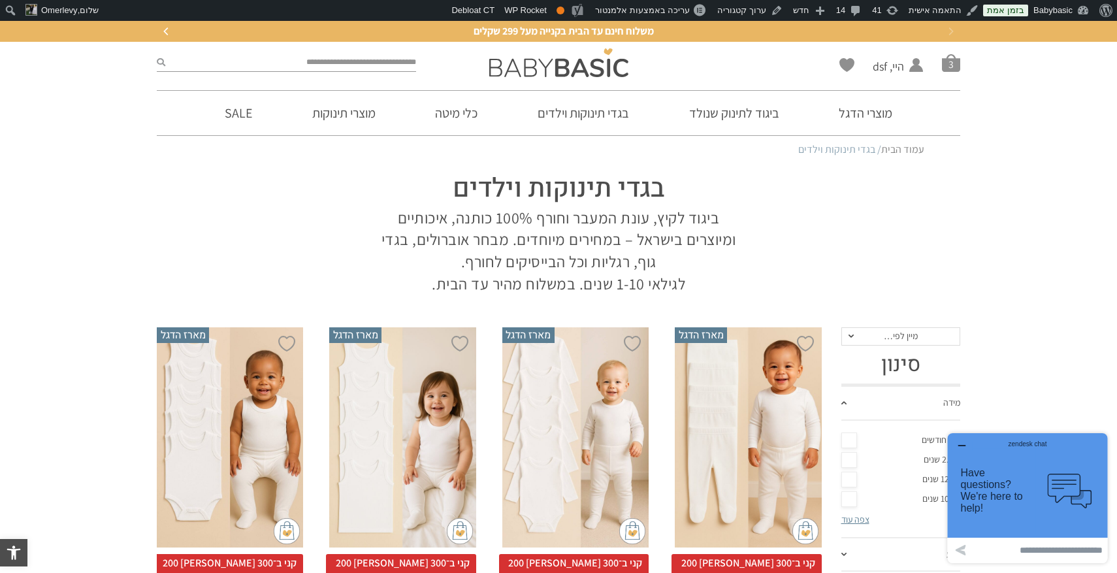
click at [961, 441] on icon "button" at bounding box center [961, 445] width 10 height 10
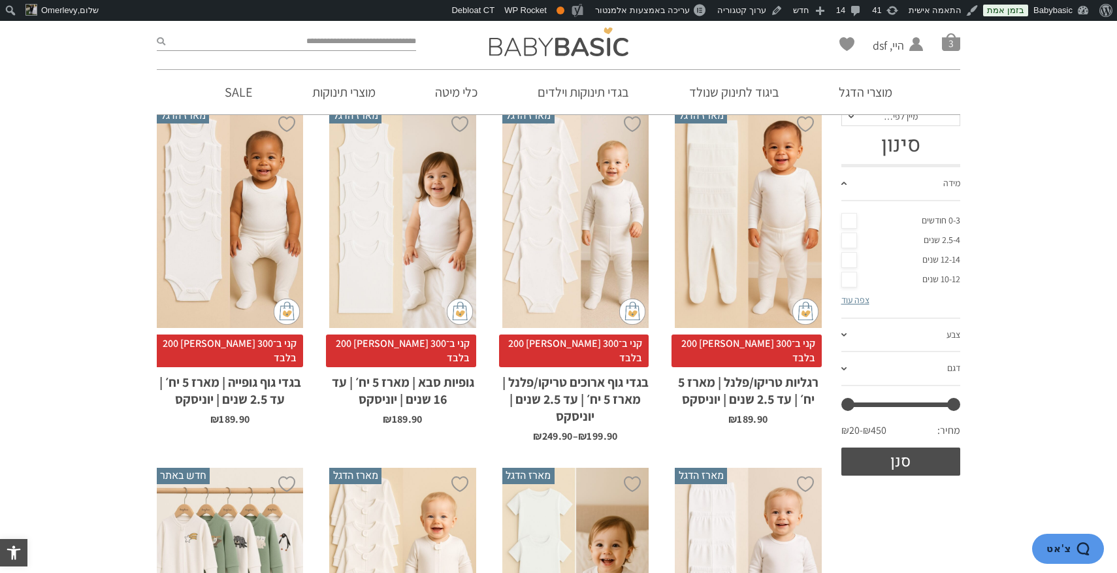
scroll to position [255, 0]
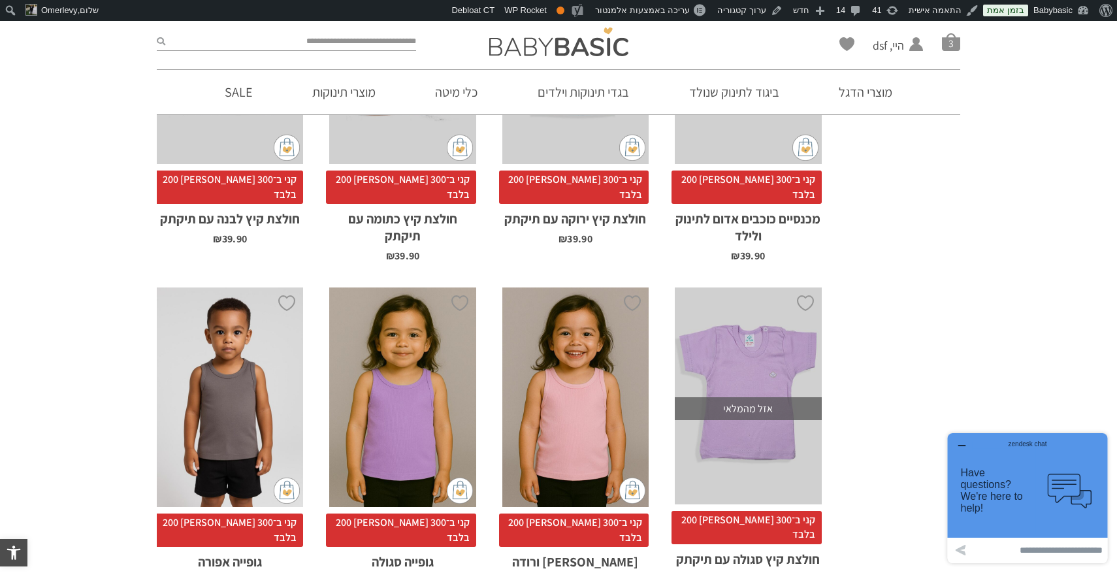
scroll to position [1463, 0]
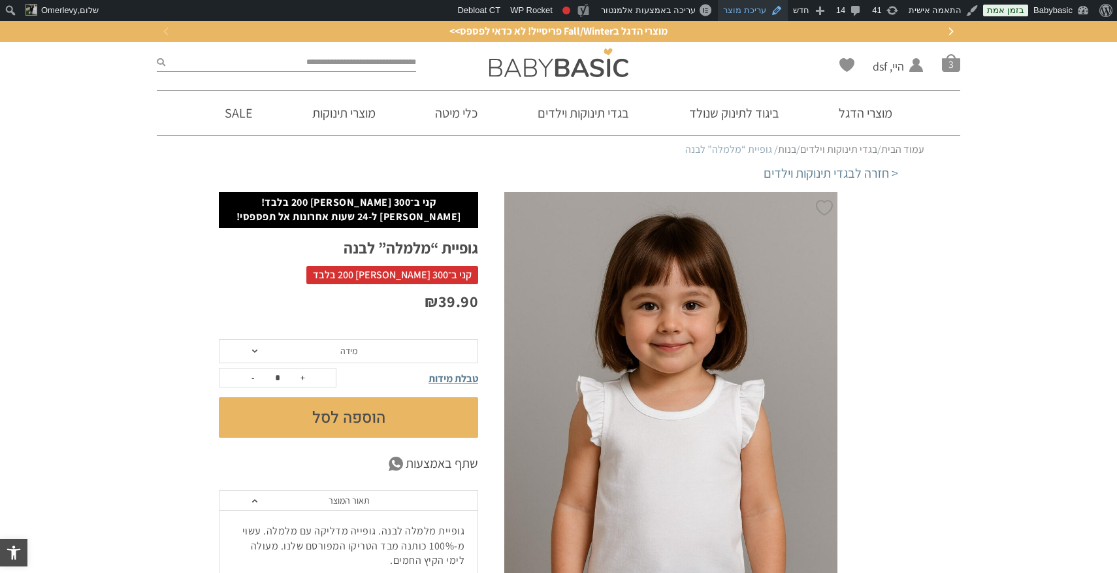
click at [761, 0] on link "עריכת מוצר" at bounding box center [753, 10] width 70 height 21
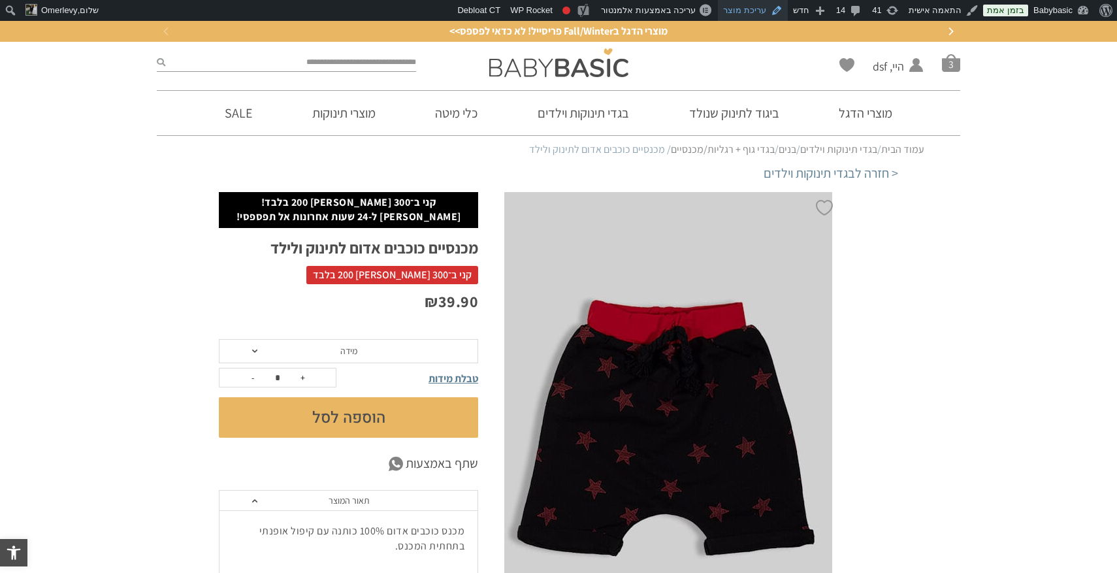
click at [759, 10] on link "עריכת מוצר" at bounding box center [753, 10] width 70 height 21
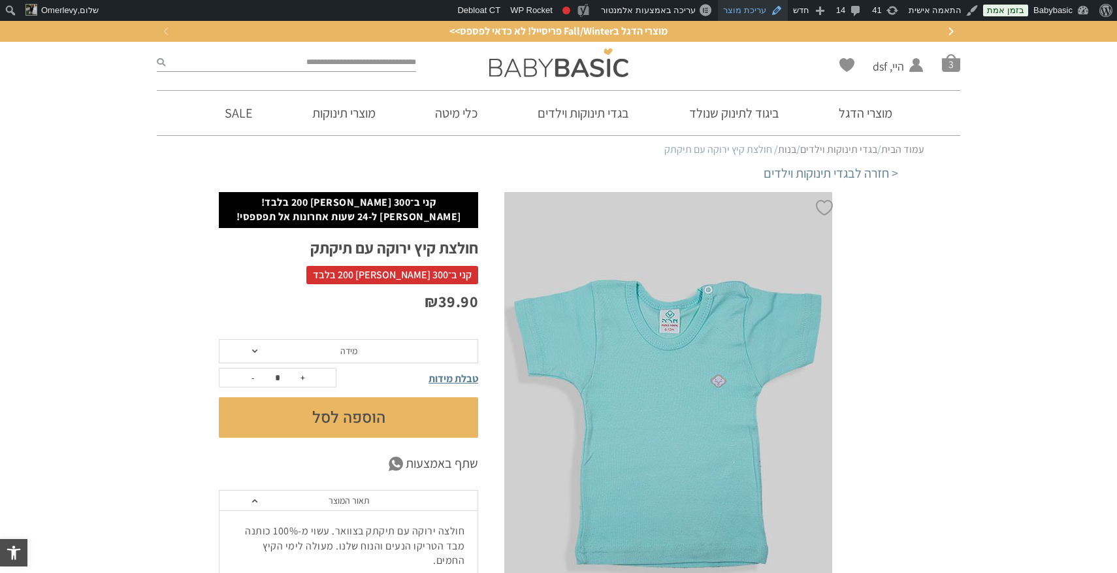
click at [759, 10] on link "עריכת מוצר" at bounding box center [753, 10] width 70 height 21
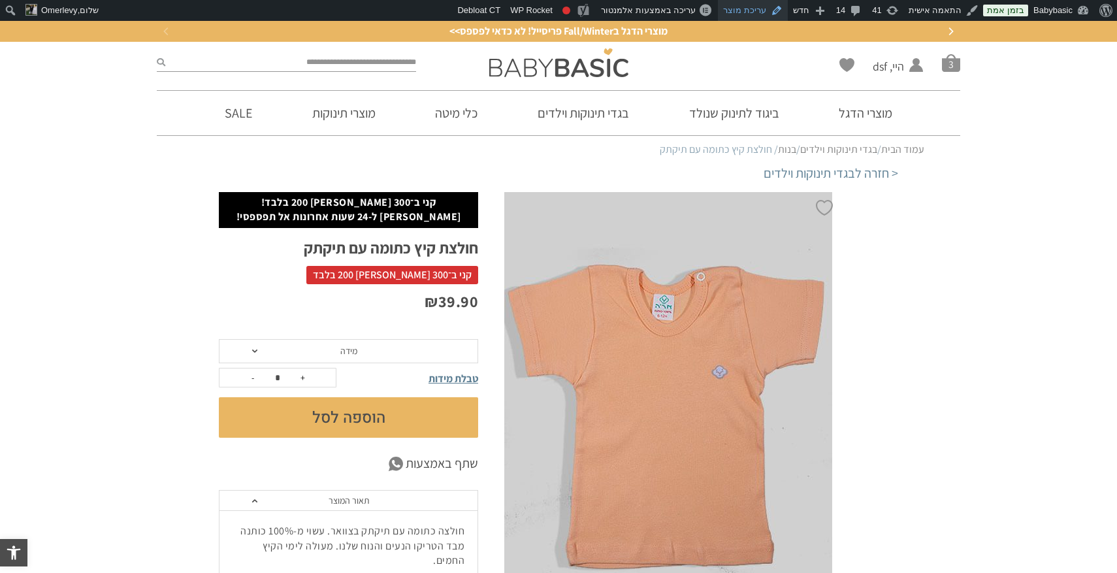
click at [762, 11] on link "עריכת מוצר" at bounding box center [753, 10] width 70 height 21
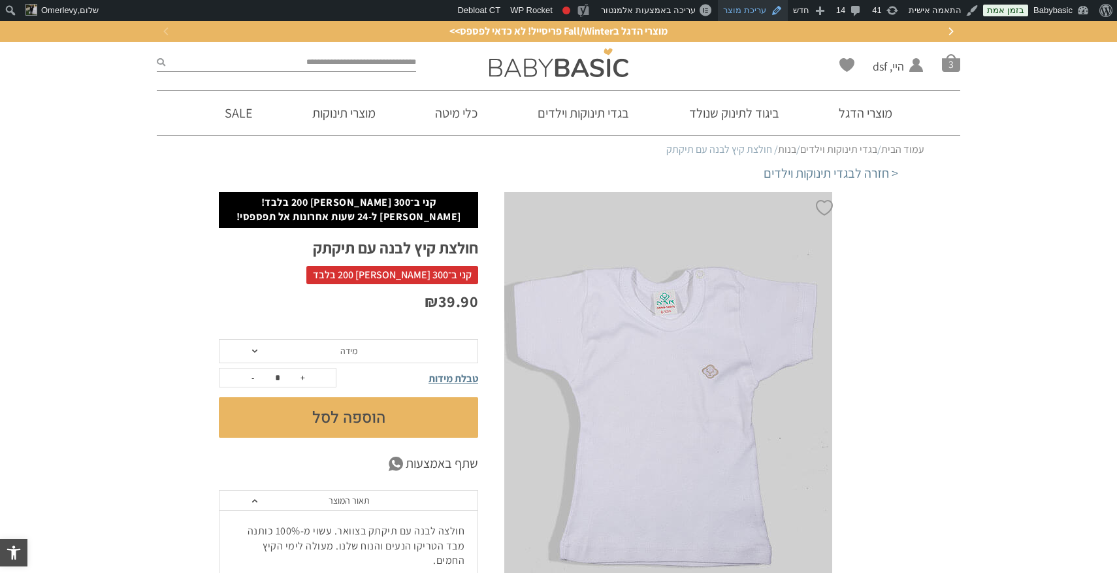
click at [751, 4] on link "עריכת מוצר" at bounding box center [753, 10] width 70 height 21
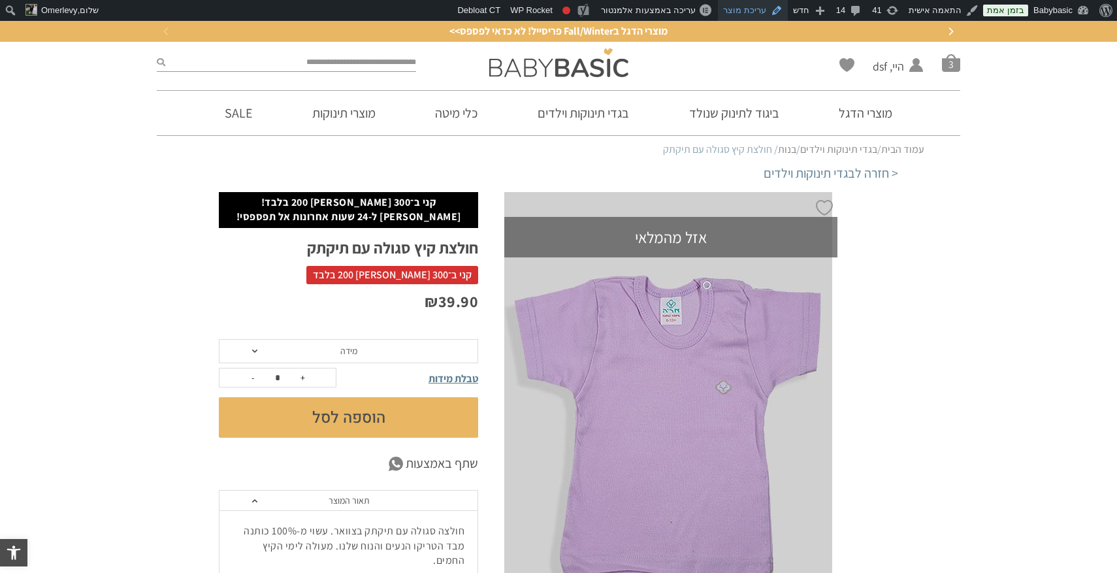
click at [757, 11] on link "עריכת מוצר" at bounding box center [753, 10] width 70 height 21
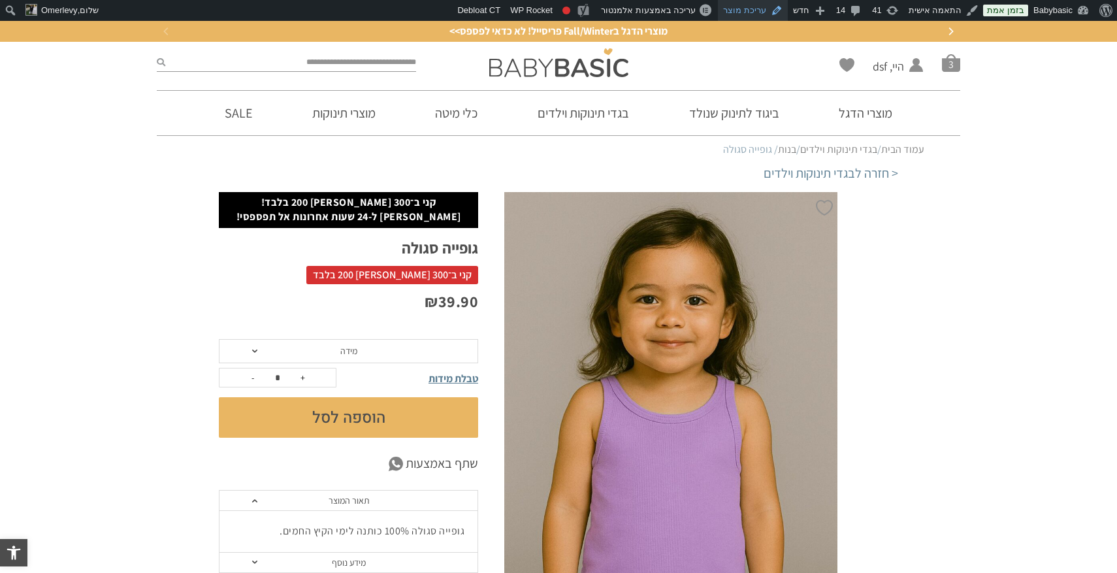
click at [758, 10] on link "עריכת מוצר" at bounding box center [753, 10] width 70 height 21
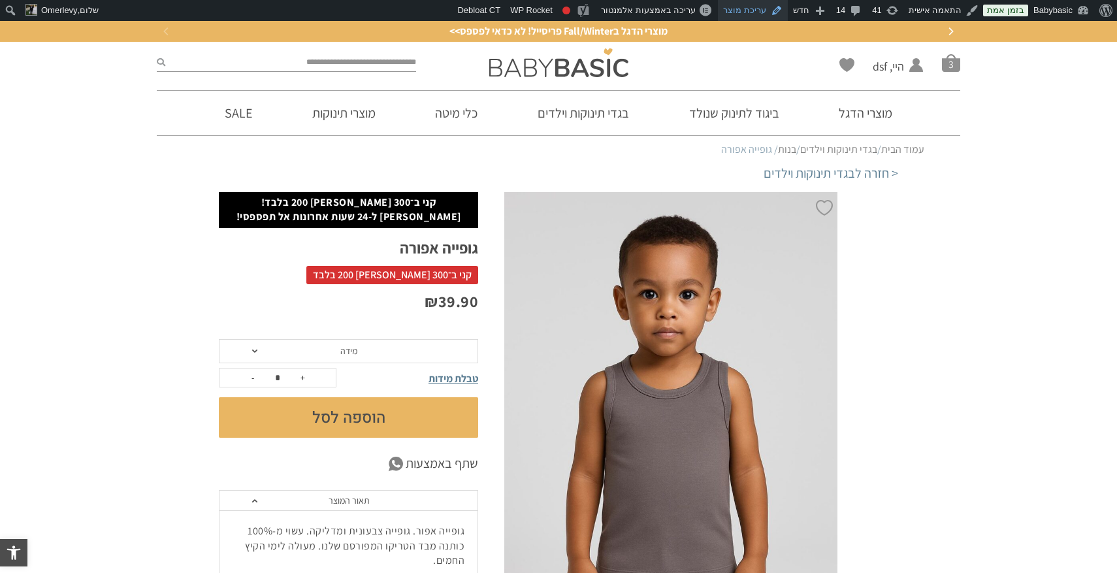
click at [767, 8] on link "עריכת מוצר" at bounding box center [753, 10] width 70 height 21
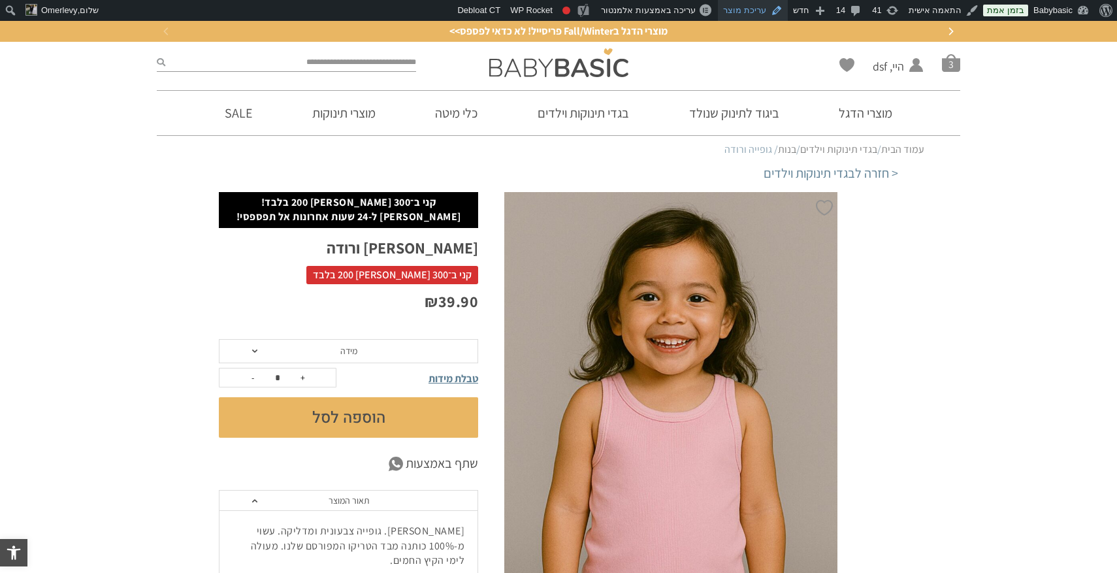
click at [751, 8] on link "עריכת מוצר" at bounding box center [753, 10] width 70 height 21
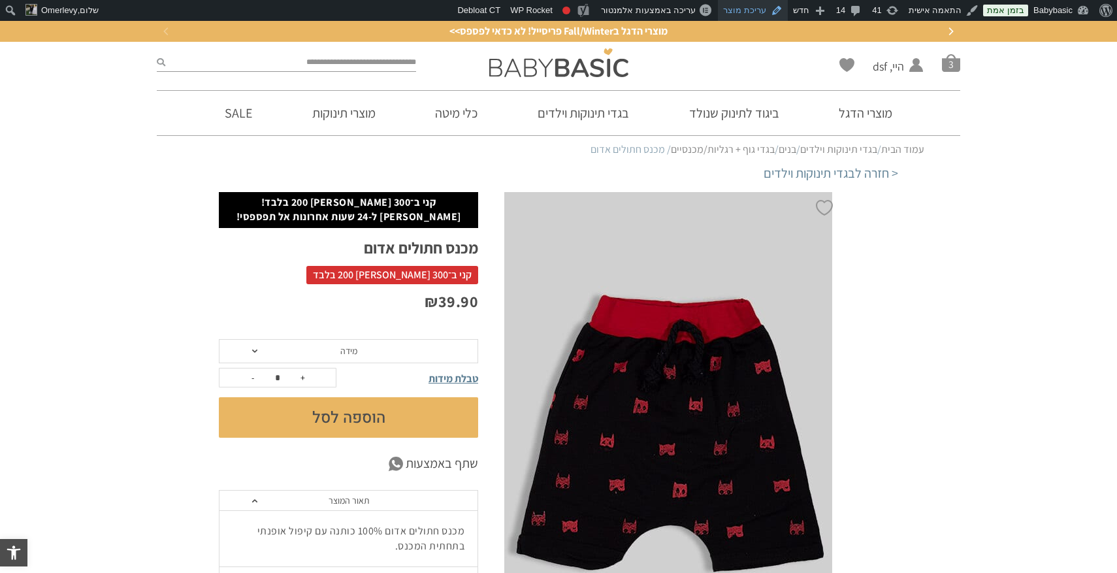
click at [758, 10] on link "עריכת מוצר" at bounding box center [753, 10] width 70 height 21
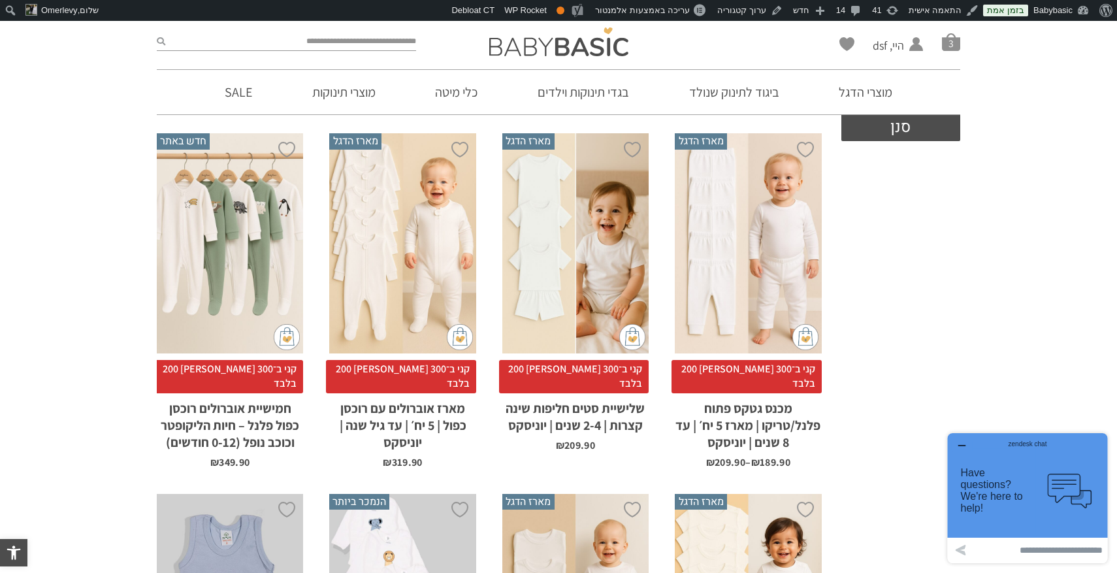
scroll to position [594, 0]
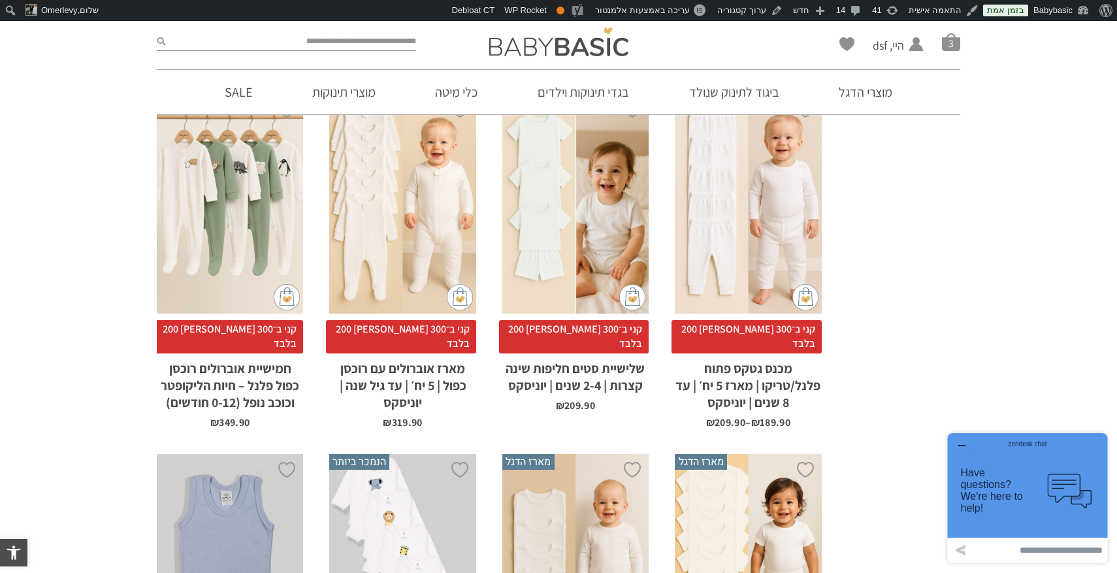
click at [966, 447] on div "zendesk chat" at bounding box center [1028, 441] width 128 height 13
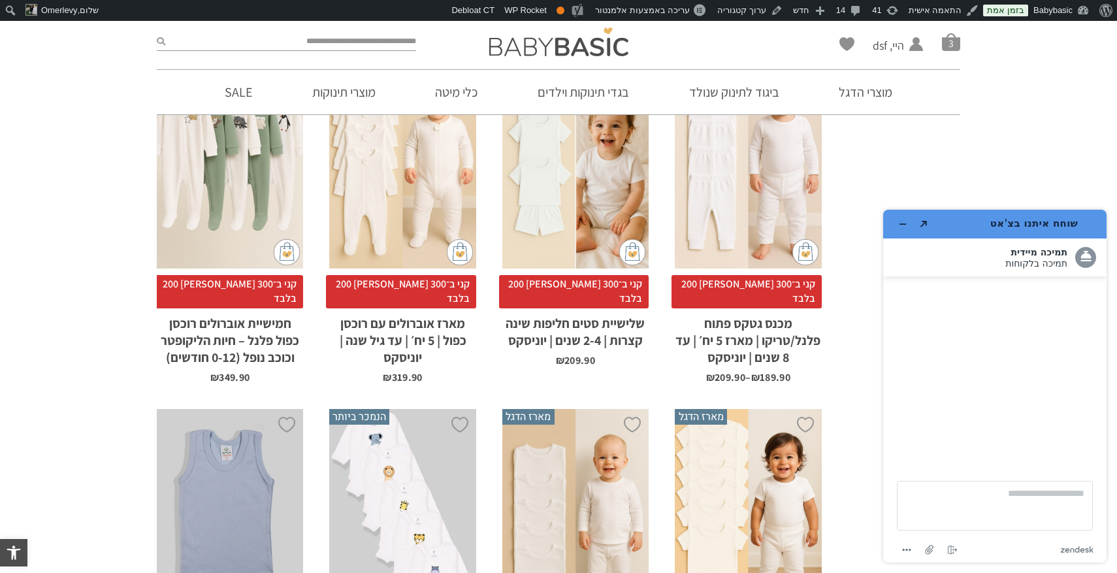
scroll to position [657, 0]
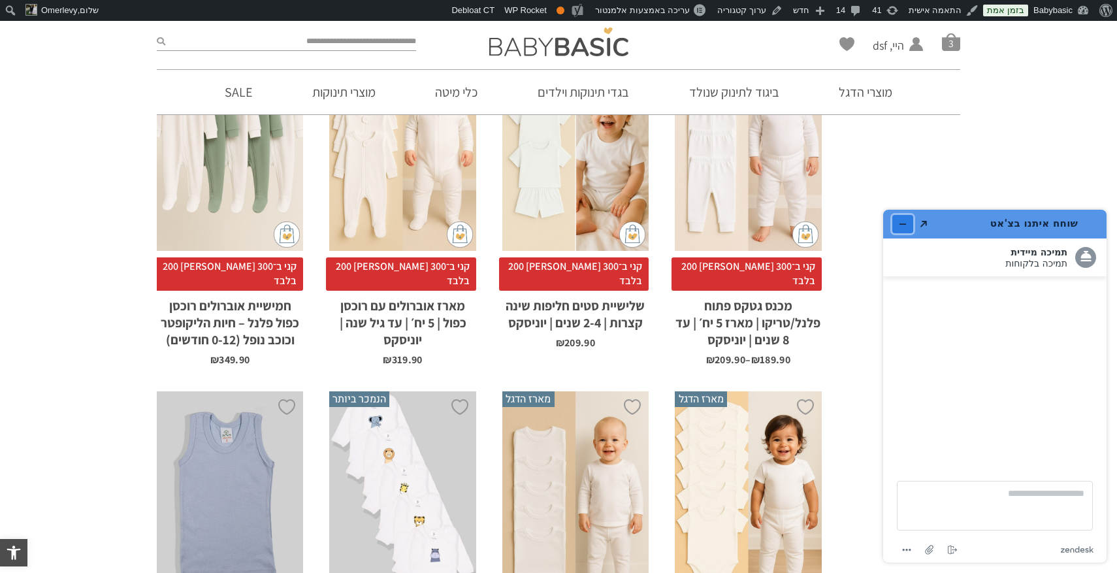
click at [896, 222] on button "מזער את היישומון" at bounding box center [902, 224] width 21 height 18
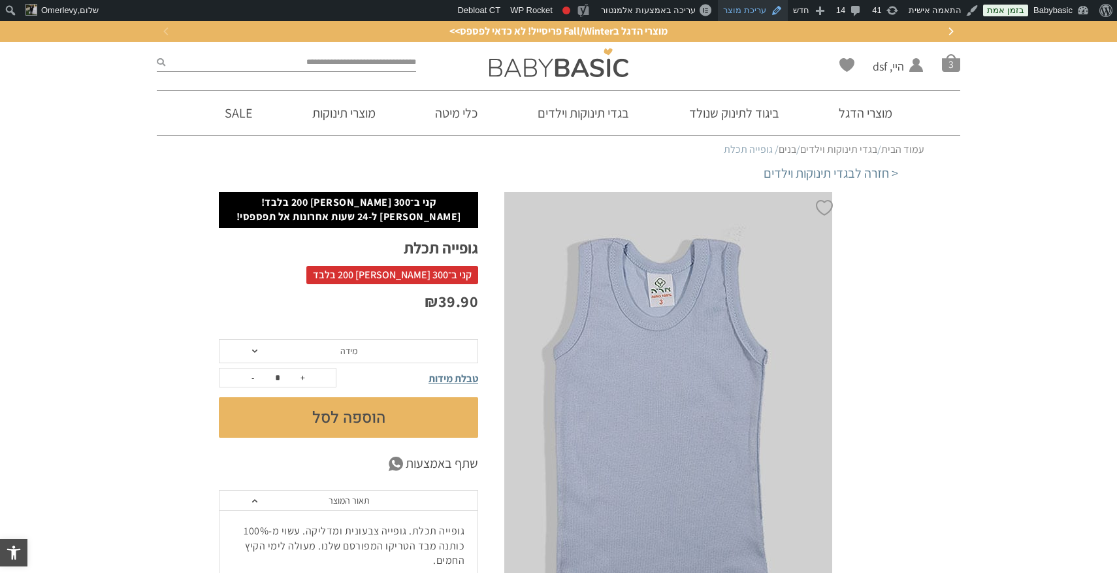
click at [754, 11] on link "עריכת מוצר" at bounding box center [753, 10] width 70 height 21
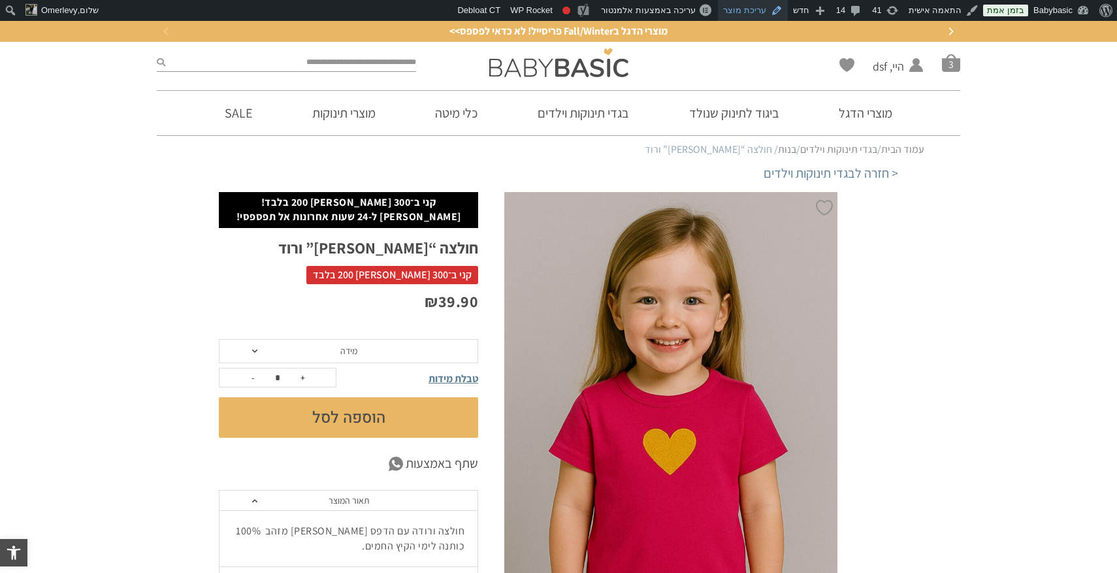
click at [753, 7] on link "עריכת מוצר" at bounding box center [753, 10] width 70 height 21
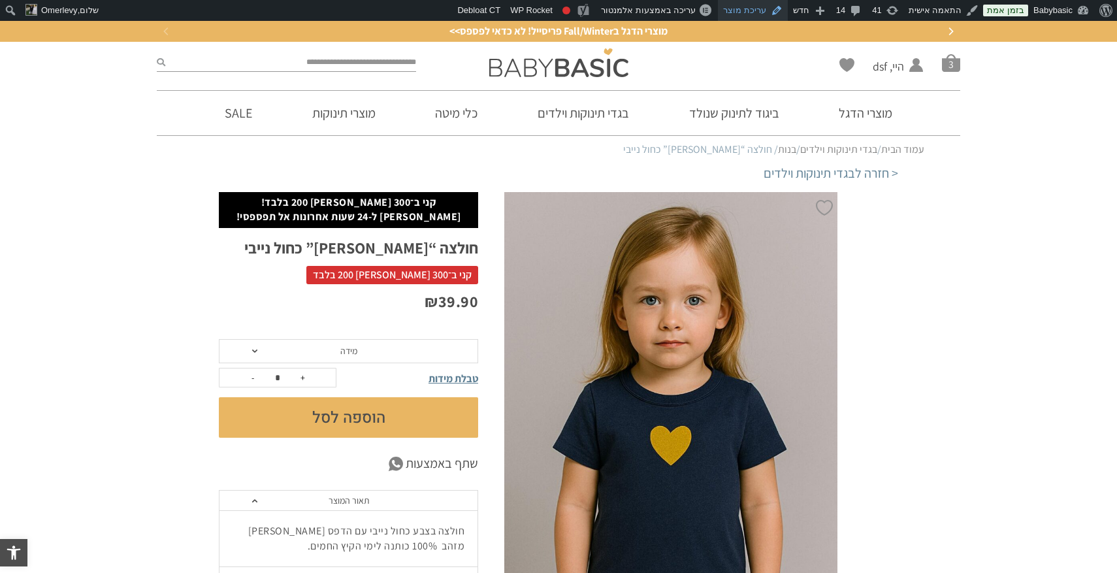
click at [764, 7] on link "עריכת מוצר" at bounding box center [753, 10] width 70 height 21
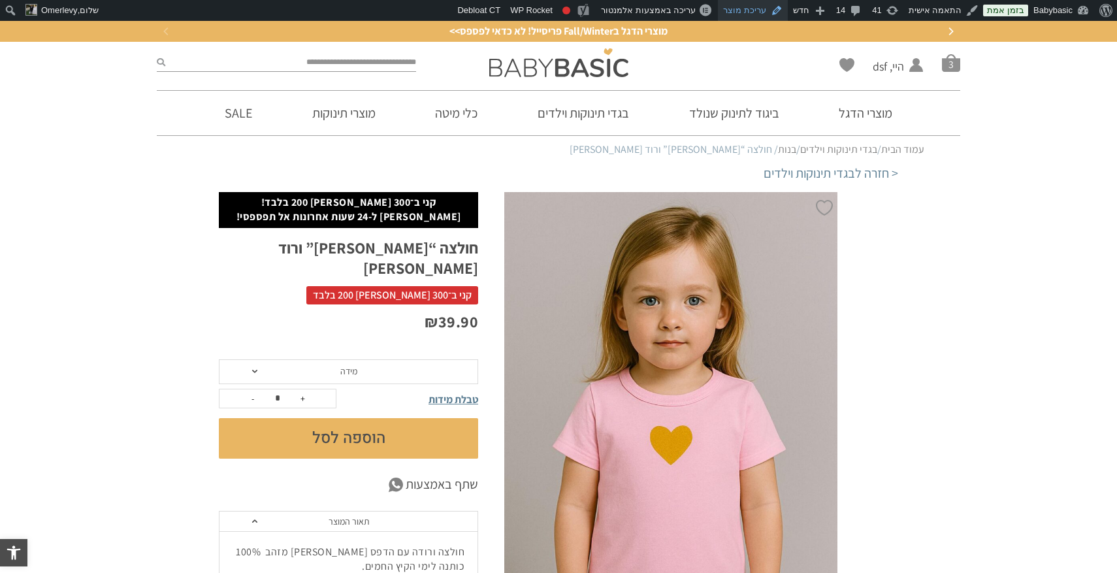
click at [755, 10] on link "עריכת מוצר" at bounding box center [753, 10] width 70 height 21
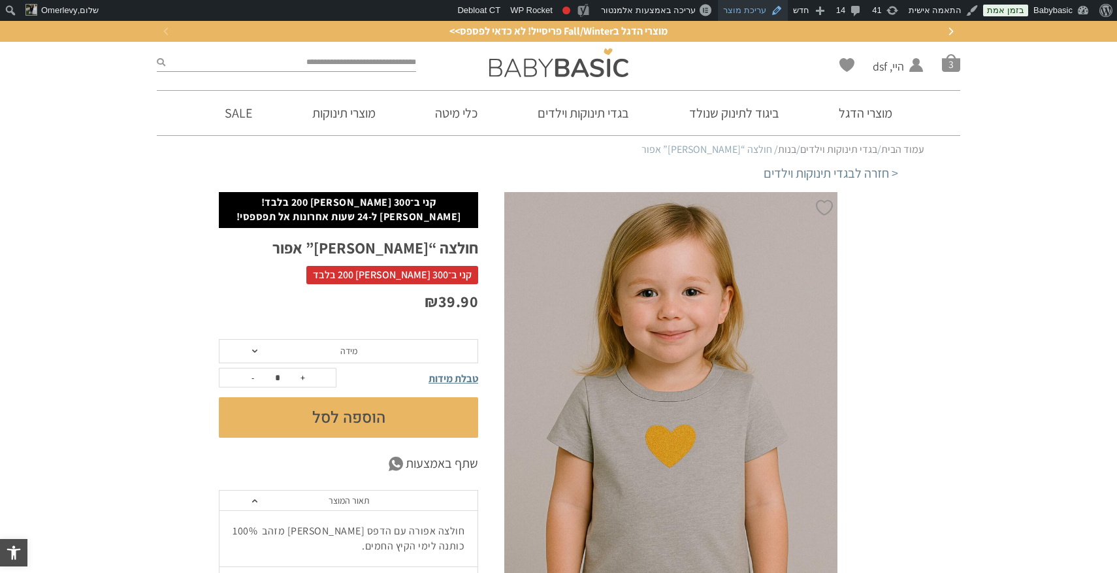
click at [757, 6] on link "עריכת מוצר" at bounding box center [753, 10] width 70 height 21
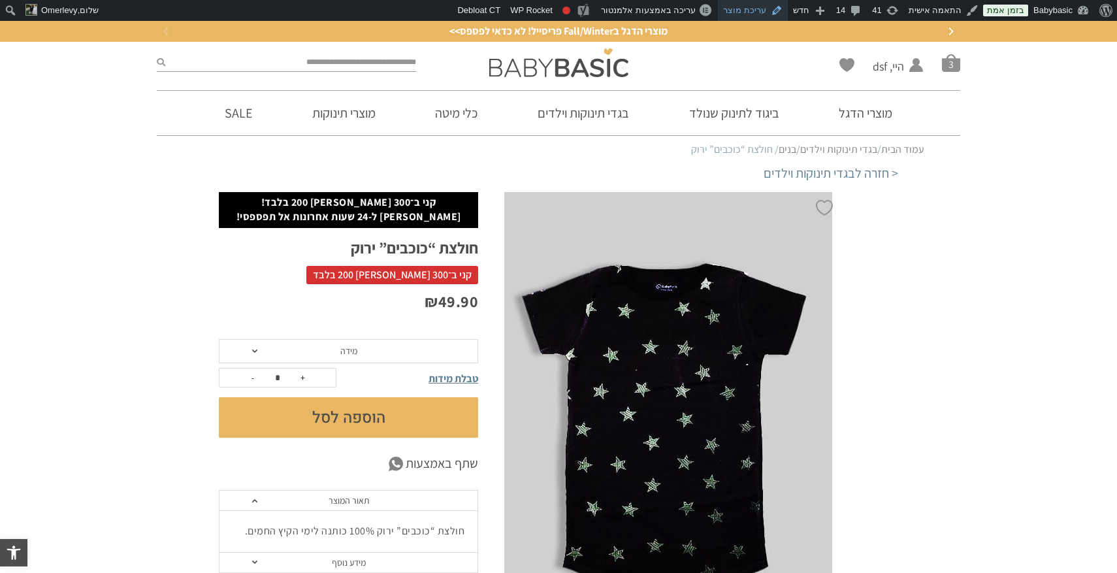
click at [750, 11] on link "עריכת מוצר" at bounding box center [753, 10] width 70 height 21
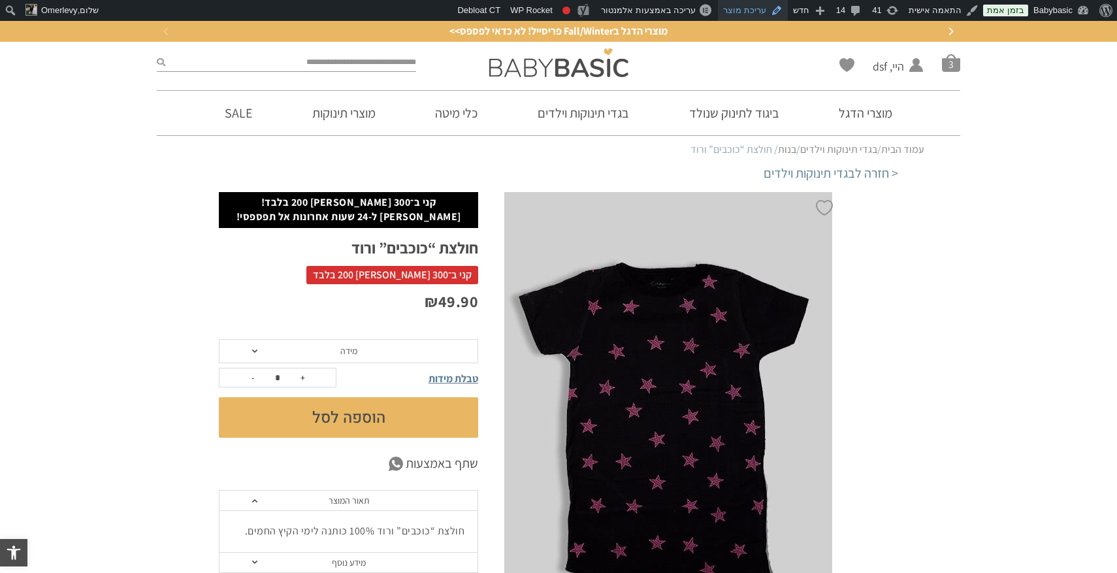
click at [760, 8] on link "עריכת מוצר" at bounding box center [753, 10] width 70 height 21
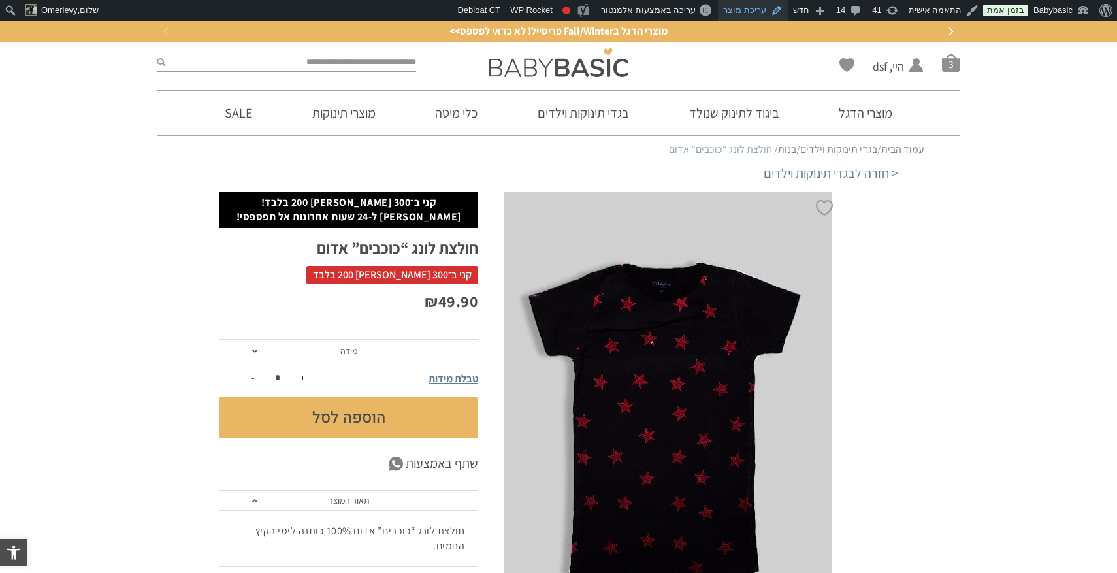
click at [746, 15] on link "עריכת מוצר" at bounding box center [753, 10] width 70 height 21
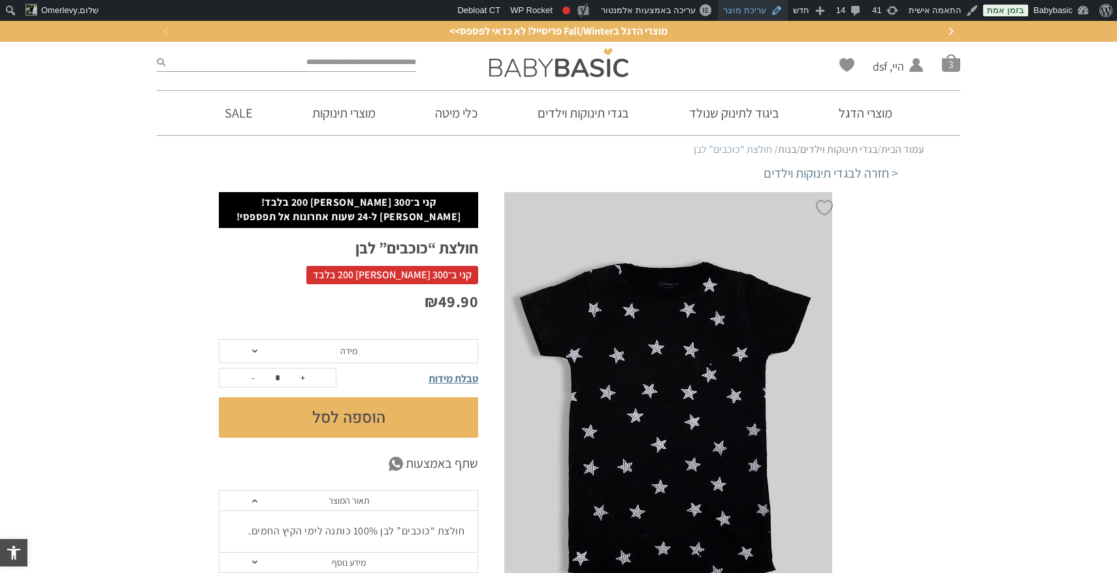
click at [758, 14] on link "עריכת מוצר" at bounding box center [753, 10] width 70 height 21
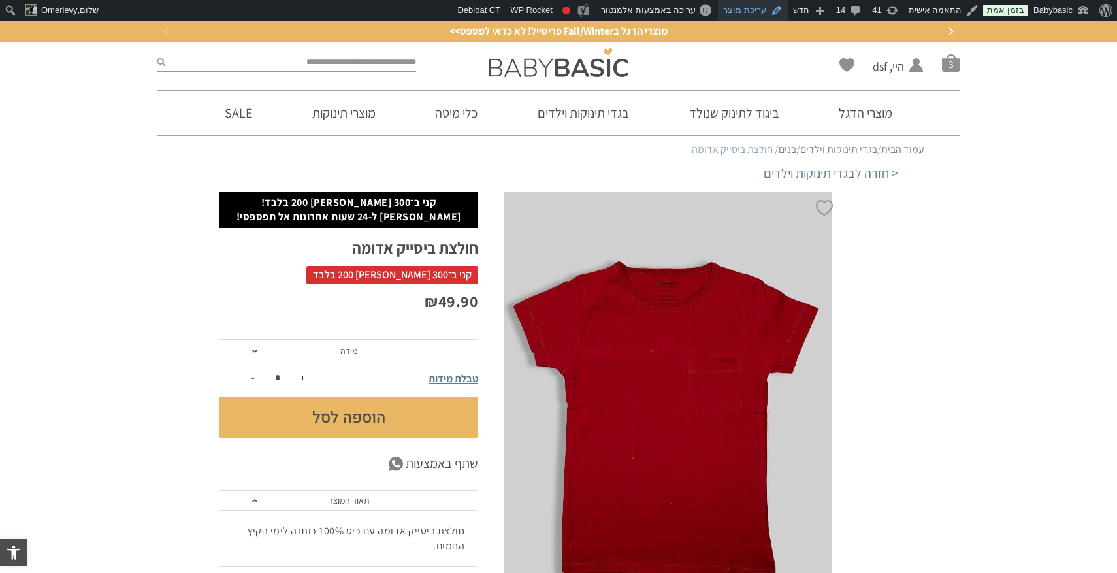
click at [762, 15] on link "עריכת מוצר" at bounding box center [753, 10] width 70 height 21
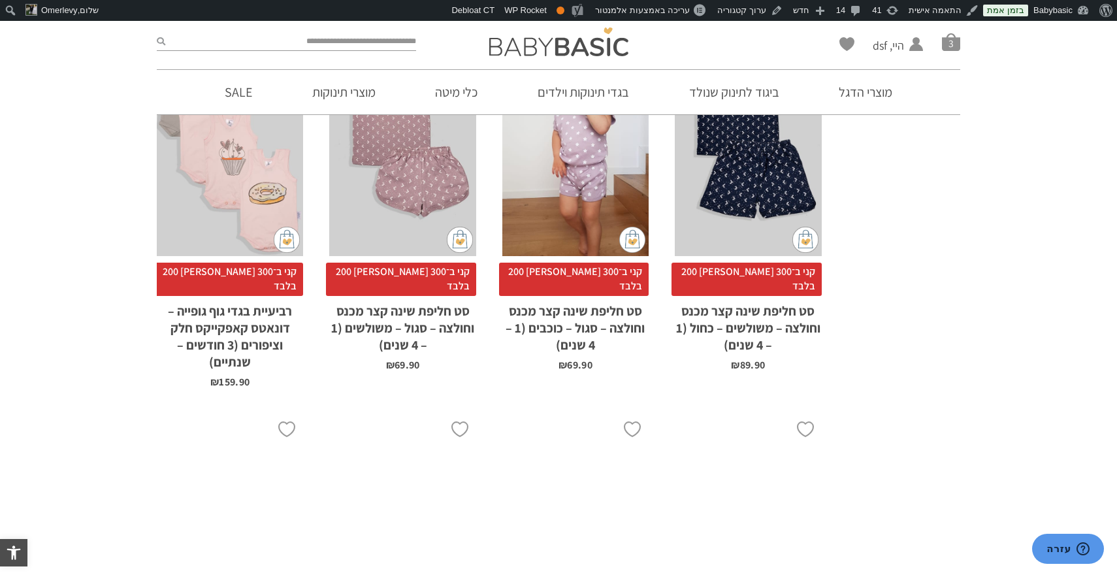
scroll to position [3894, 0]
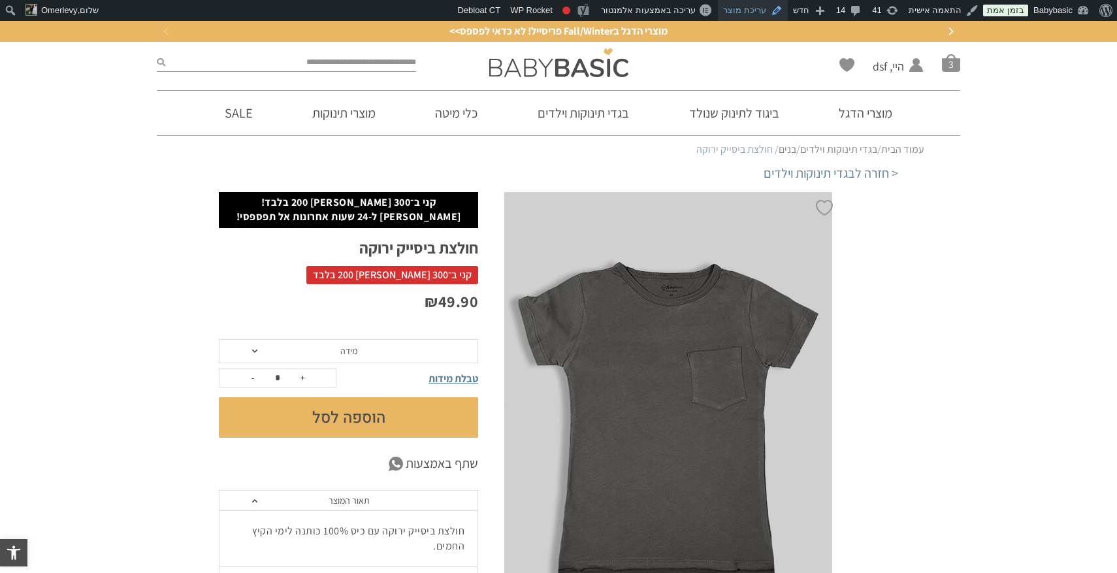
click at [766, 16] on link "עריכת מוצר" at bounding box center [753, 10] width 70 height 21
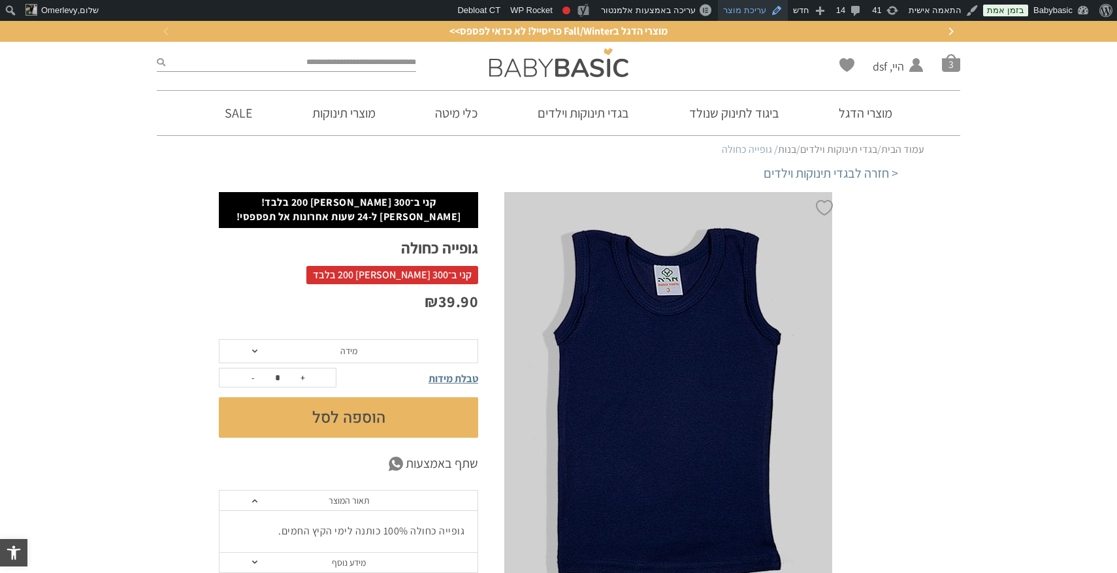
click at [755, 12] on link "עריכת מוצר" at bounding box center [753, 10] width 70 height 21
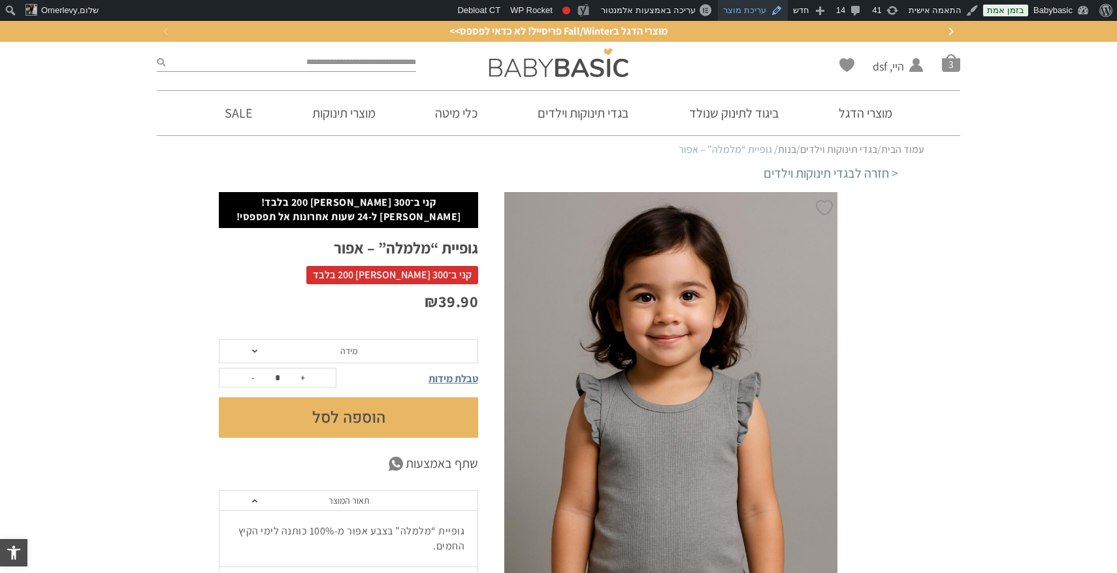
click at [762, 7] on link "עריכת מוצר" at bounding box center [753, 10] width 70 height 21
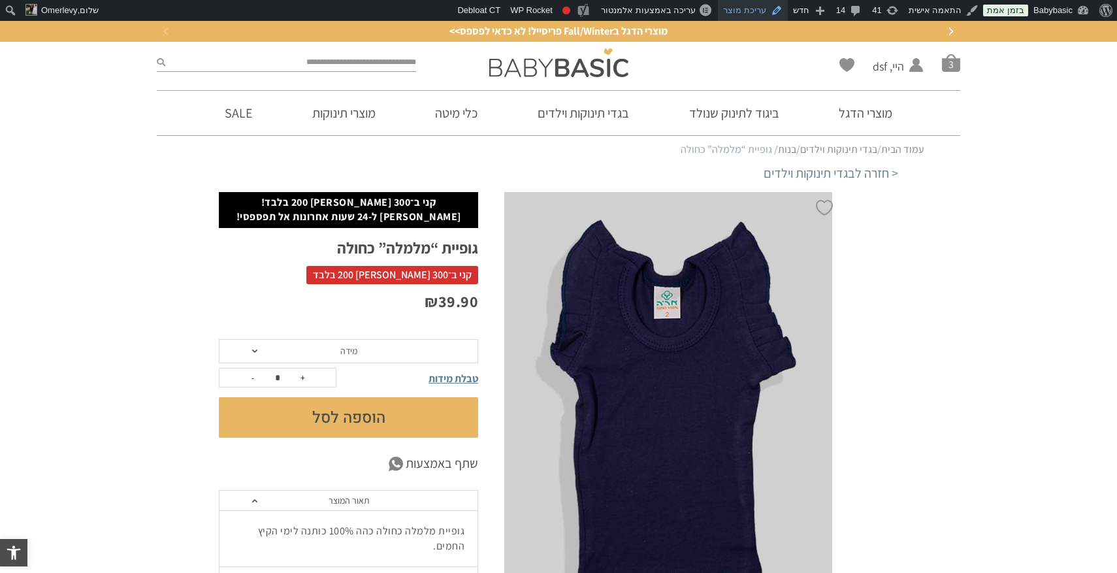
click at [765, 11] on link "עריכת מוצר" at bounding box center [753, 10] width 70 height 21
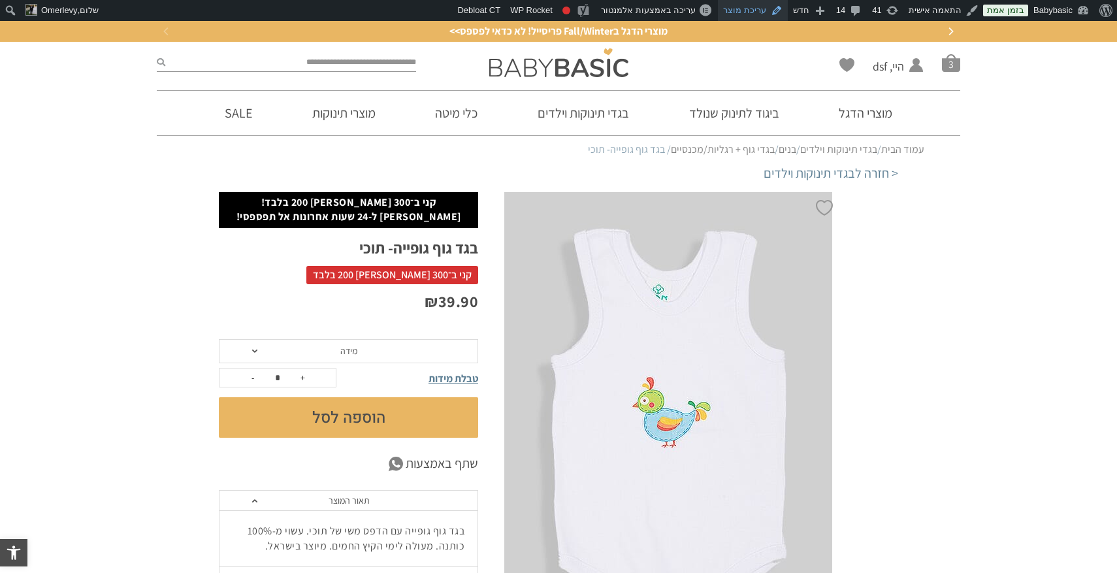
click at [759, 10] on link "עריכת מוצר" at bounding box center [753, 10] width 70 height 21
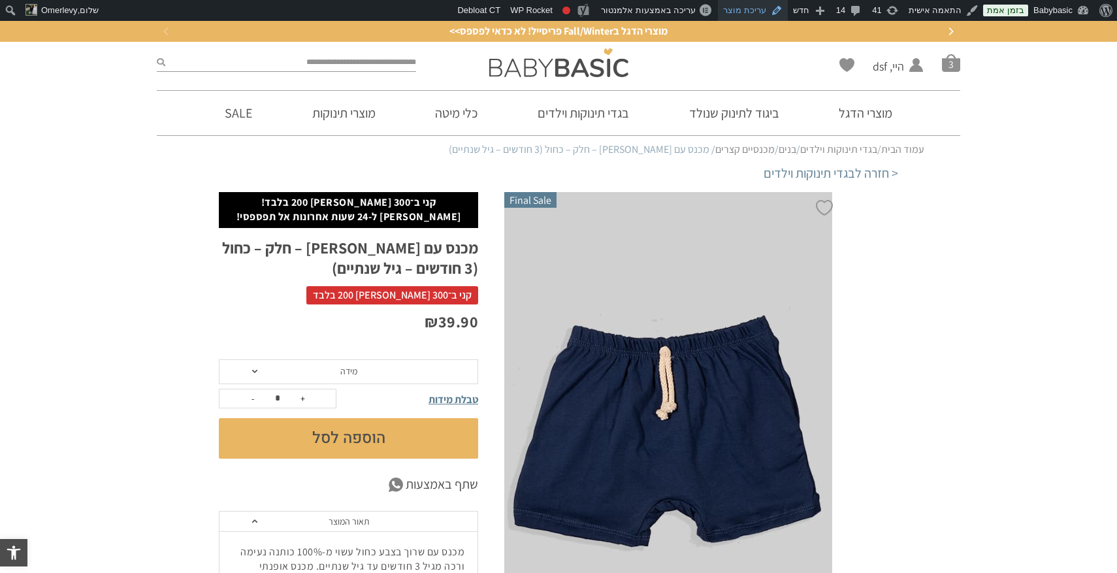
click at [761, 10] on link "עריכת מוצר" at bounding box center [753, 10] width 70 height 21
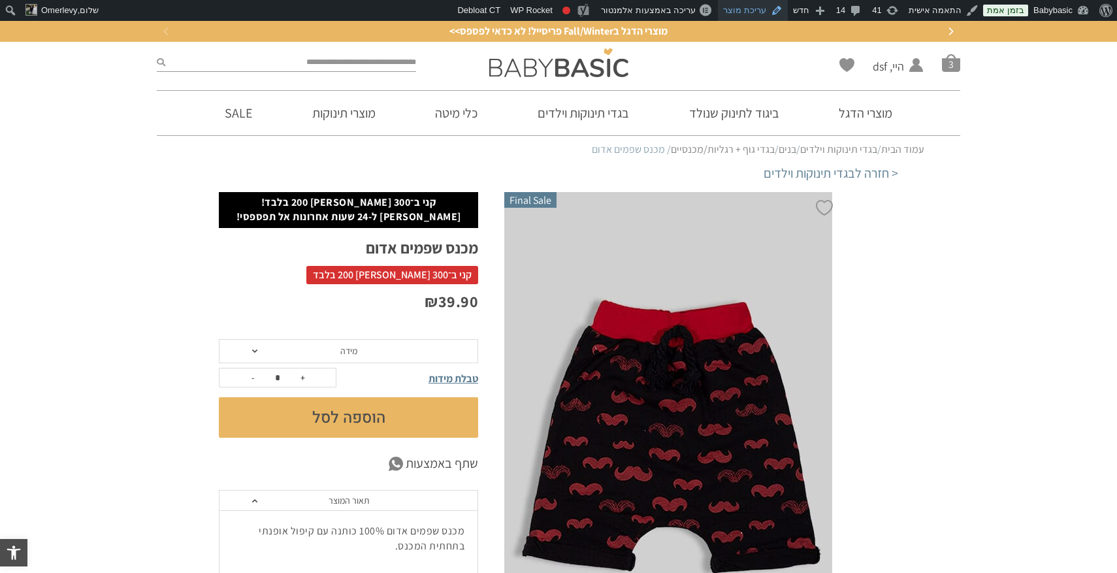
click at [766, 7] on link "עריכת מוצר" at bounding box center [753, 10] width 70 height 21
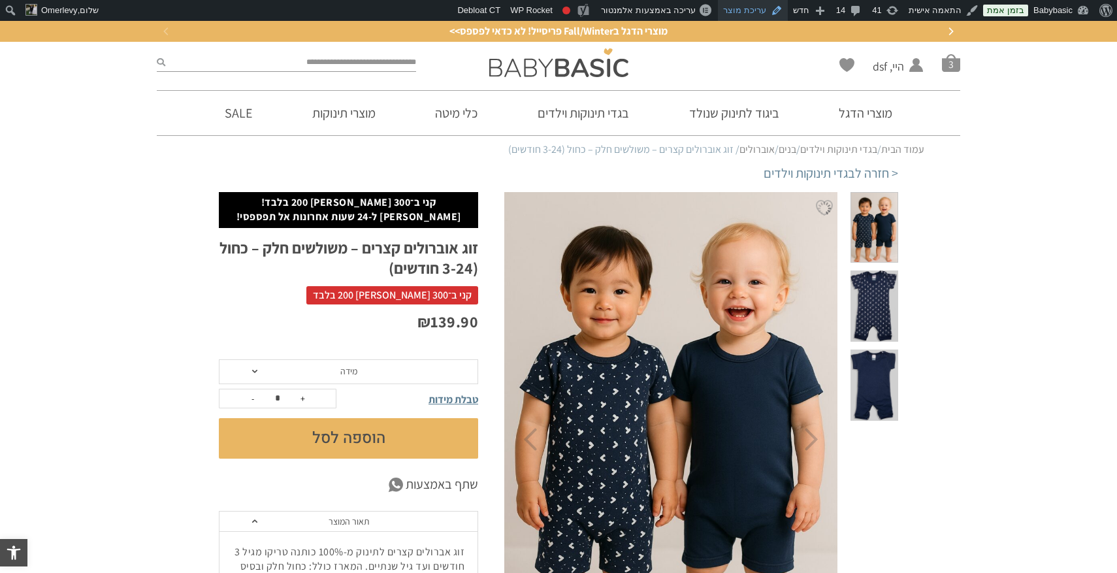
click at [762, 10] on link "עריכת מוצר" at bounding box center [753, 10] width 70 height 21
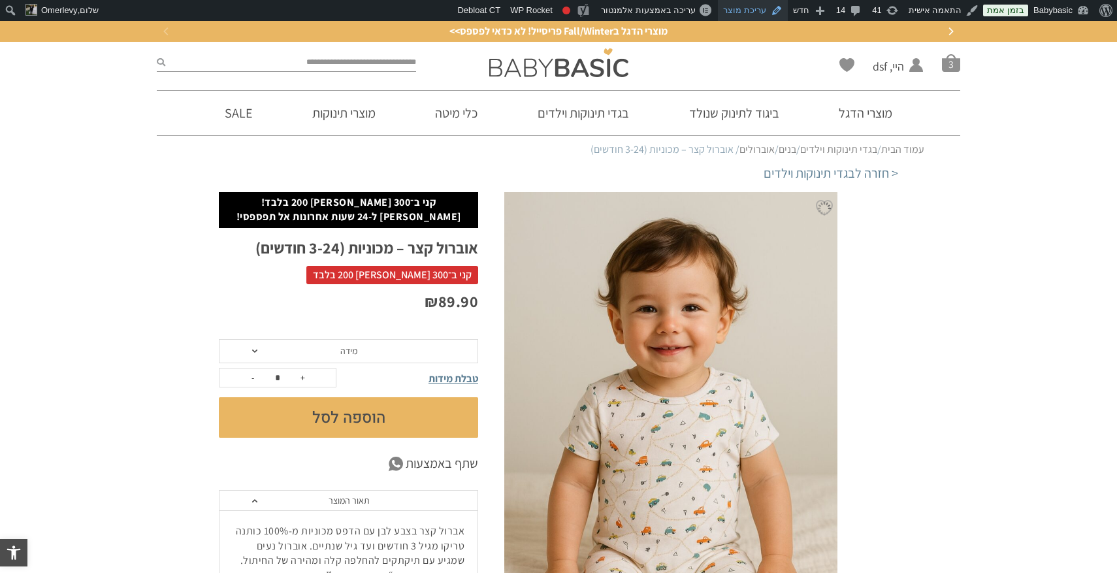
click at [765, 10] on link "עריכת מוצר" at bounding box center [753, 10] width 70 height 21
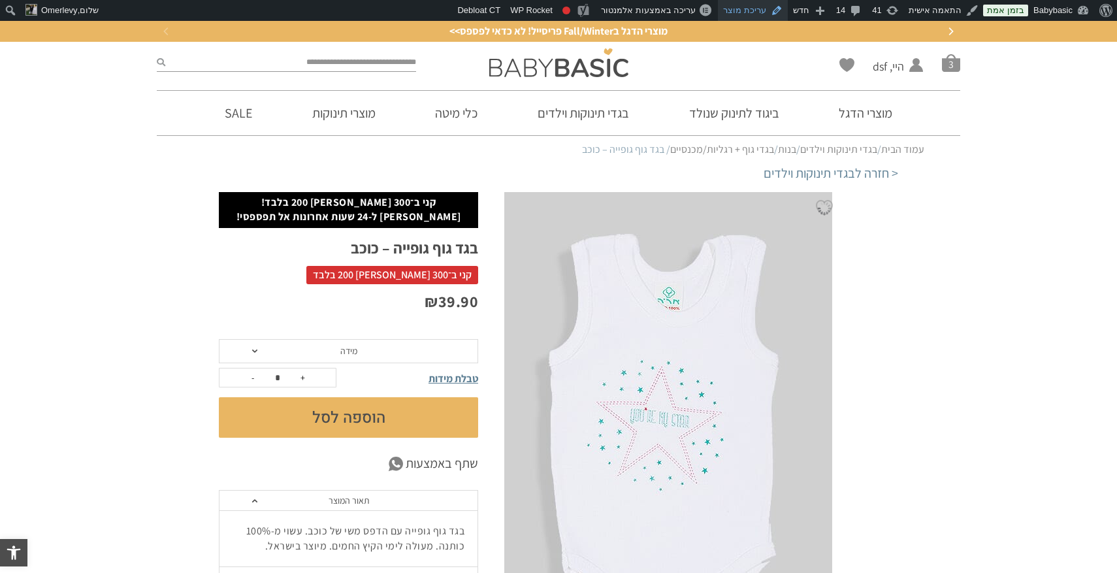
click at [750, 14] on link "עריכת מוצר" at bounding box center [753, 10] width 70 height 21
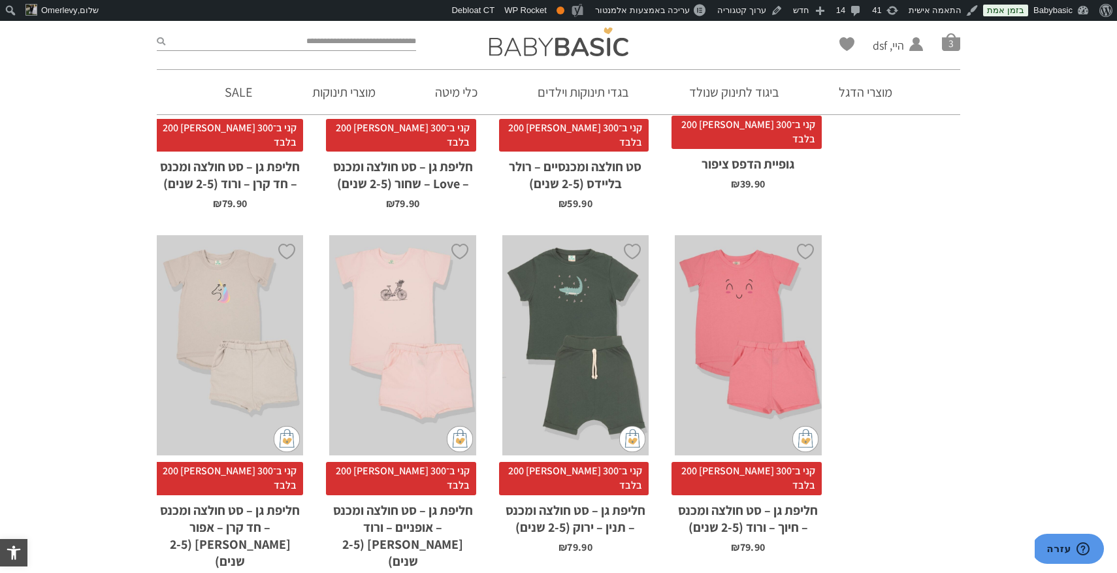
scroll to position [4071, 0]
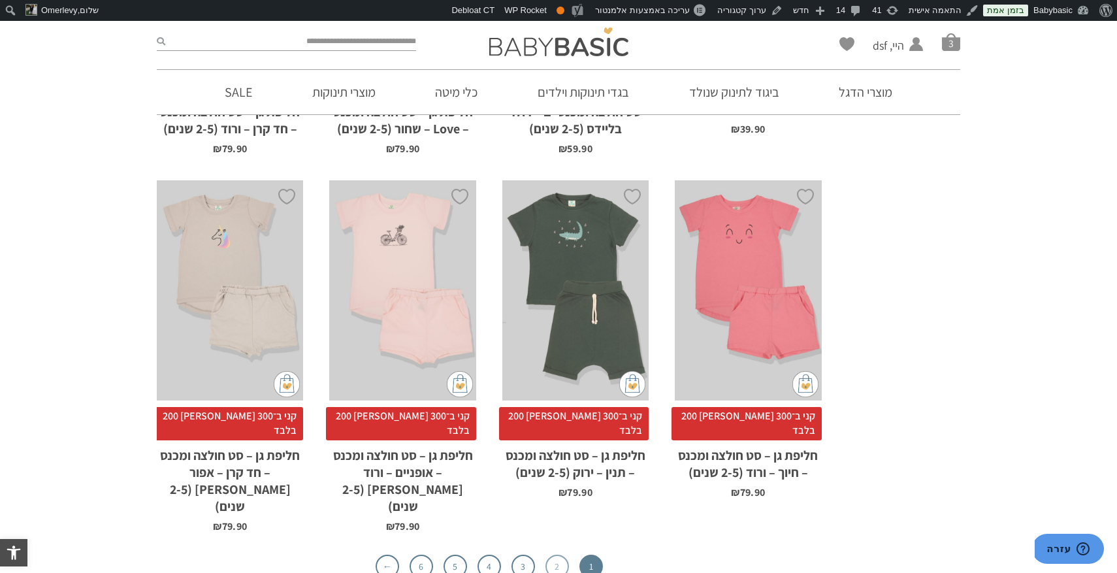
click at [557, 555] on link "2" at bounding box center [557, 567] width 24 height 24
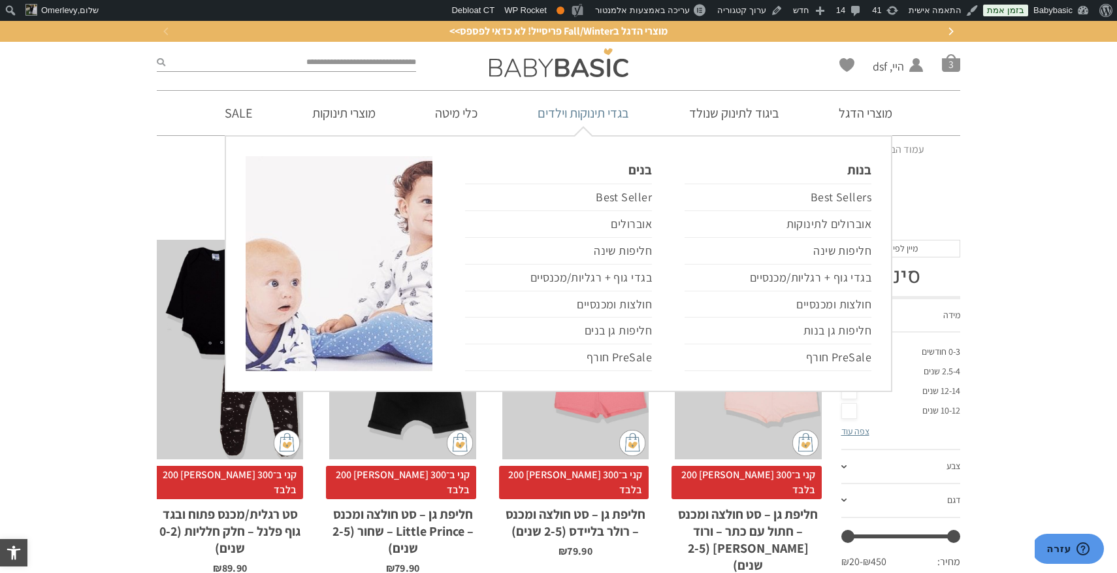
click at [598, 108] on link "בגדי תינוקות וילדים" at bounding box center [583, 113] width 131 height 44
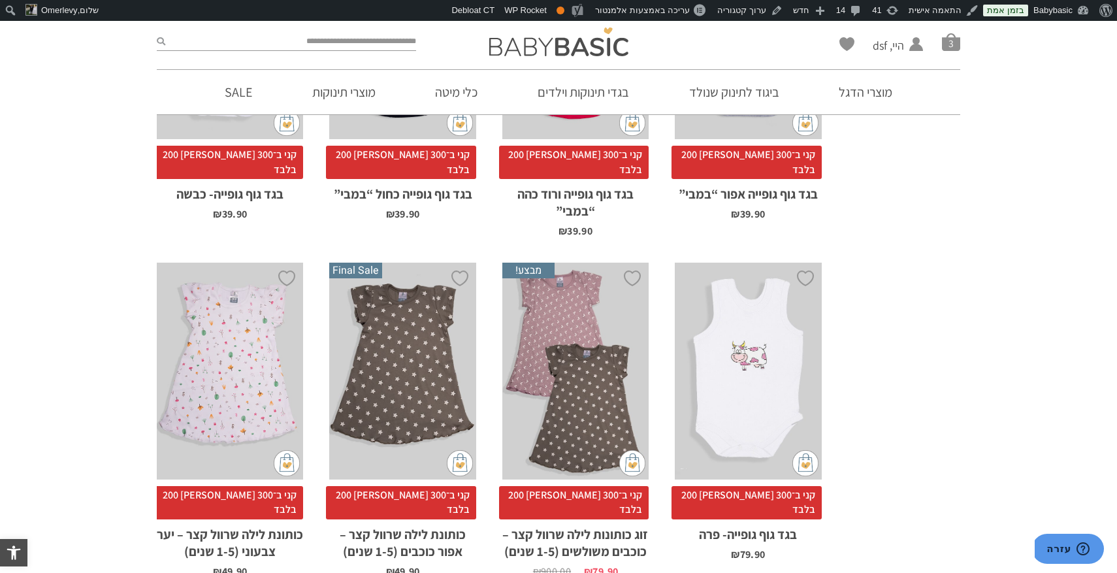
scroll to position [1479, 0]
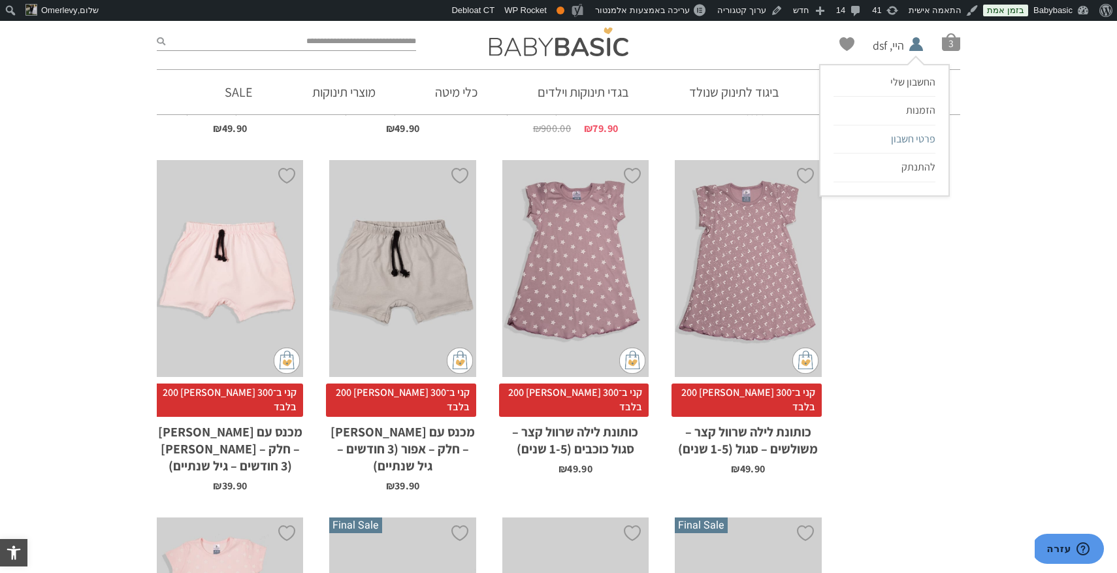
scroll to position [1953, 0]
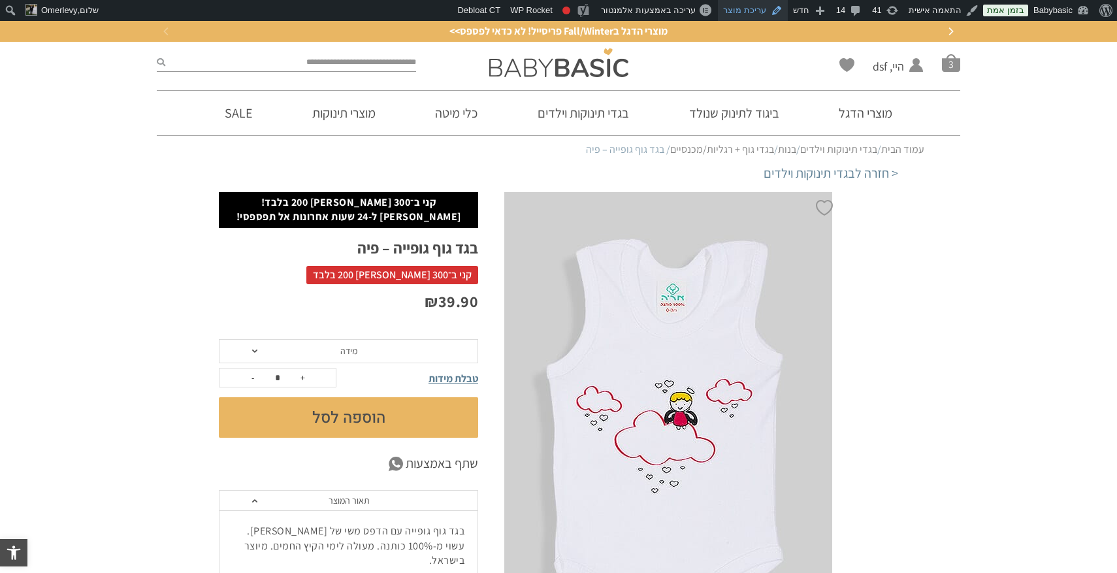
click at [770, 7] on link "עריכת מוצר" at bounding box center [753, 10] width 70 height 21
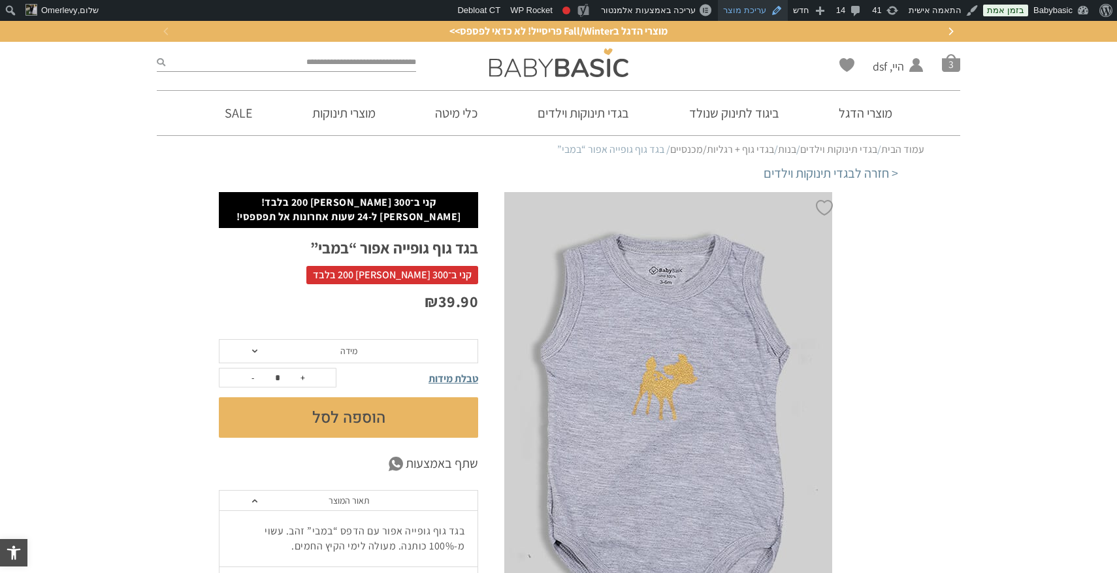
click at [766, 11] on link "עריכת מוצר" at bounding box center [753, 10] width 70 height 21
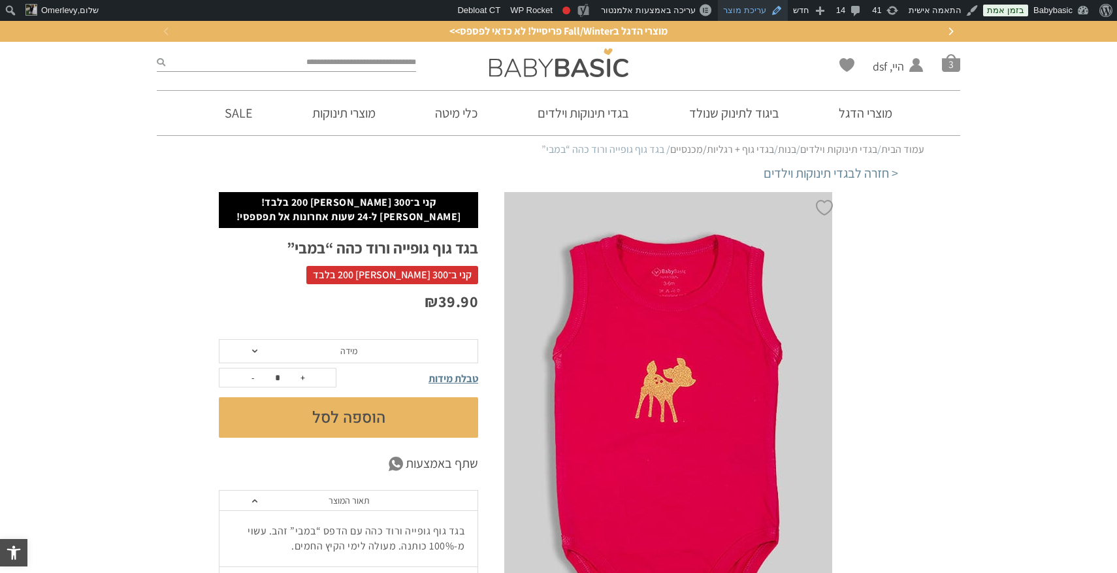
click at [768, 16] on link "עריכת מוצר" at bounding box center [753, 10] width 70 height 21
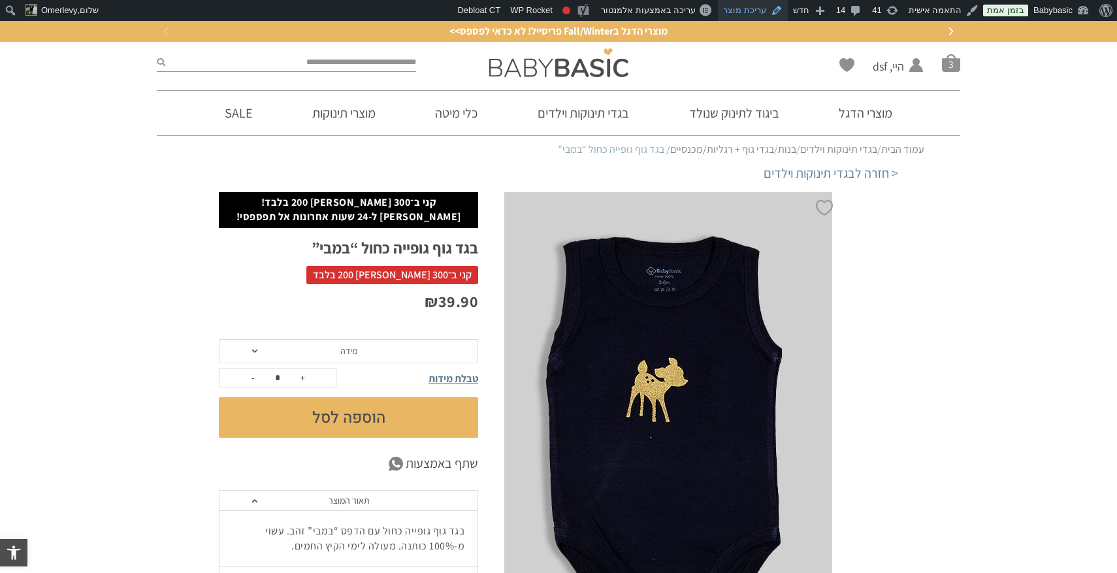
click at [760, 15] on link "עריכת מוצר" at bounding box center [753, 10] width 70 height 21
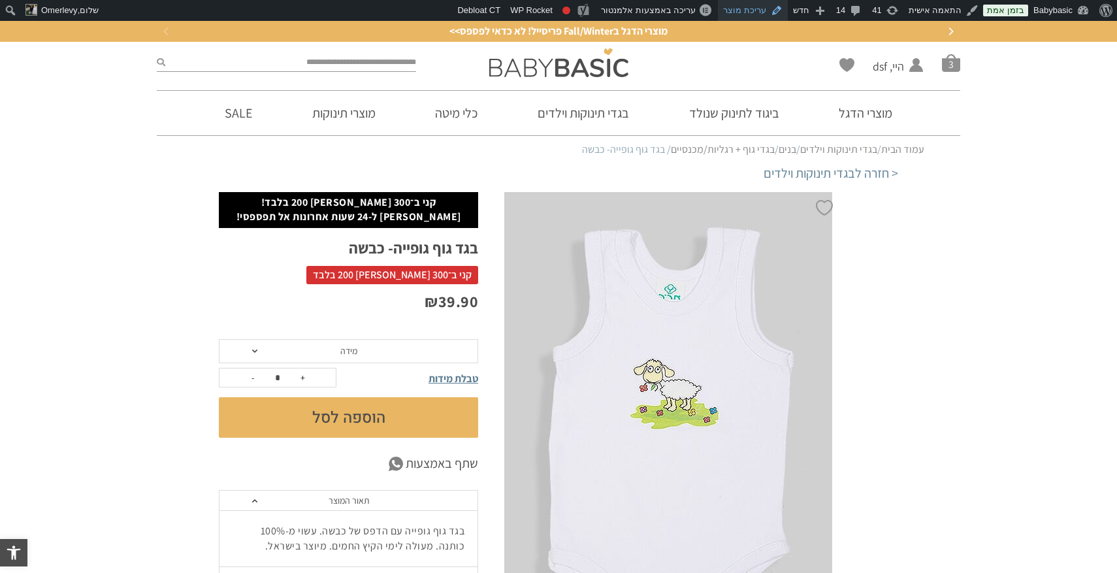
click at [753, 19] on link "עריכת מוצר" at bounding box center [753, 10] width 70 height 21
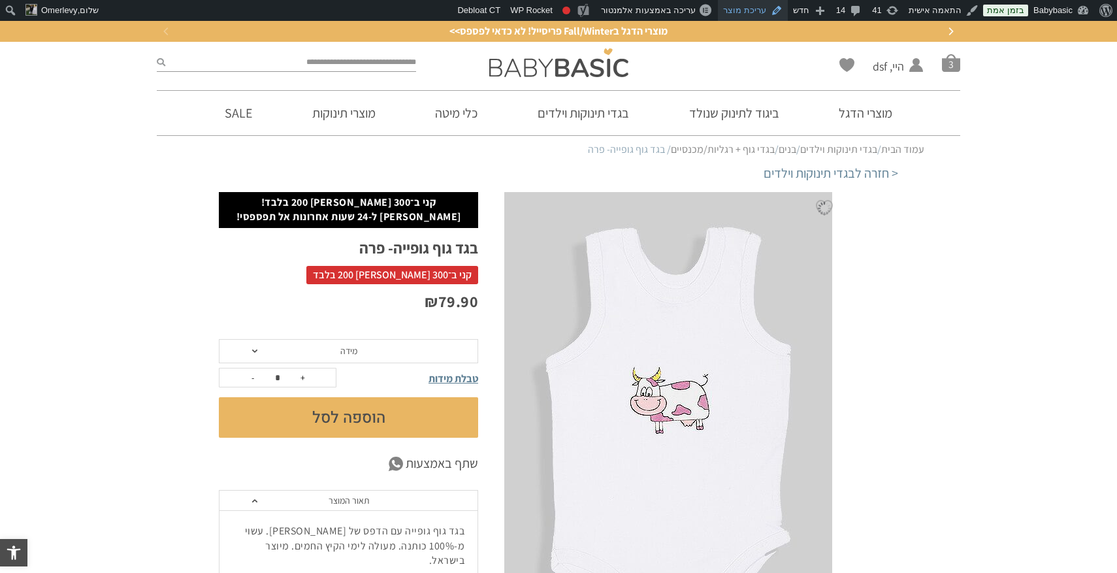
click at [765, 10] on link "עריכת מוצר" at bounding box center [753, 10] width 70 height 21
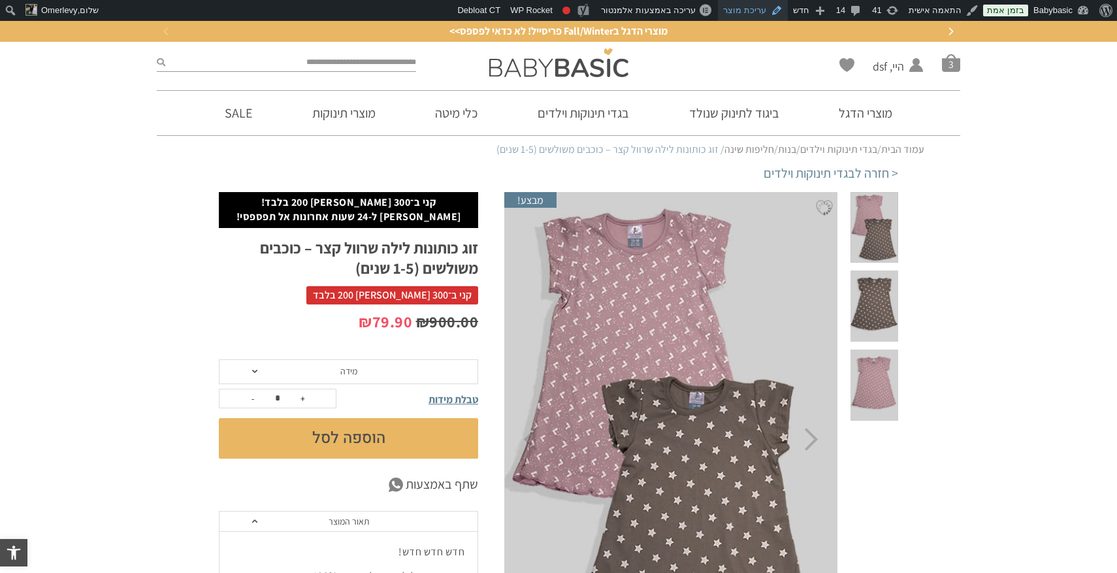
click at [760, 5] on link "עריכת מוצר" at bounding box center [753, 10] width 70 height 21
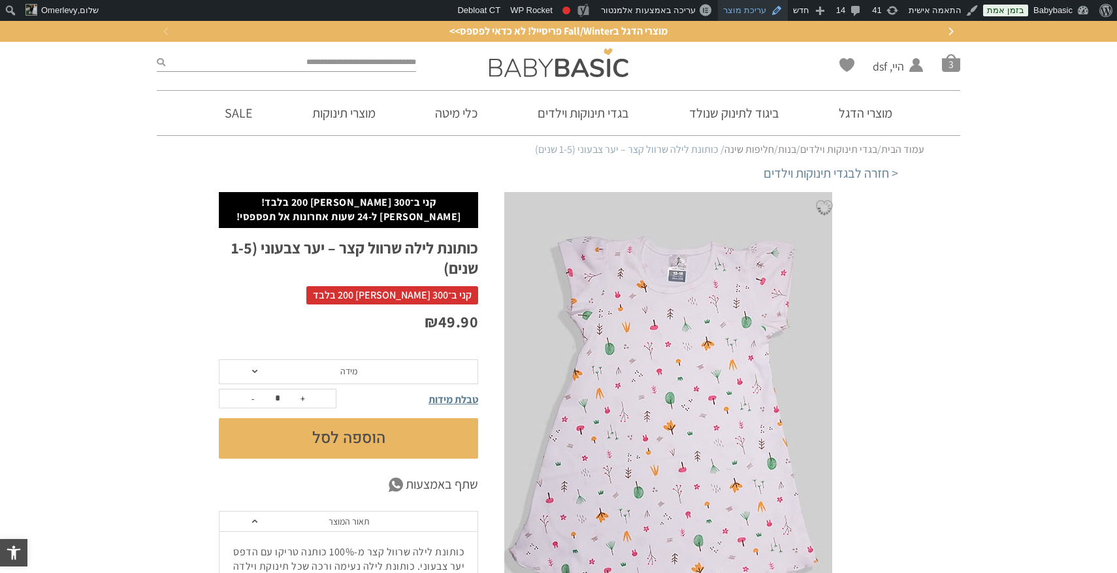
click at [751, 11] on link "עריכת מוצר" at bounding box center [753, 10] width 70 height 21
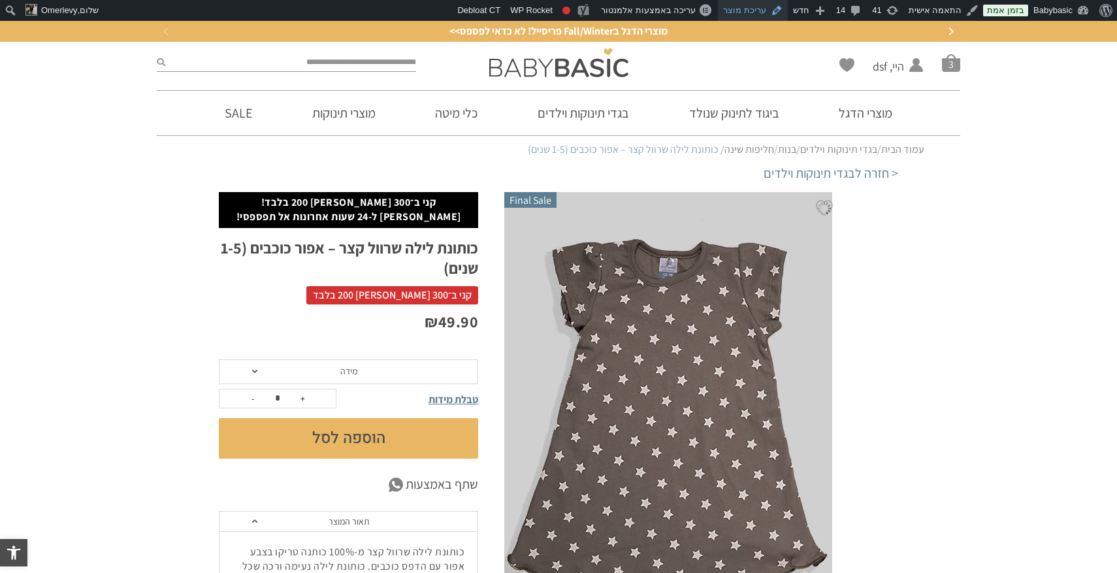
click at [762, 12] on link "עריכת מוצר" at bounding box center [753, 10] width 70 height 21
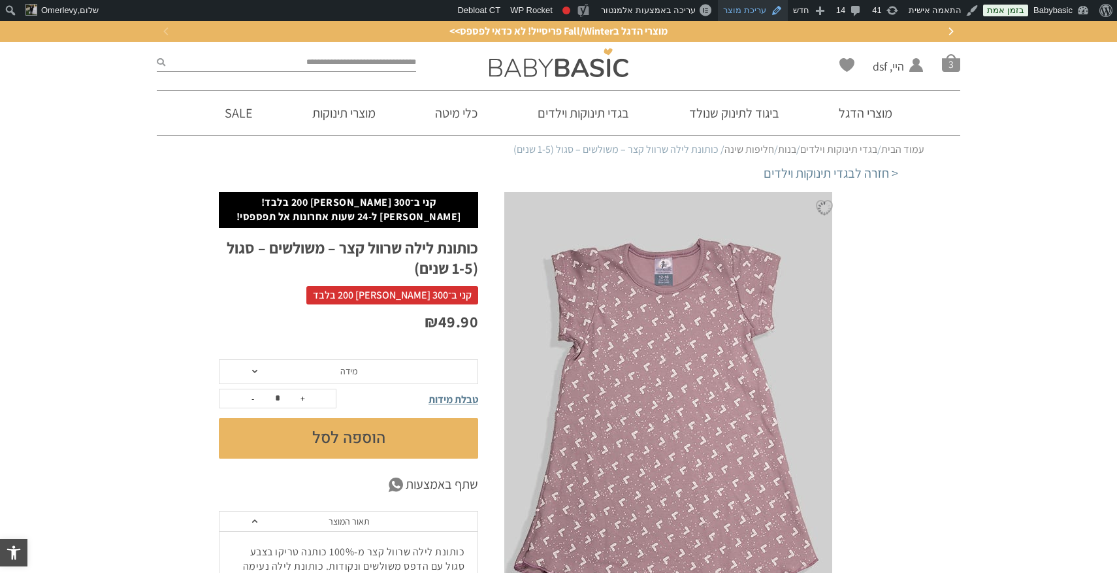
click at [750, 12] on link "עריכת מוצר" at bounding box center [753, 10] width 70 height 21
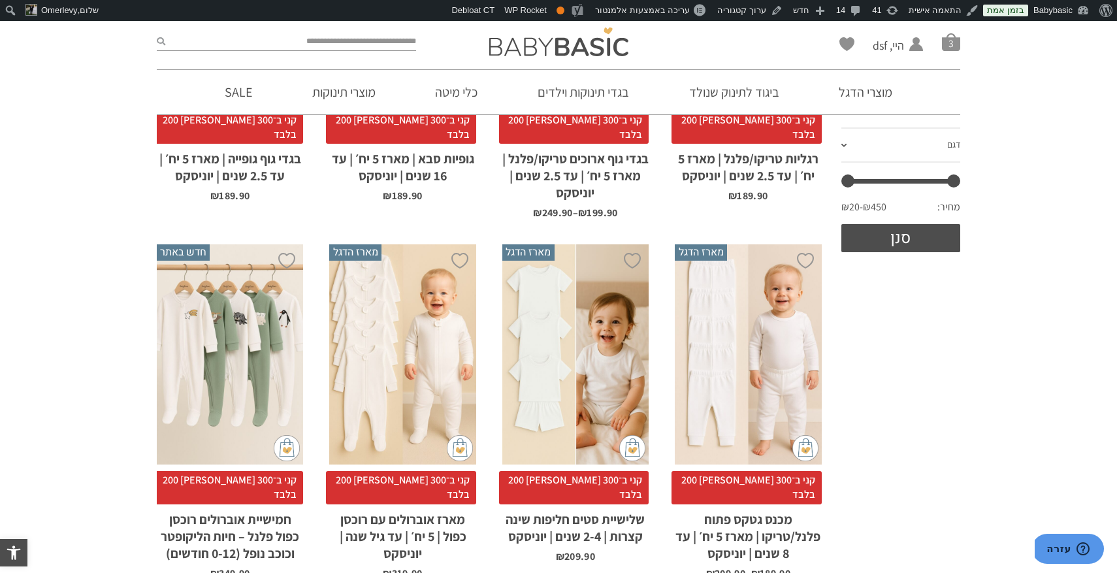
scroll to position [465, 0]
